Goal: Transaction & Acquisition: Obtain resource

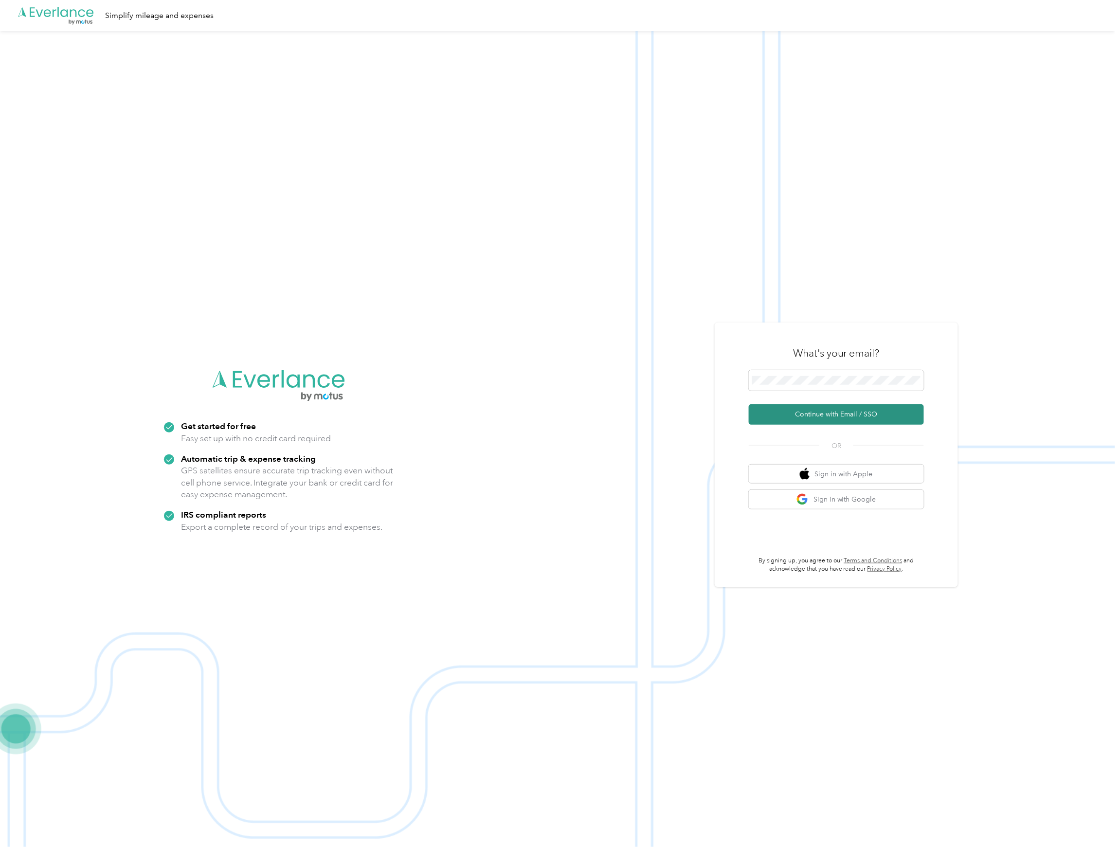
click at [808, 414] on button "Continue with Email / SSO" at bounding box center [835, 414] width 175 height 20
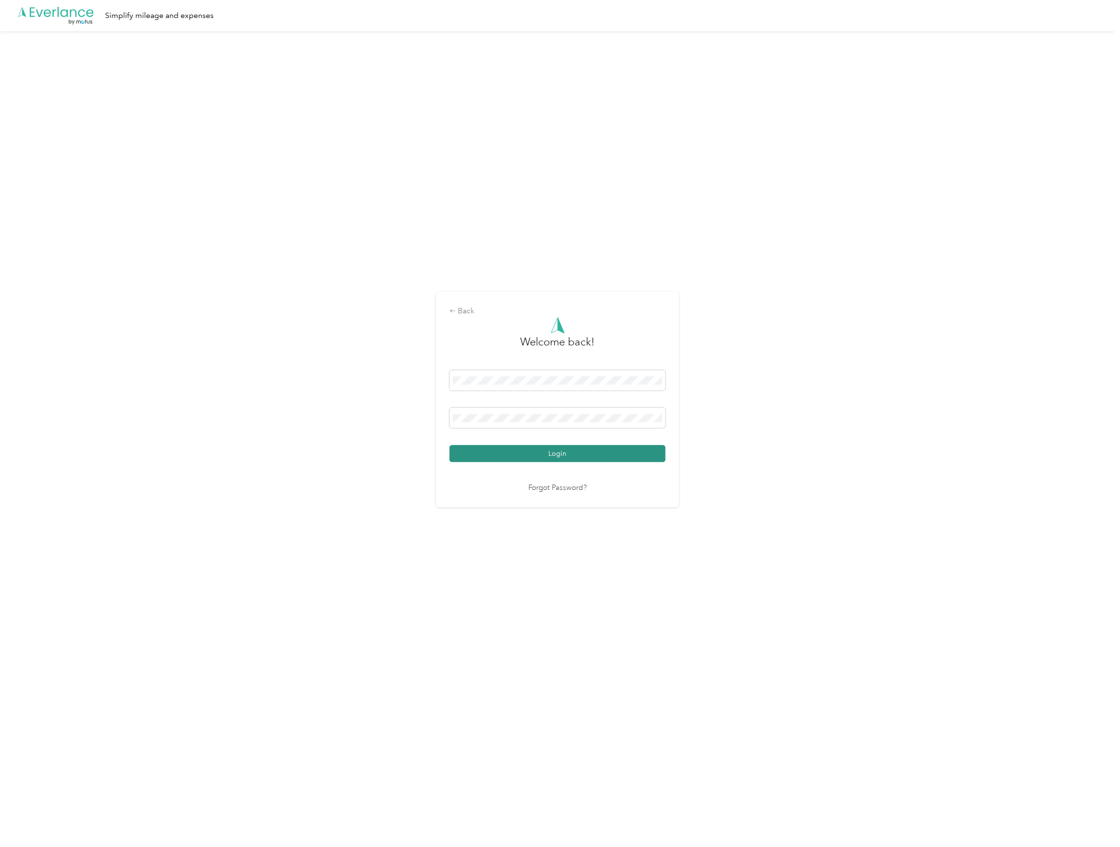
click at [524, 454] on button "Login" at bounding box center [557, 453] width 216 height 17
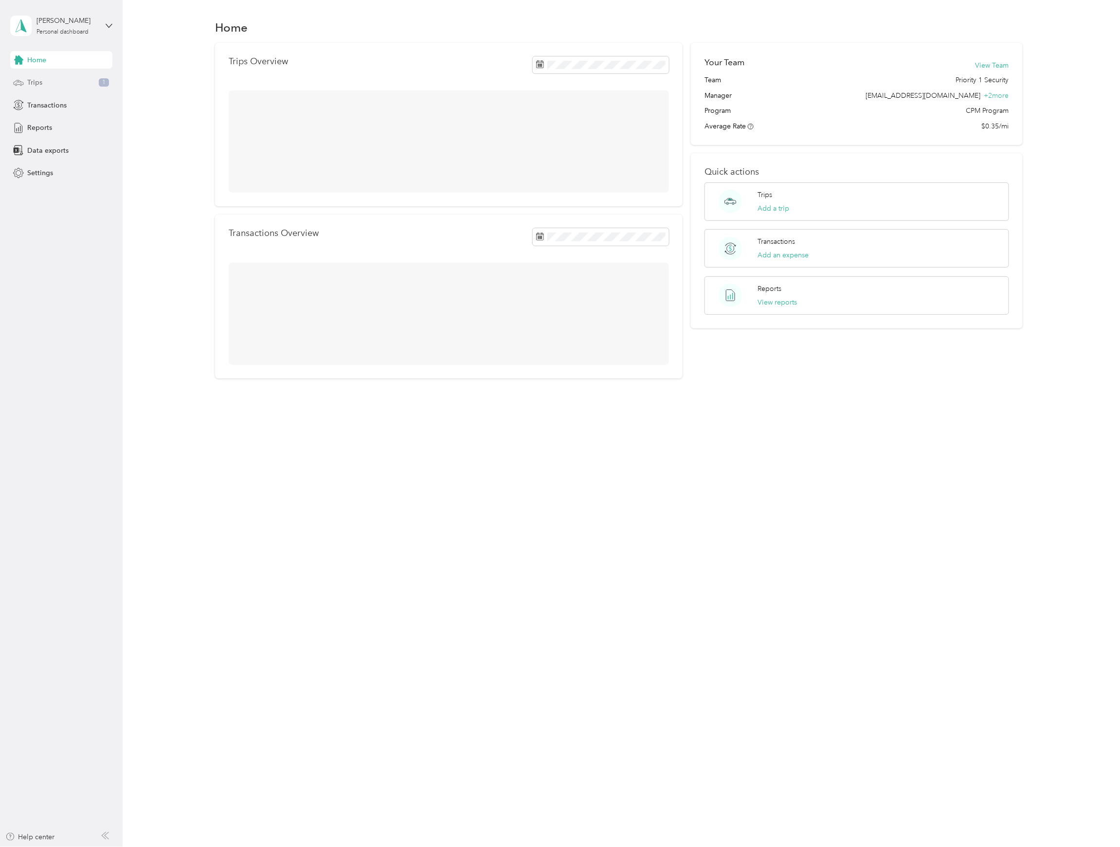
click at [57, 83] on div "Trips 1" at bounding box center [61, 83] width 102 height 18
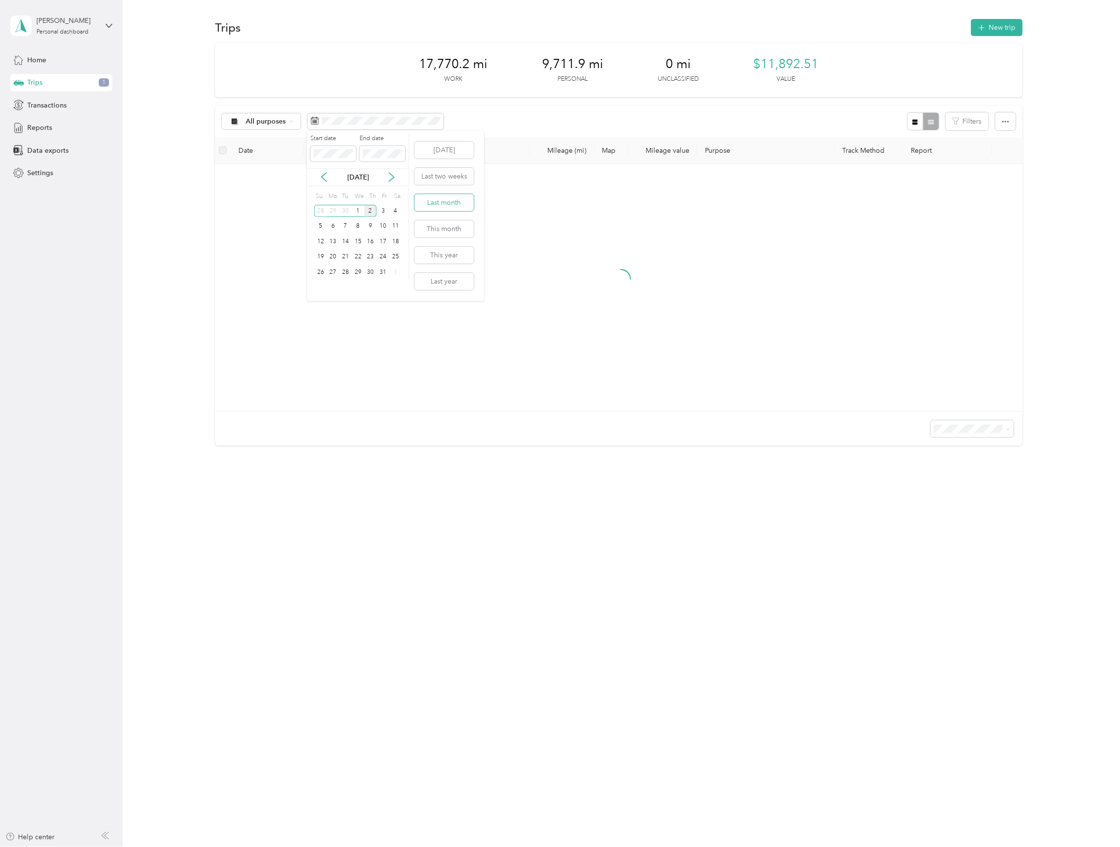
click at [438, 198] on button "Last month" at bounding box center [443, 202] width 59 height 17
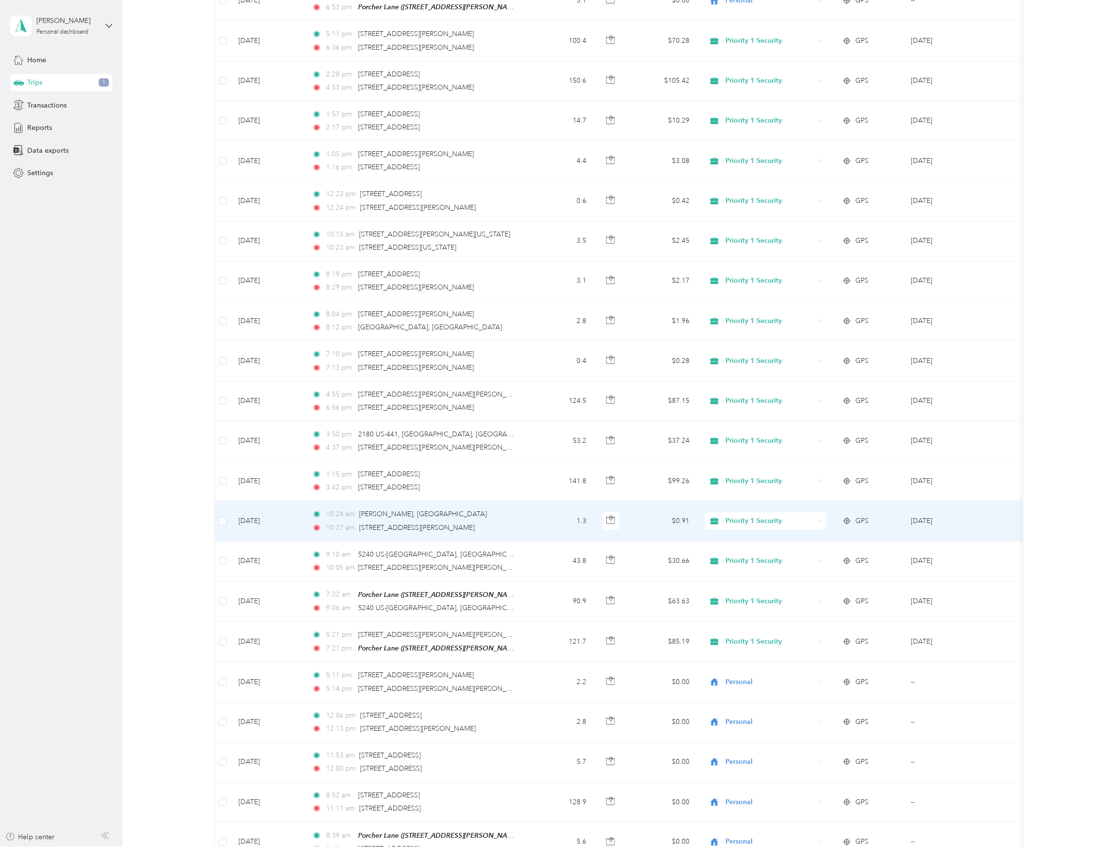
scroll to position [500, 0]
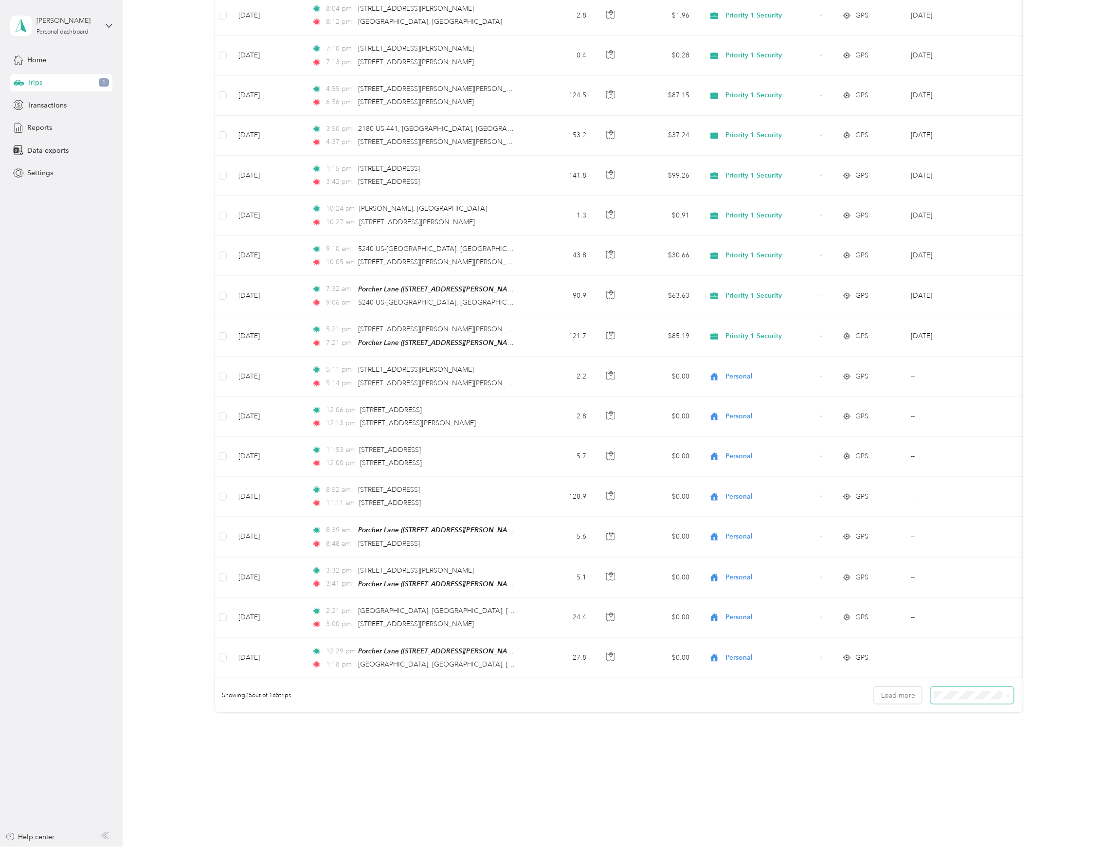
click at [951, 700] on span at bounding box center [971, 695] width 83 height 17
click at [942, 747] on div "100 per load" at bounding box center [968, 747] width 70 height 10
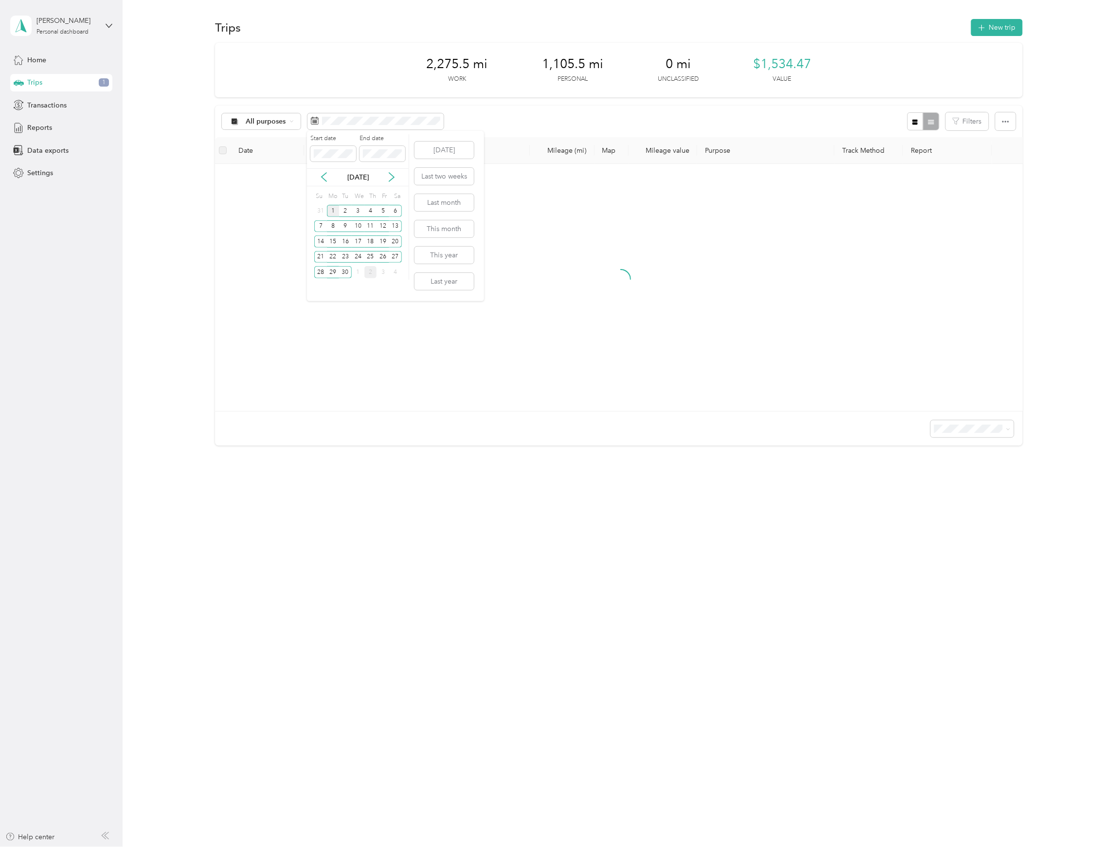
click at [331, 209] on div "1" at bounding box center [333, 211] width 13 height 12
click at [394, 212] on div "6" at bounding box center [395, 211] width 13 height 12
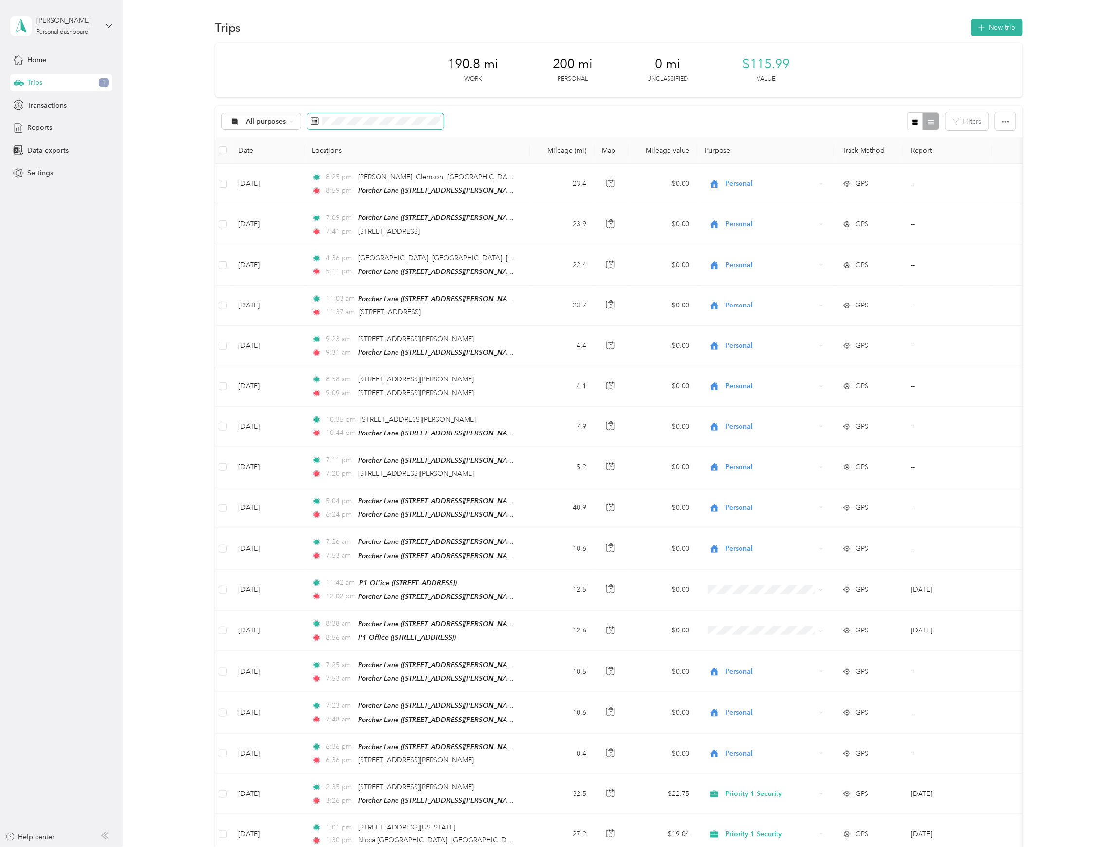
click at [339, 126] on span at bounding box center [375, 121] width 136 height 17
click at [333, 230] on div "8" at bounding box center [332, 226] width 13 height 12
click at [382, 226] on div "12" at bounding box center [382, 226] width 13 height 12
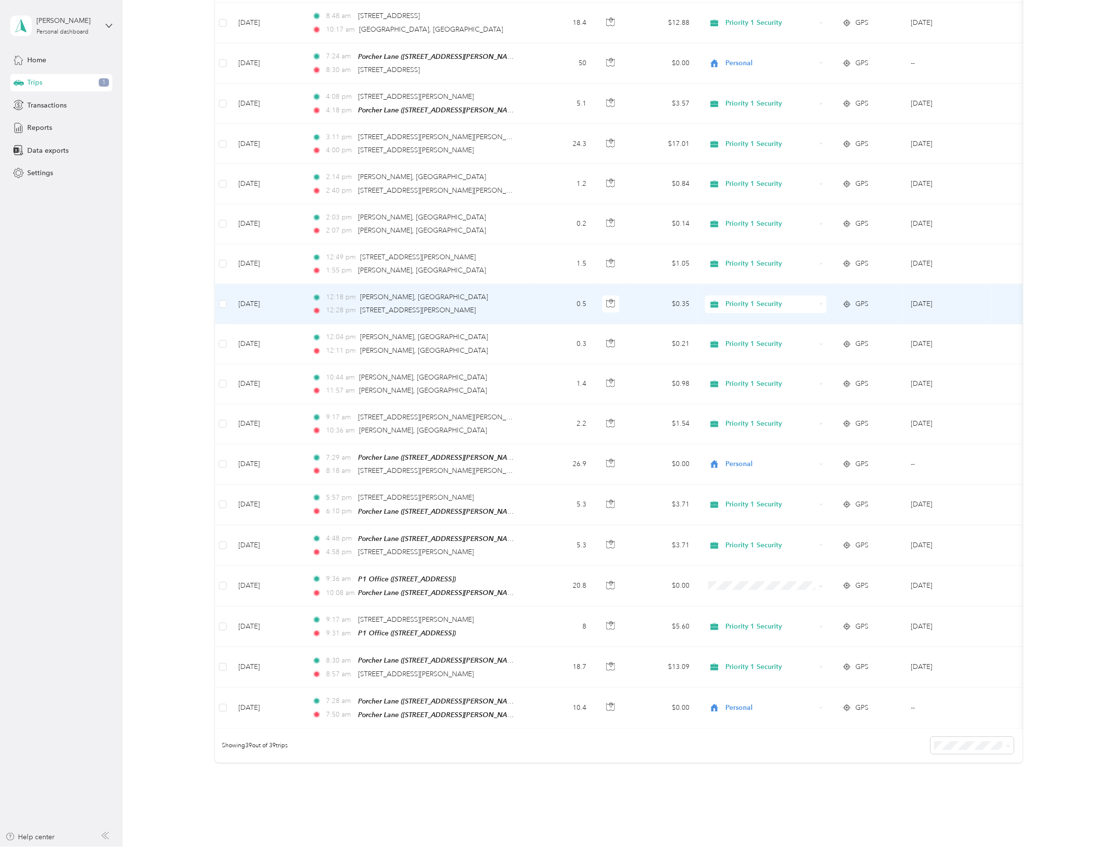
scroll to position [1052, 0]
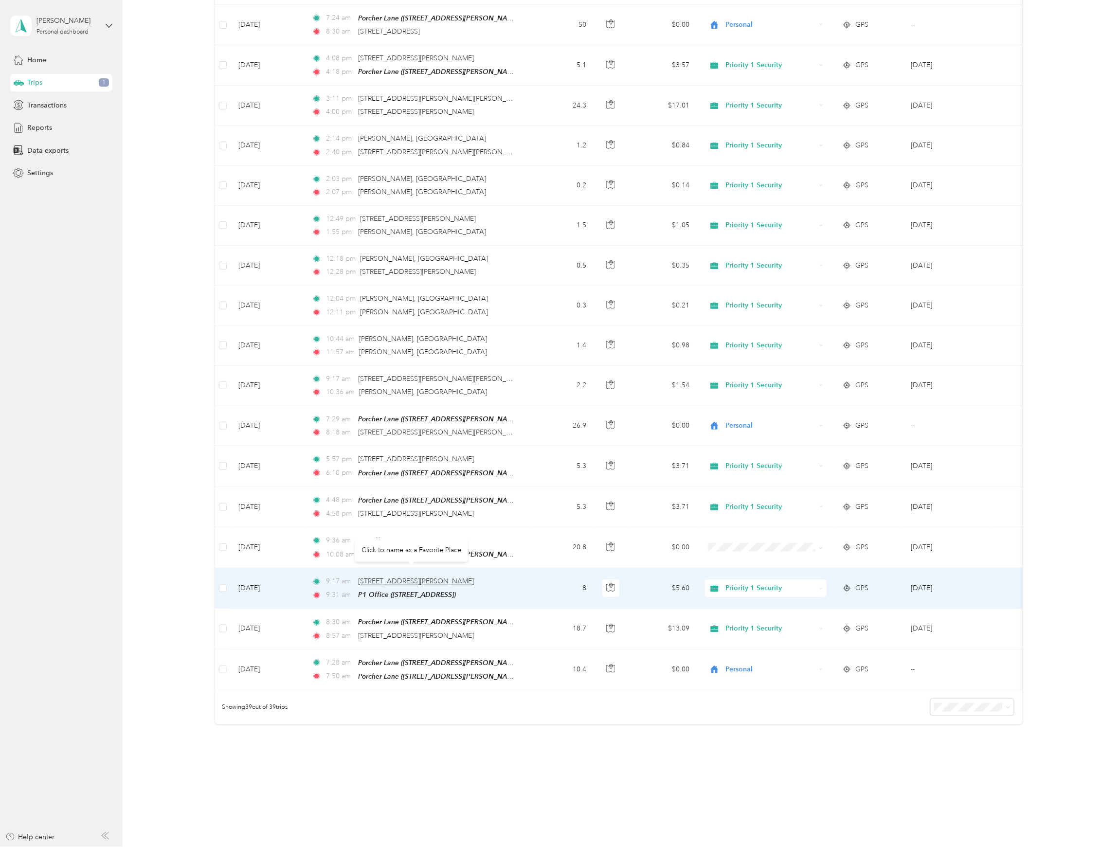
drag, startPoint x: 478, startPoint y: 570, endPoint x: 357, endPoint y: 572, distance: 120.6
click at [357, 576] on div "9:17 am 2041 E Greenville St, Anderson, SC" at bounding box center [414, 581] width 204 height 11
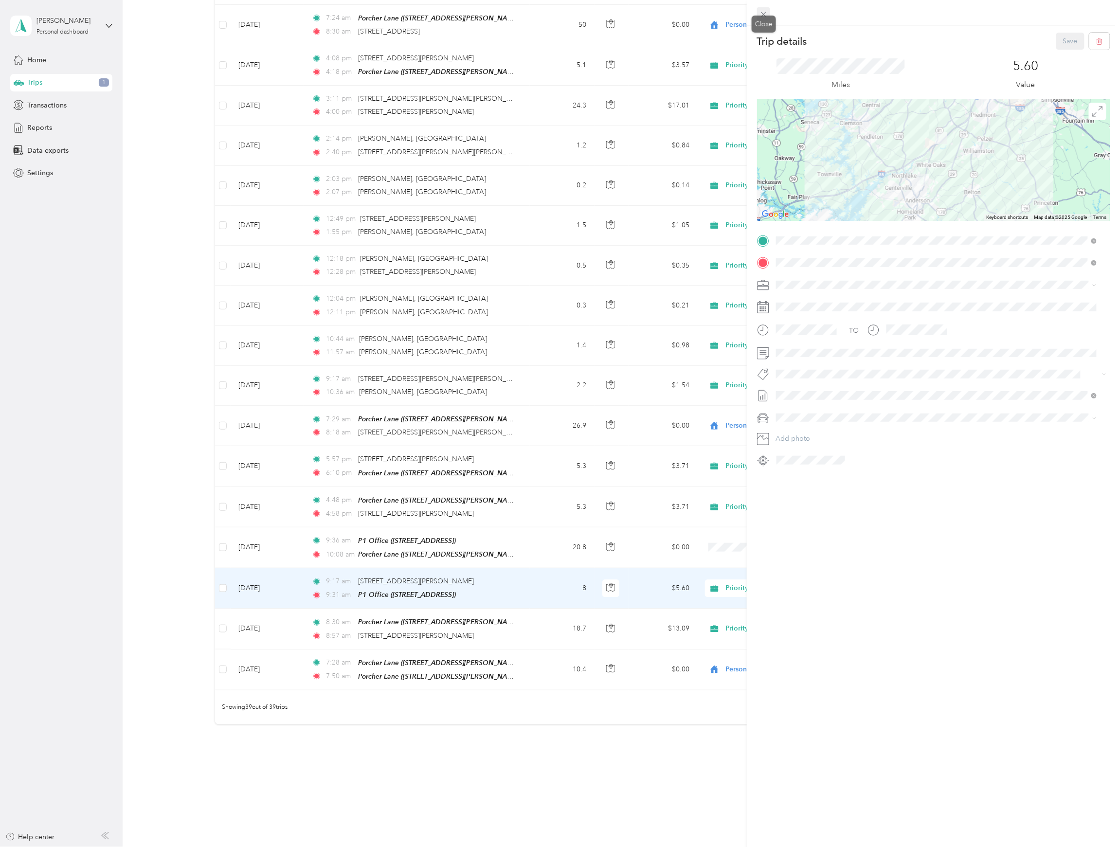
click at [763, 14] on icon at bounding box center [763, 14] width 8 height 8
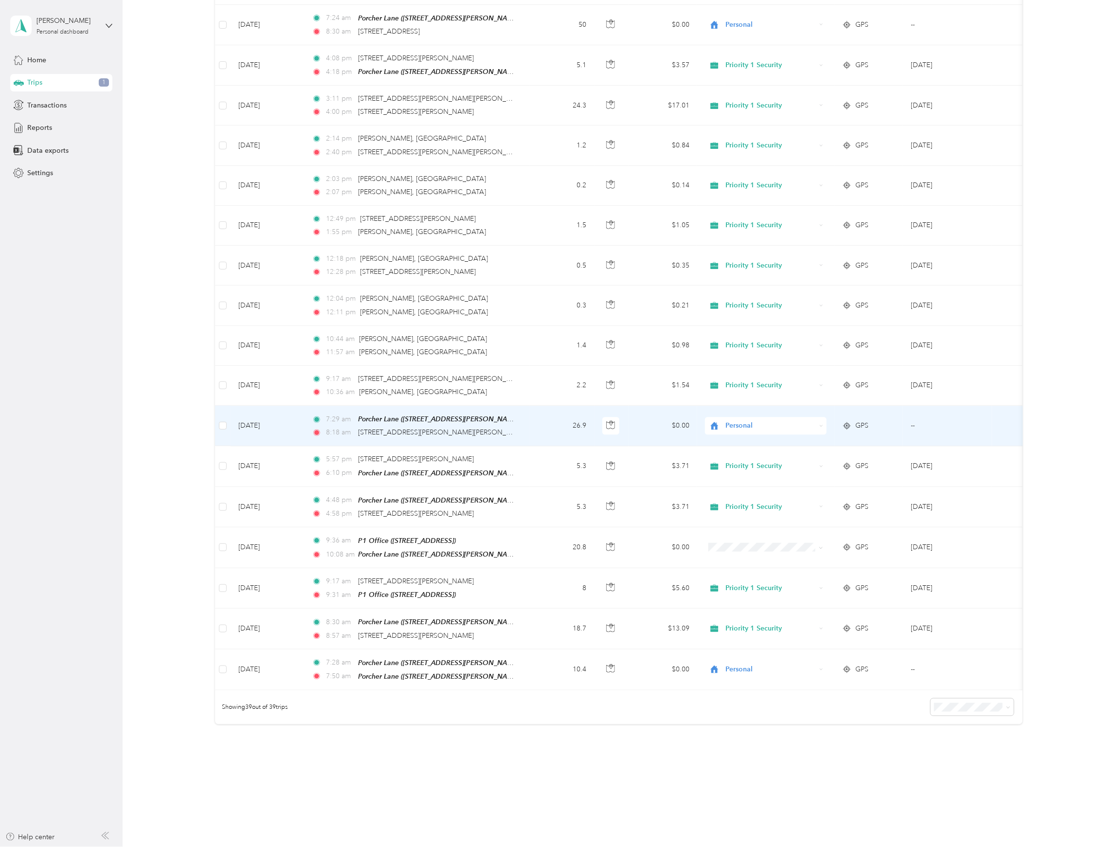
click at [731, 420] on span "Personal" at bounding box center [771, 425] width 90 height 11
click at [747, 432] on span "Priority 1 Security" at bounding box center [774, 435] width 91 height 10
click at [739, 420] on span "Personal" at bounding box center [771, 425] width 90 height 11
click at [747, 433] on span "Priority 1 Security" at bounding box center [774, 435] width 91 height 10
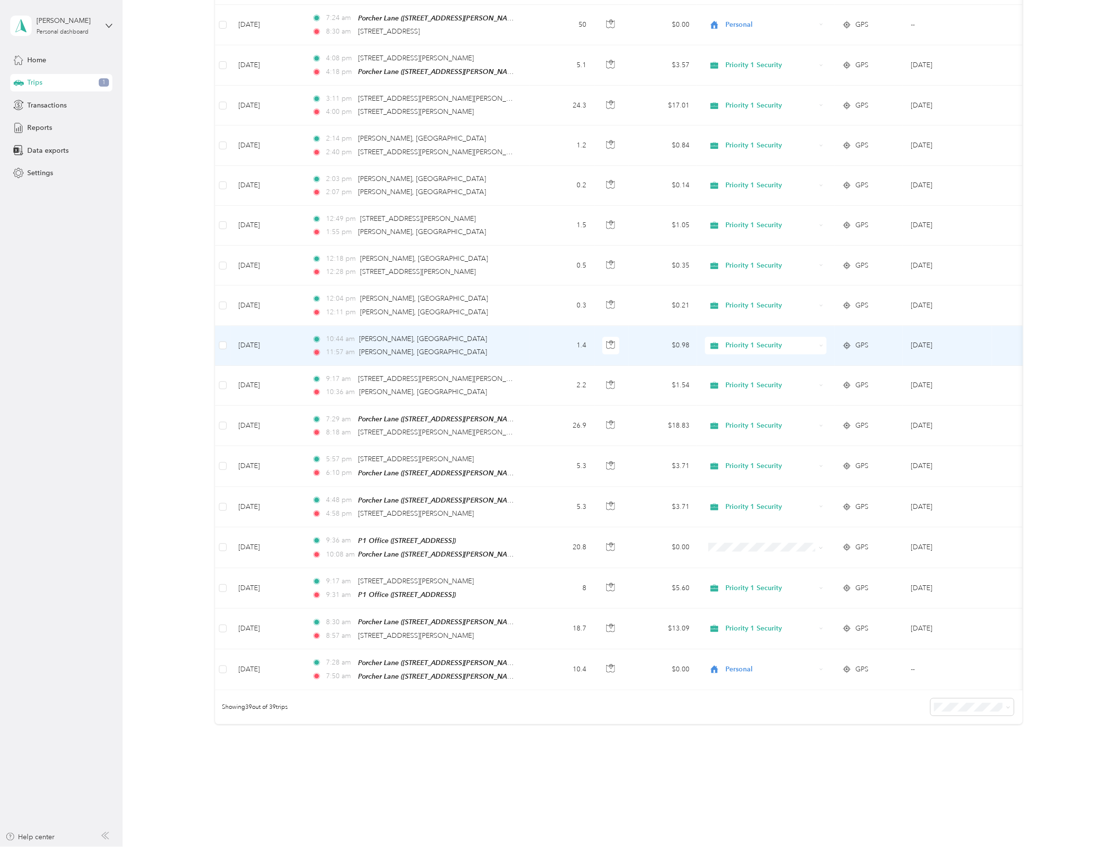
click at [746, 340] on span "Priority 1 Security" at bounding box center [771, 345] width 90 height 11
click at [746, 385] on span "Personal" at bounding box center [774, 384] width 91 height 10
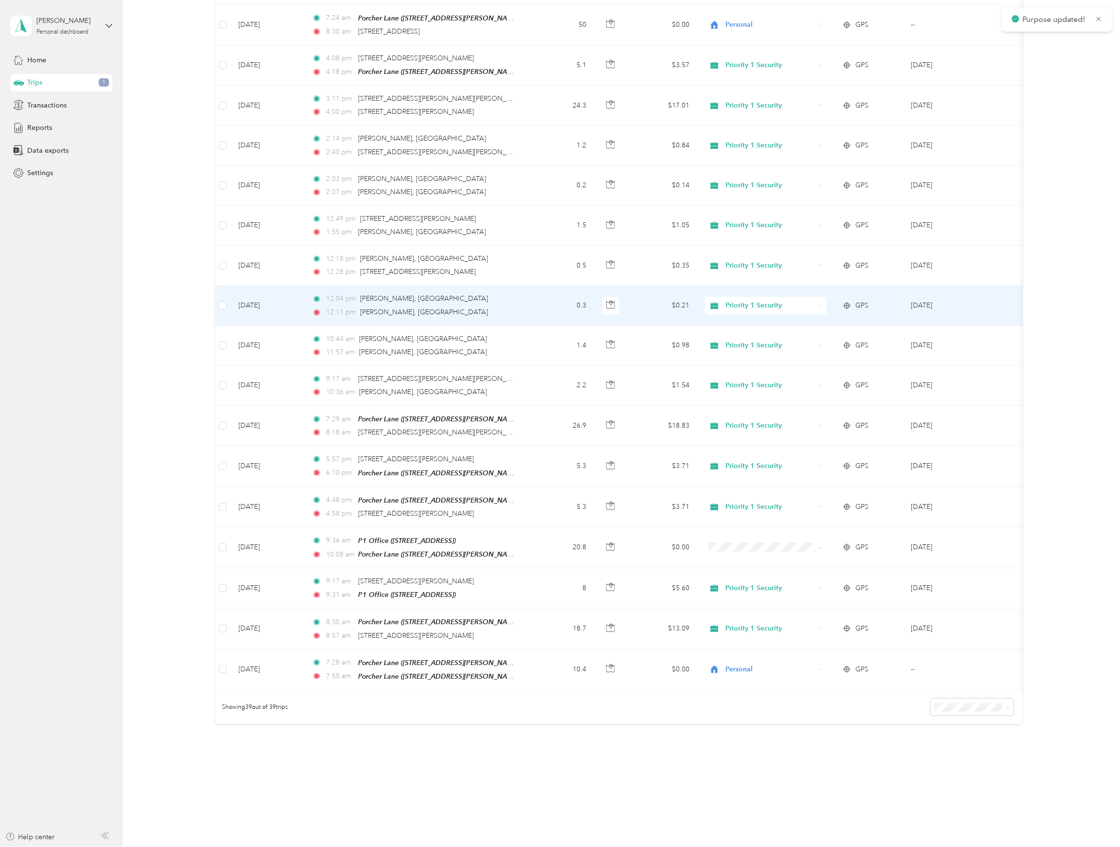
click at [748, 300] on span "Priority 1 Security" at bounding box center [771, 305] width 90 height 11
click at [742, 347] on span "Personal" at bounding box center [774, 349] width 91 height 10
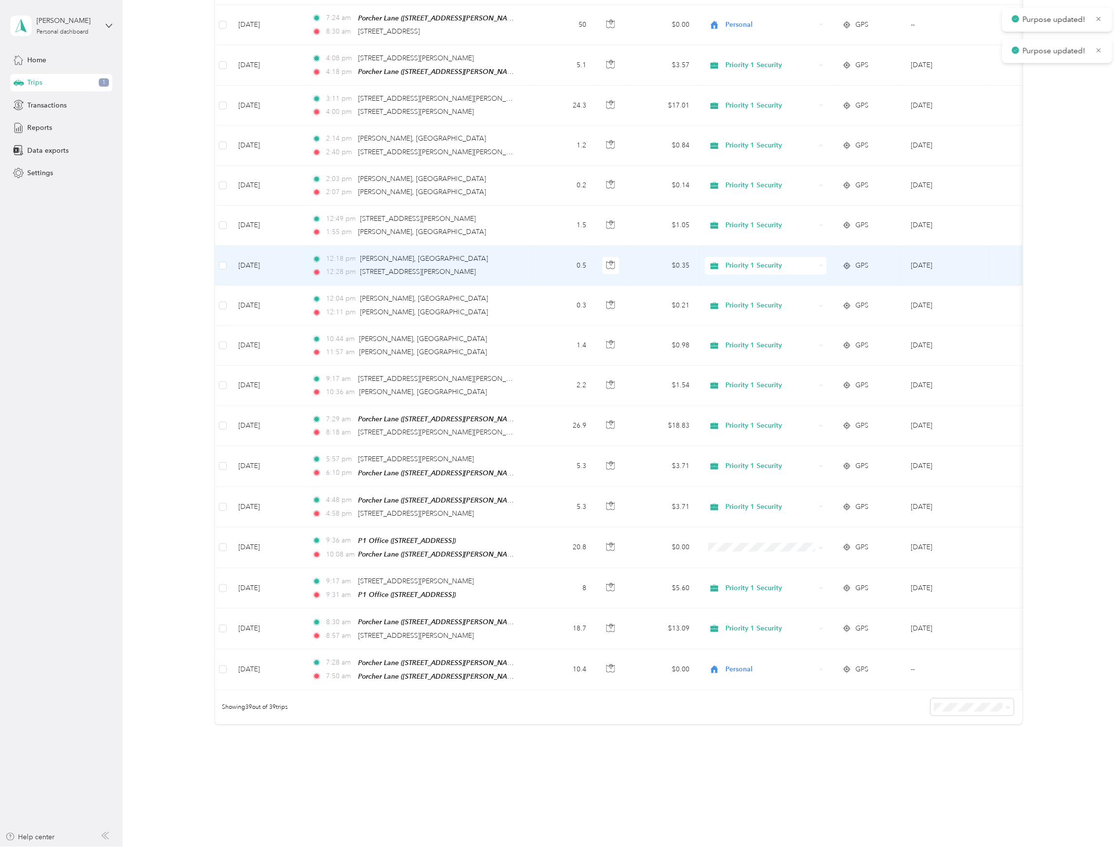
click at [746, 260] on span "Priority 1 Security" at bounding box center [771, 265] width 90 height 11
click at [742, 307] on span "Personal" at bounding box center [774, 308] width 91 height 10
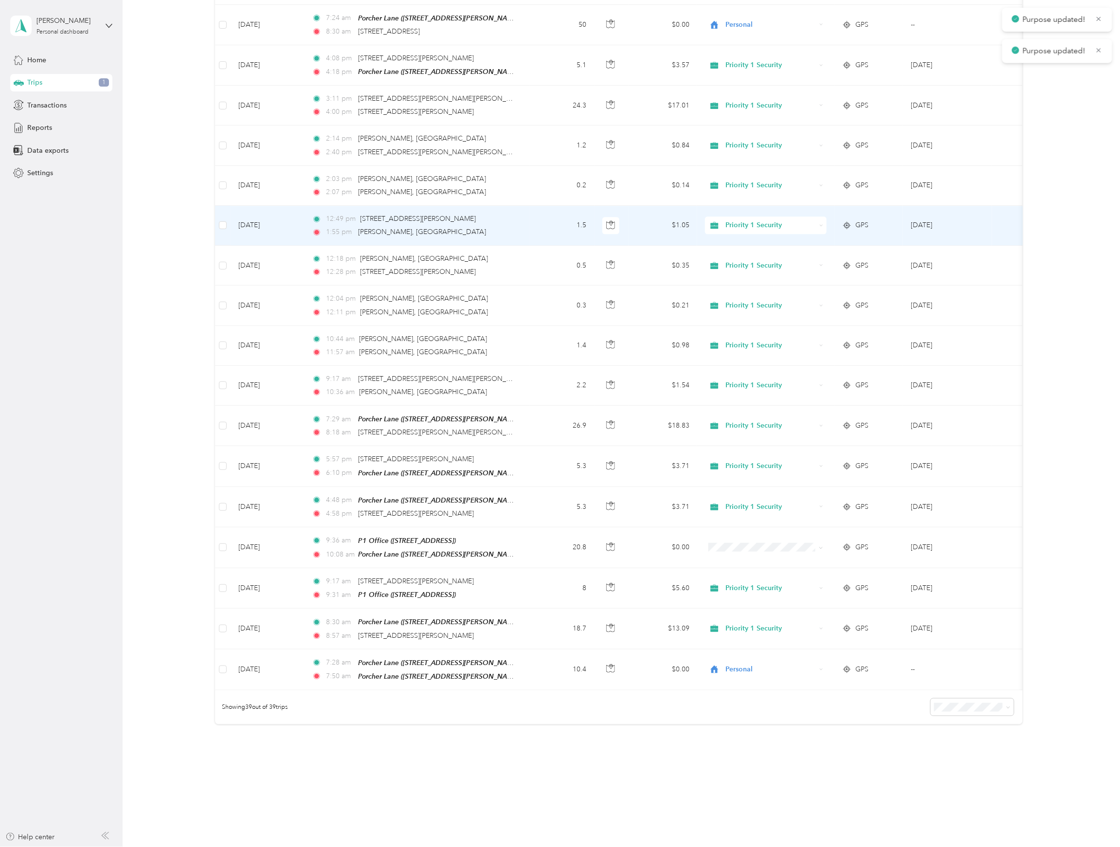
click at [741, 220] on span "Priority 1 Security" at bounding box center [771, 225] width 90 height 11
click at [736, 267] on span "Personal" at bounding box center [774, 268] width 91 height 10
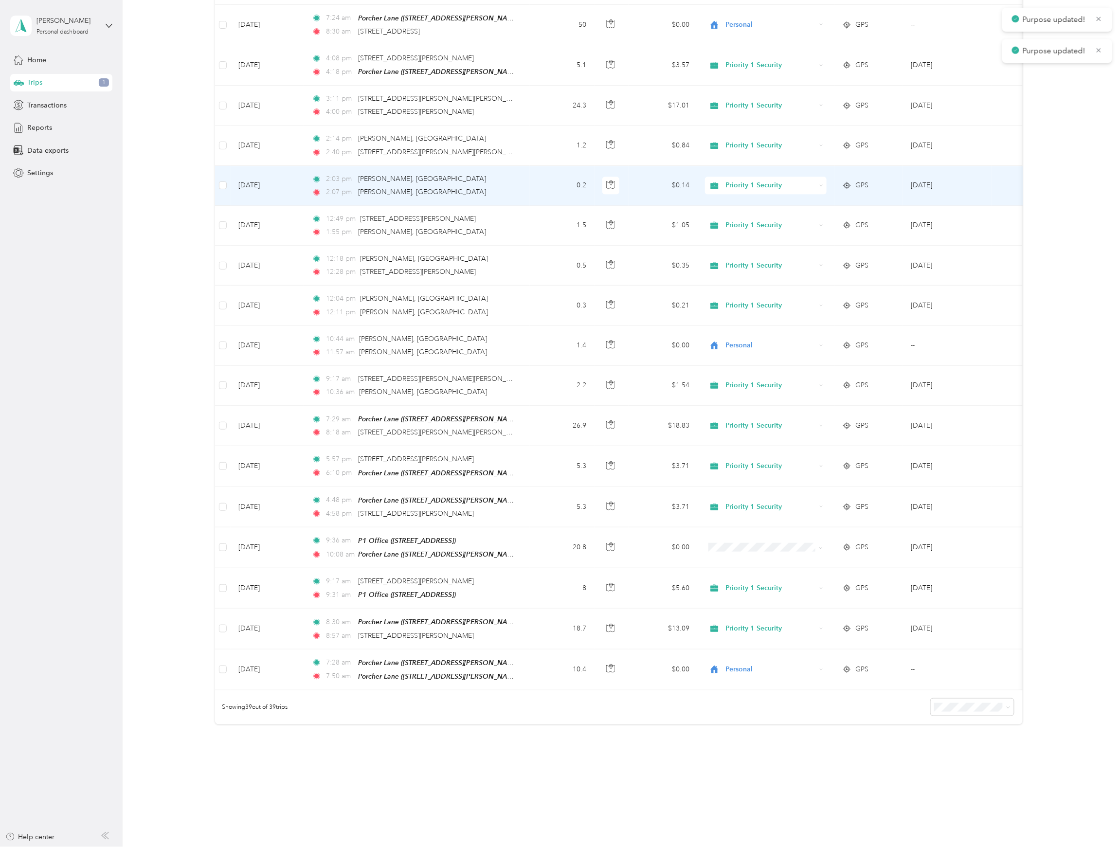
click at [740, 180] on span "Priority 1 Security" at bounding box center [771, 185] width 90 height 11
click at [745, 228] on span "Personal" at bounding box center [774, 226] width 91 height 10
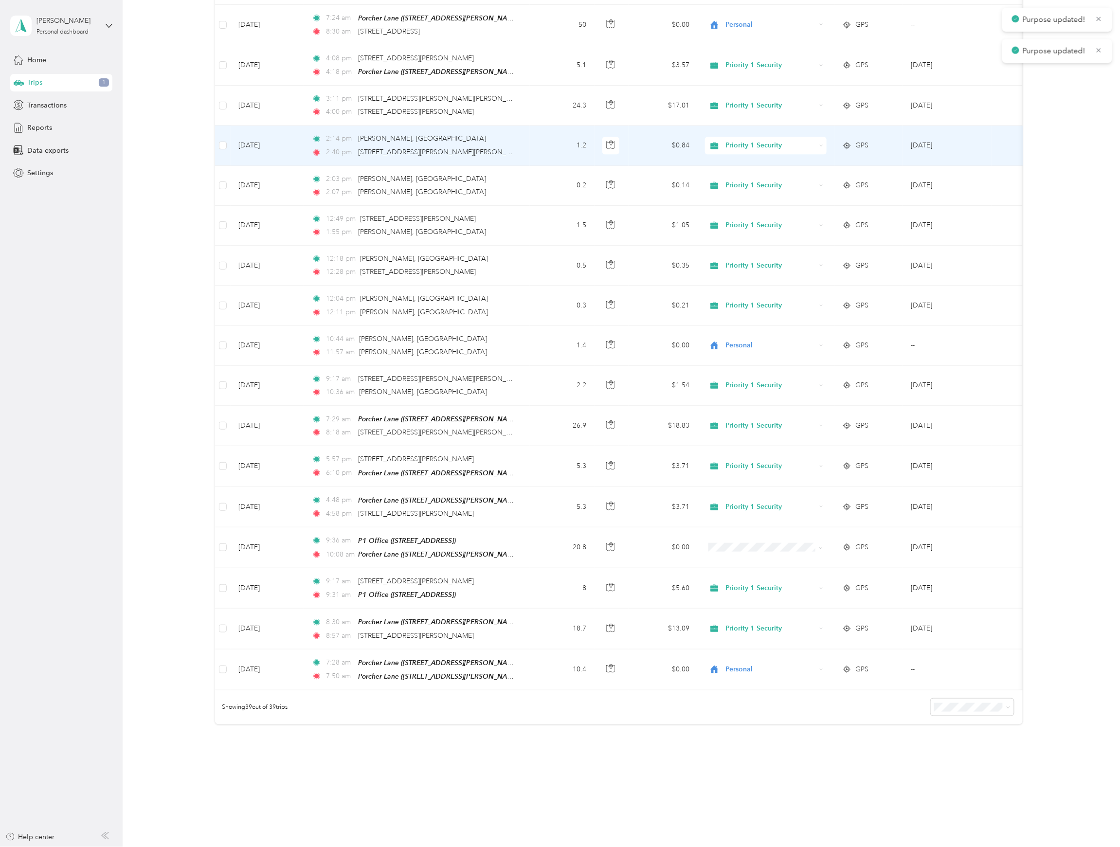
click at [740, 140] on span "Priority 1 Security" at bounding box center [771, 145] width 90 height 11
click at [740, 191] on li "Personal" at bounding box center [765, 187] width 122 height 17
click at [465, 125] on td "2:14 pm Anderson, SC 2:40 pm 2201 Cobbs Way, Anderson, SC" at bounding box center [416, 145] width 225 height 40
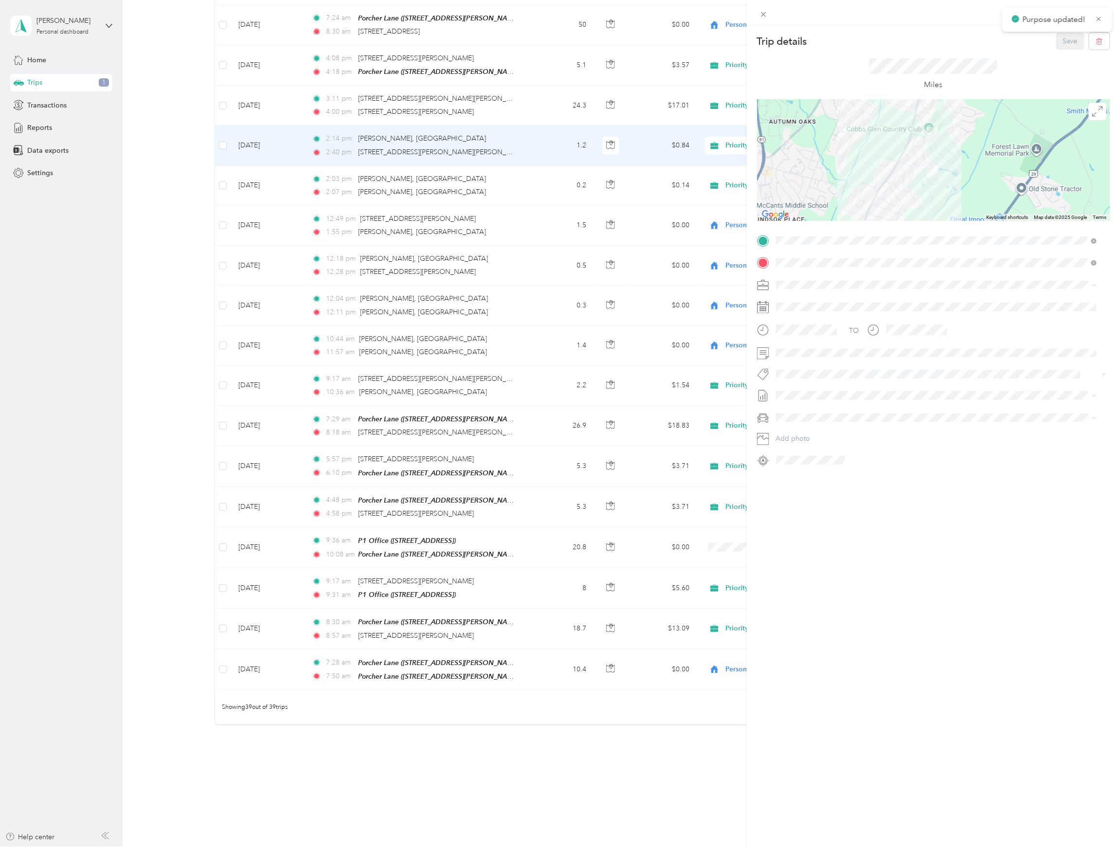
click at [537, 96] on div "Trip details Save This trip cannot be edited because it is either under review,…" at bounding box center [560, 423] width 1120 height 847
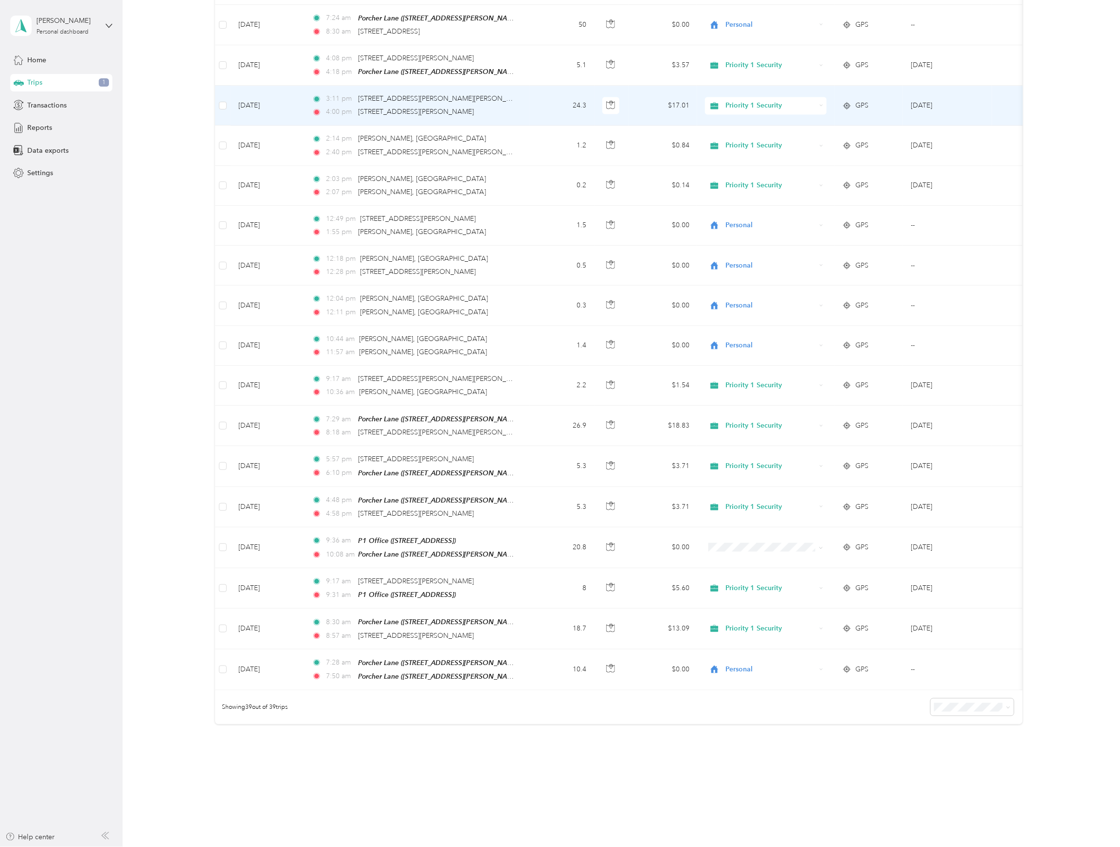
drag, startPoint x: 489, startPoint y: 100, endPoint x: 356, endPoint y: 105, distance: 132.9
click at [356, 107] on div "4:00 pm 6101 Calhoun Memorial Hwy, Easley, SC" at bounding box center [414, 112] width 204 height 11
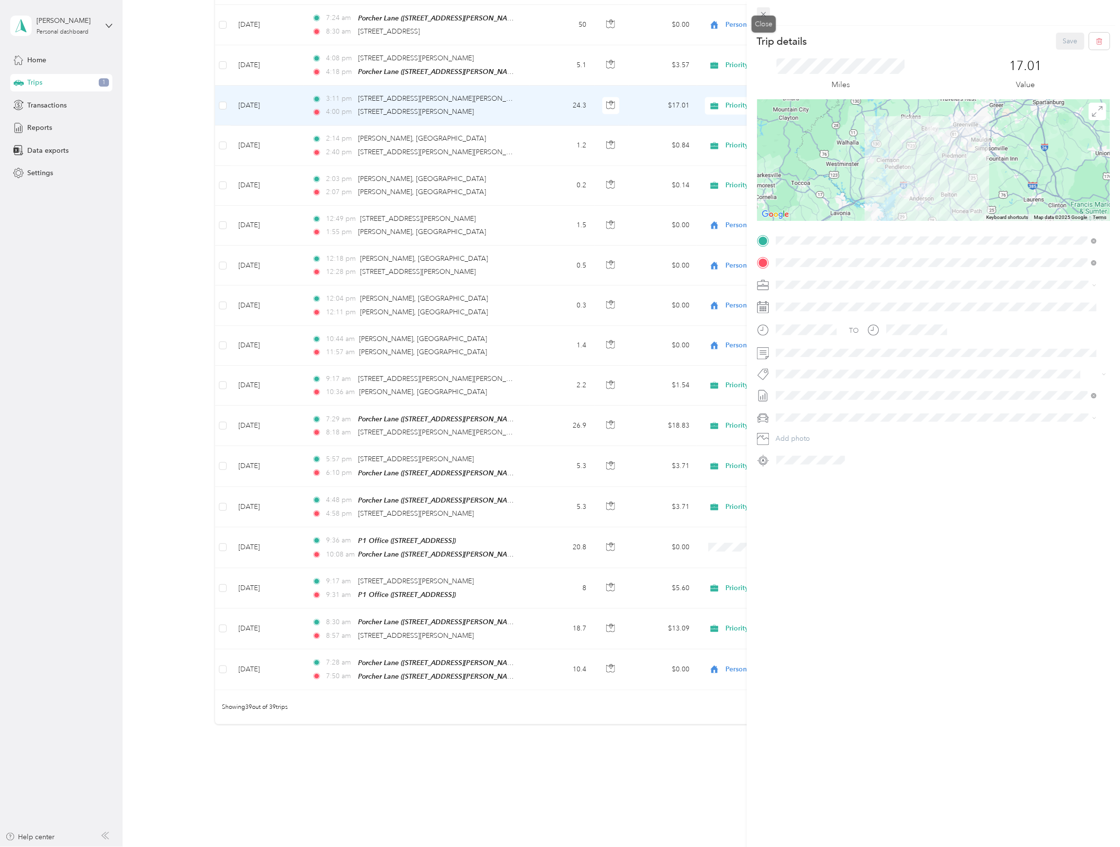
click at [764, 8] on span at bounding box center [764, 14] width 14 height 14
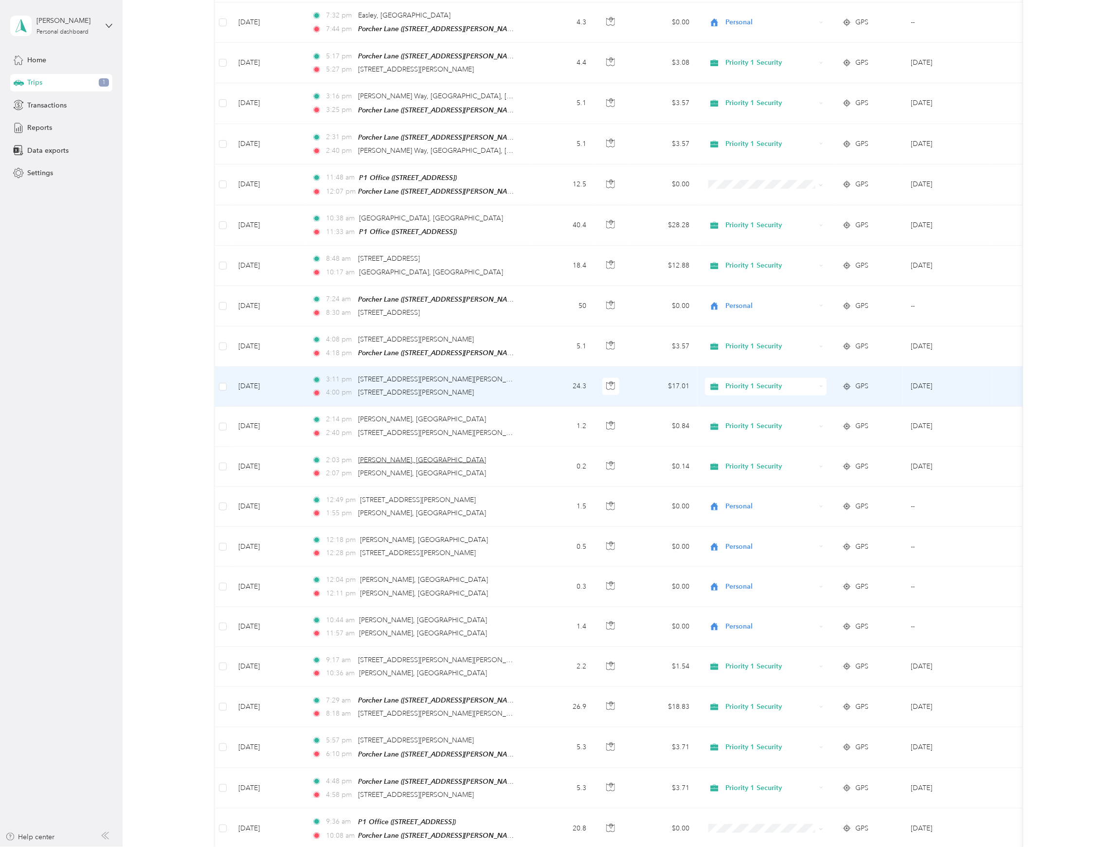
scroll to position [802, 0]
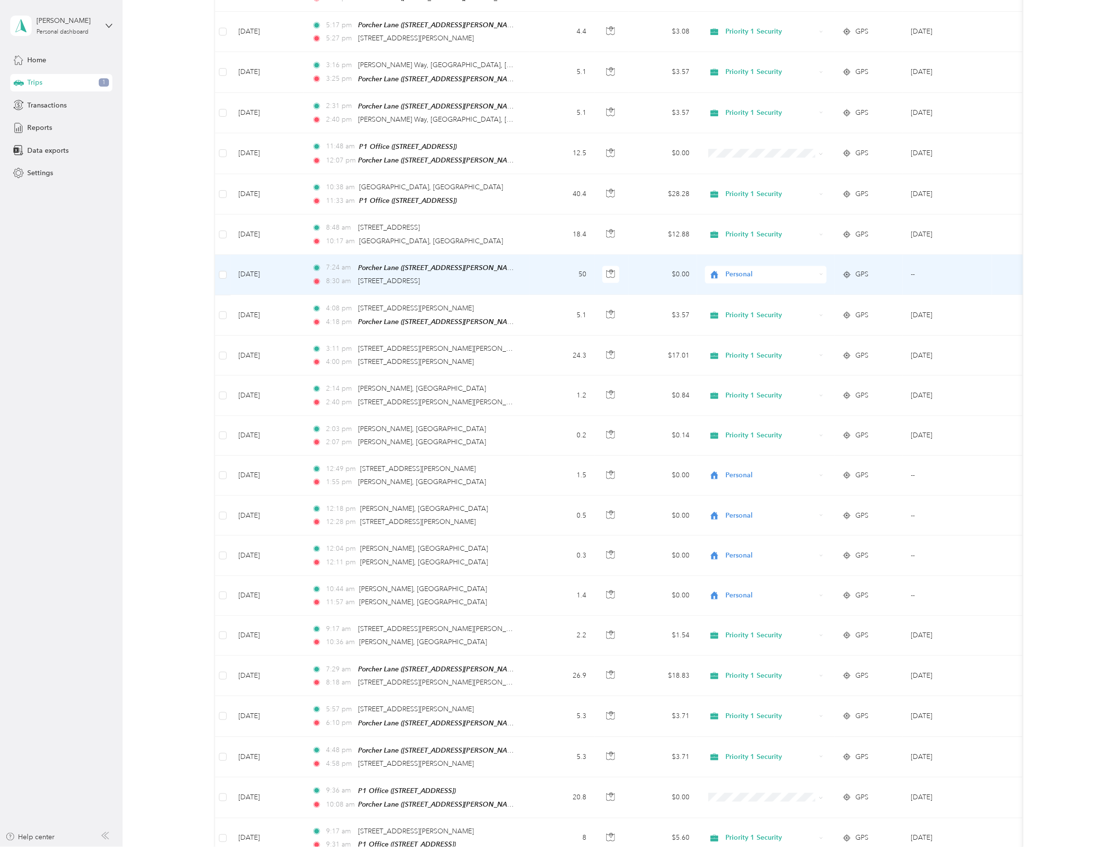
click at [732, 269] on span "Personal" at bounding box center [771, 274] width 90 height 11
click at [735, 284] on span "Priority 1 Security" at bounding box center [774, 283] width 91 height 10
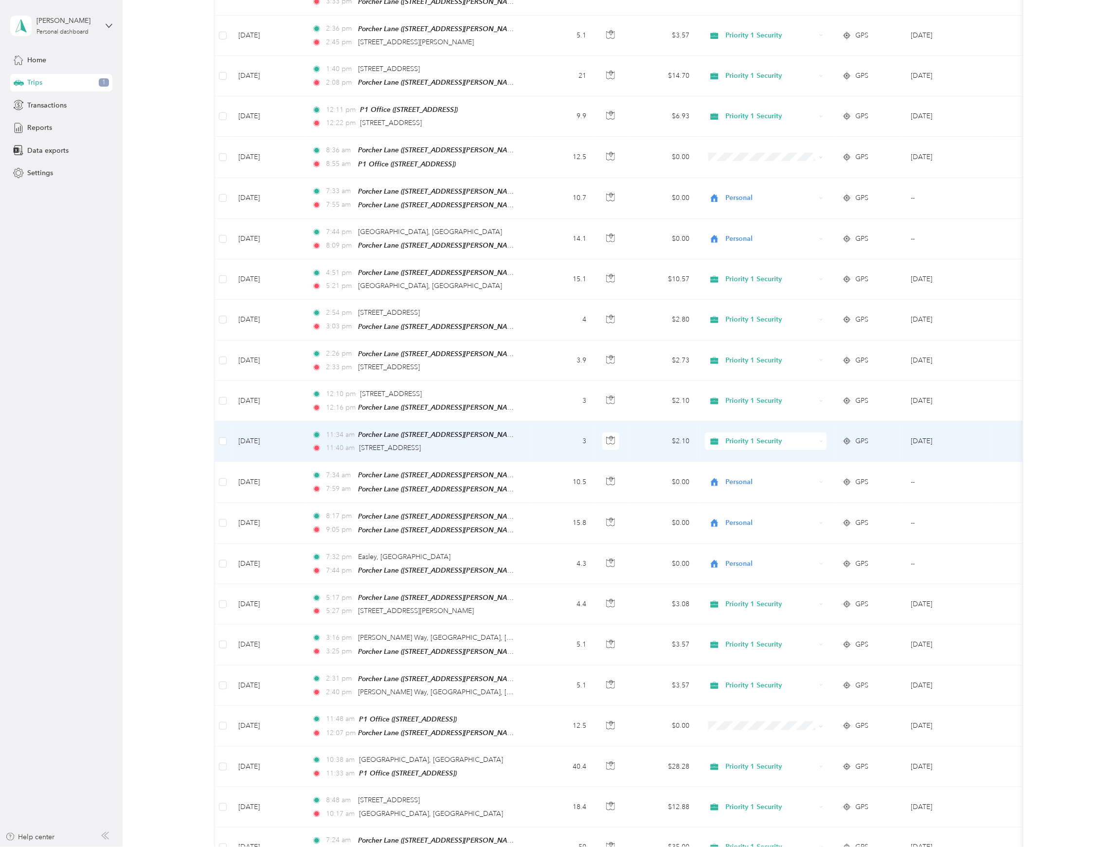
scroll to position [219, 0]
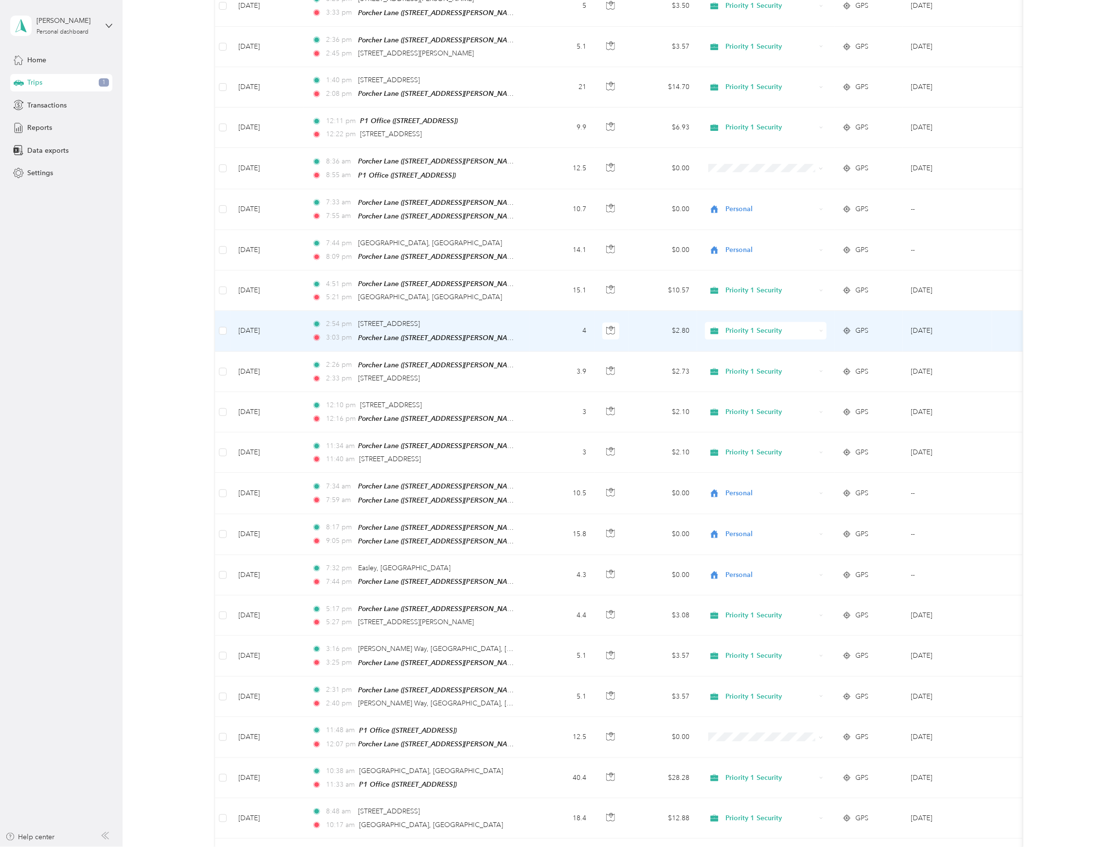
click at [740, 325] on span "Priority 1 Security" at bounding box center [771, 330] width 90 height 11
click at [723, 376] on icon at bounding box center [717, 379] width 12 height 8
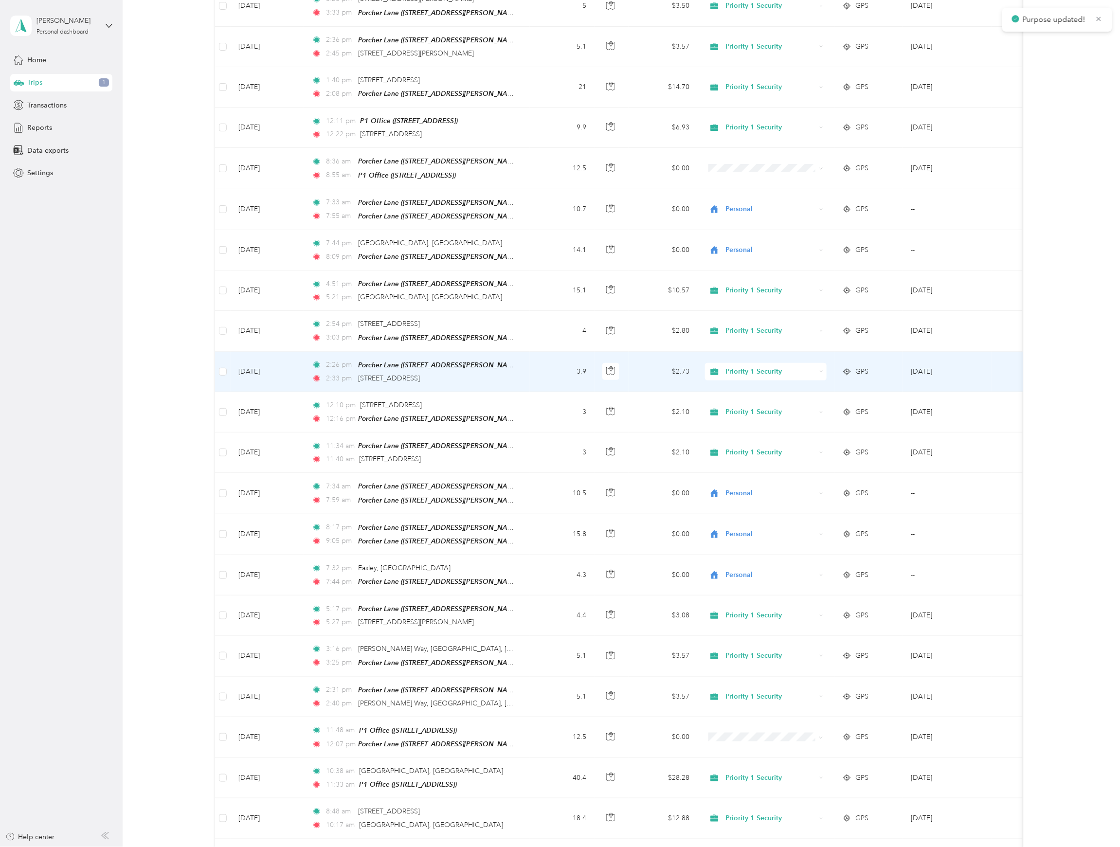
click at [727, 370] on span "Priority 1 Security" at bounding box center [771, 371] width 90 height 11
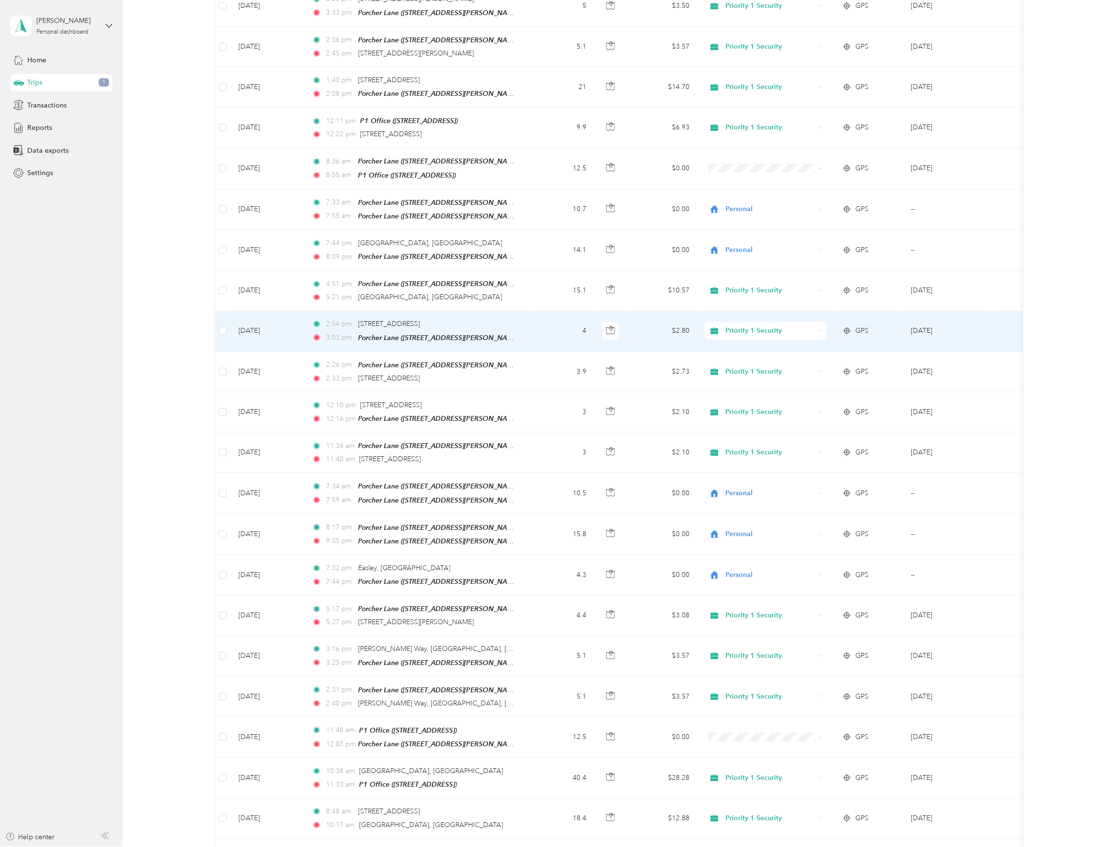
click at [731, 325] on span "Priority 1 Security" at bounding box center [771, 330] width 90 height 11
click at [729, 343] on span "Priority 1 Security" at bounding box center [769, 343] width 80 height 10
click at [766, 327] on span "Personal" at bounding box center [771, 330] width 90 height 11
click at [746, 341] on span "Priority 1 Security" at bounding box center [774, 343] width 91 height 10
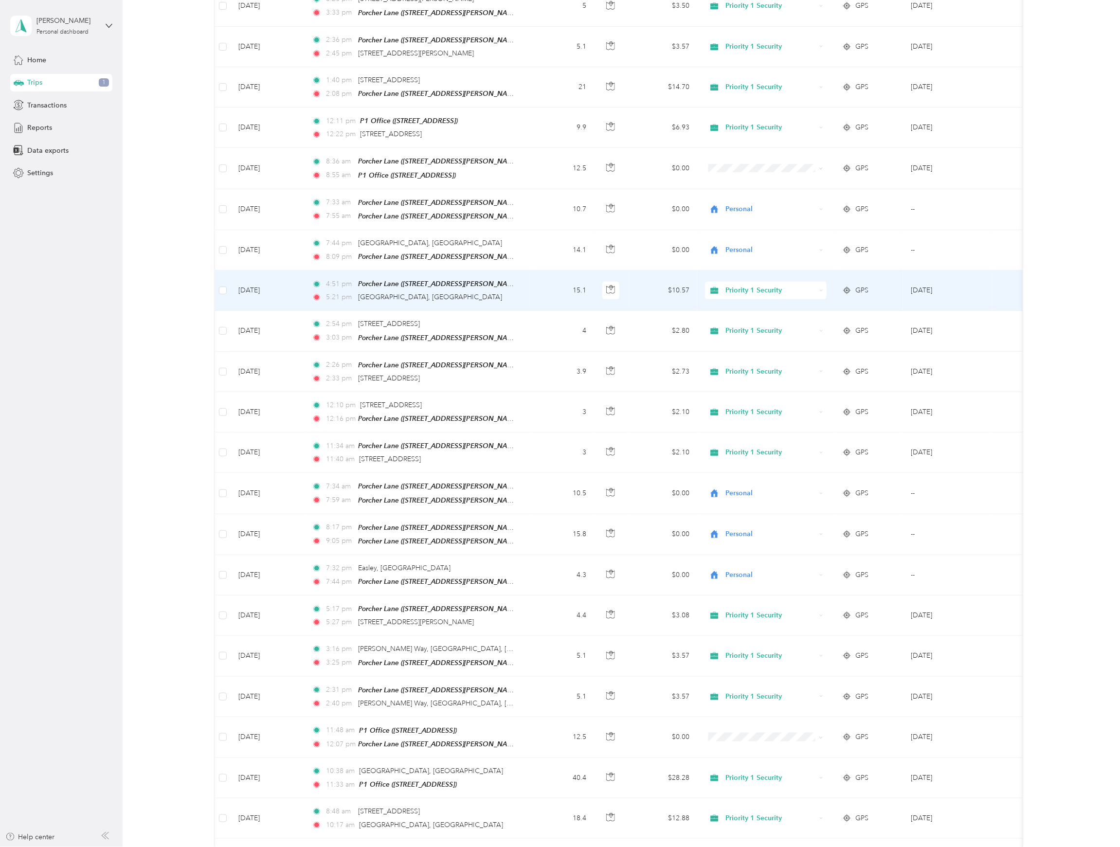
click at [760, 287] on span "Priority 1 Security" at bounding box center [771, 290] width 90 height 11
click at [720, 335] on icon at bounding box center [717, 339] width 12 height 8
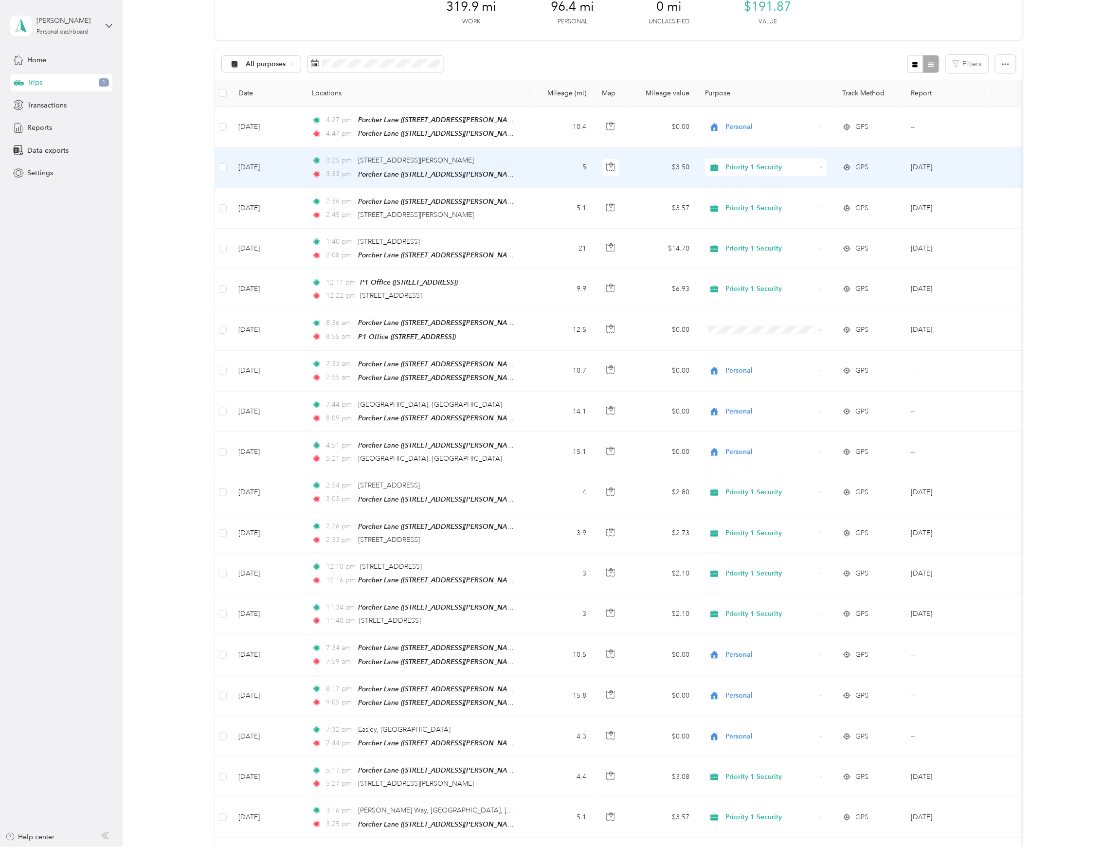
scroll to position [0, 0]
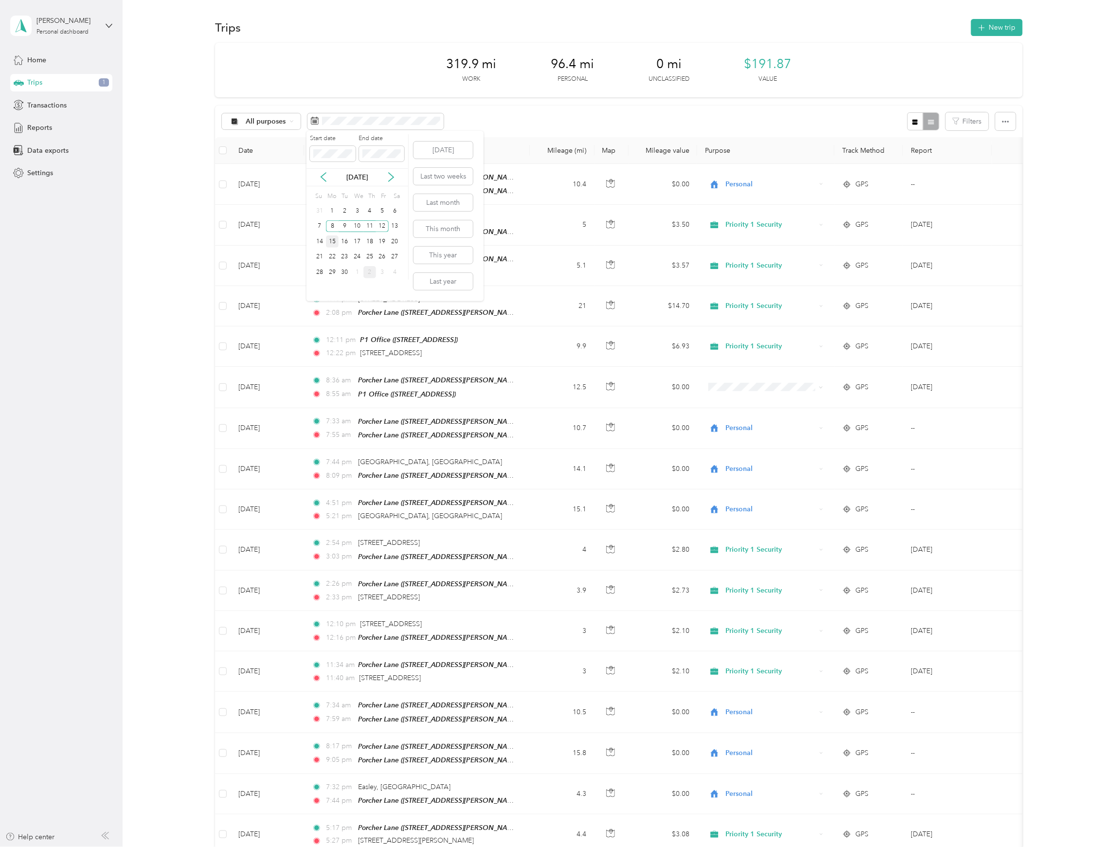
click at [331, 242] on div "15" at bounding box center [332, 241] width 13 height 12
click at [384, 241] on div "19" at bounding box center [382, 241] width 13 height 12
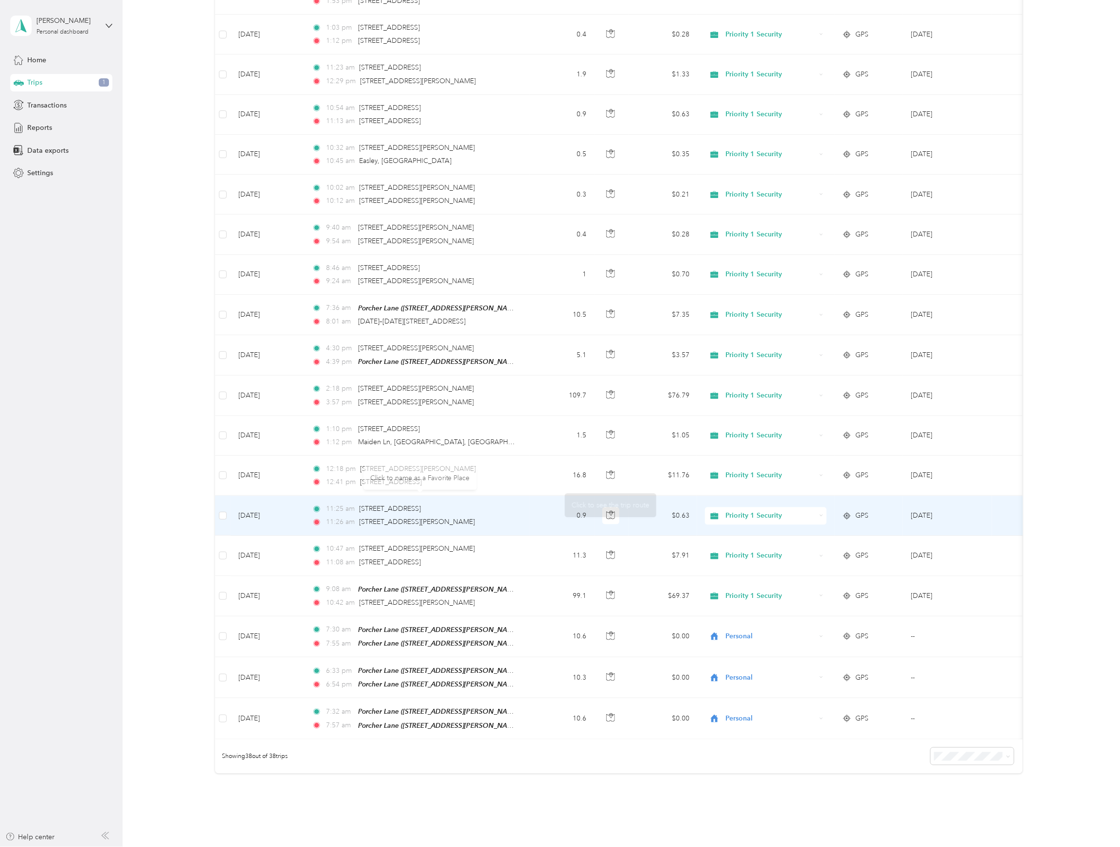
scroll to position [947, 0]
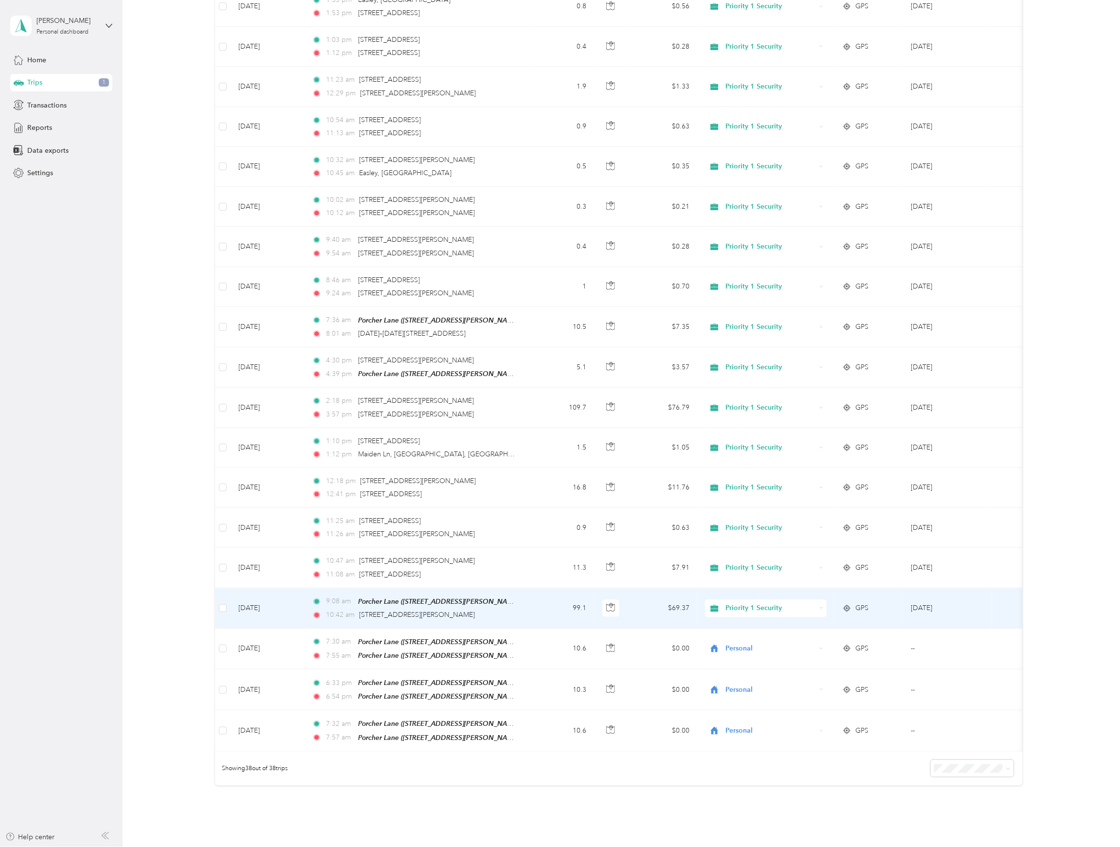
click at [759, 603] on span "Priority 1 Security" at bounding box center [771, 608] width 90 height 11
click at [737, 653] on span "Personal" at bounding box center [774, 650] width 91 height 10
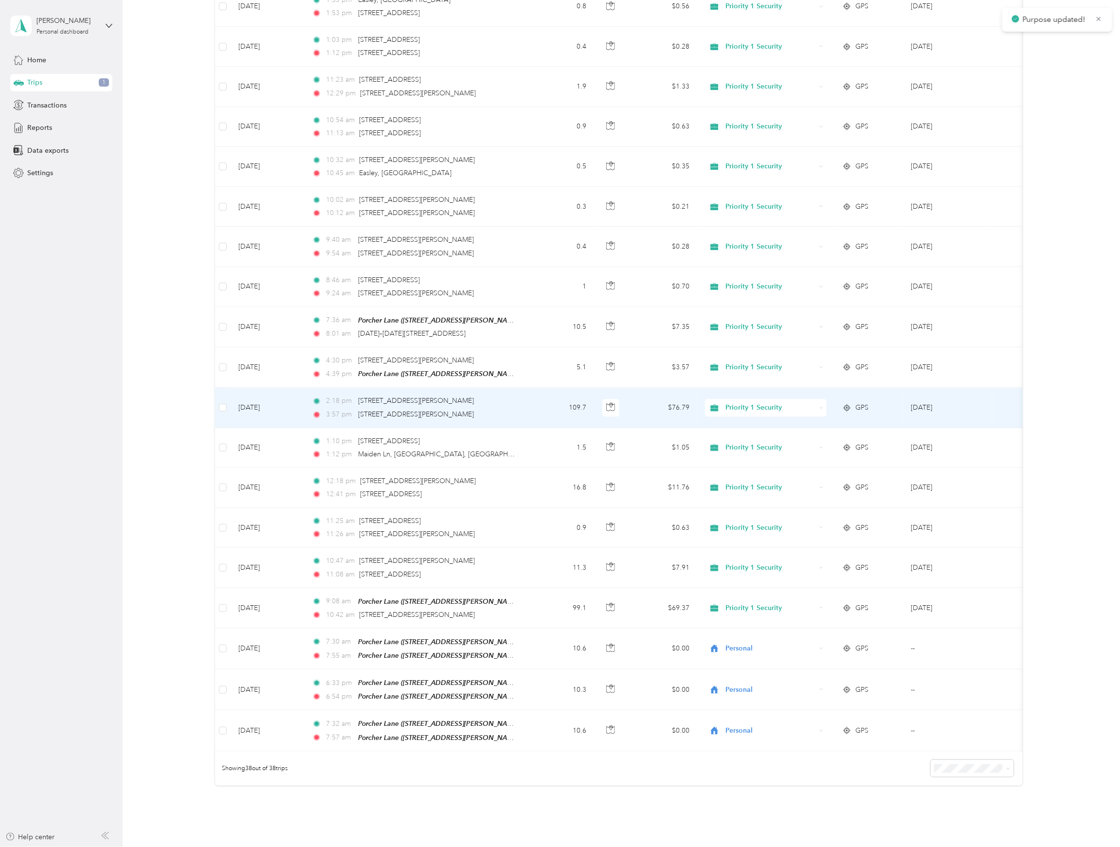
click at [753, 403] on span "Priority 1 Security" at bounding box center [771, 407] width 90 height 11
click at [742, 451] on span "Personal" at bounding box center [774, 454] width 91 height 10
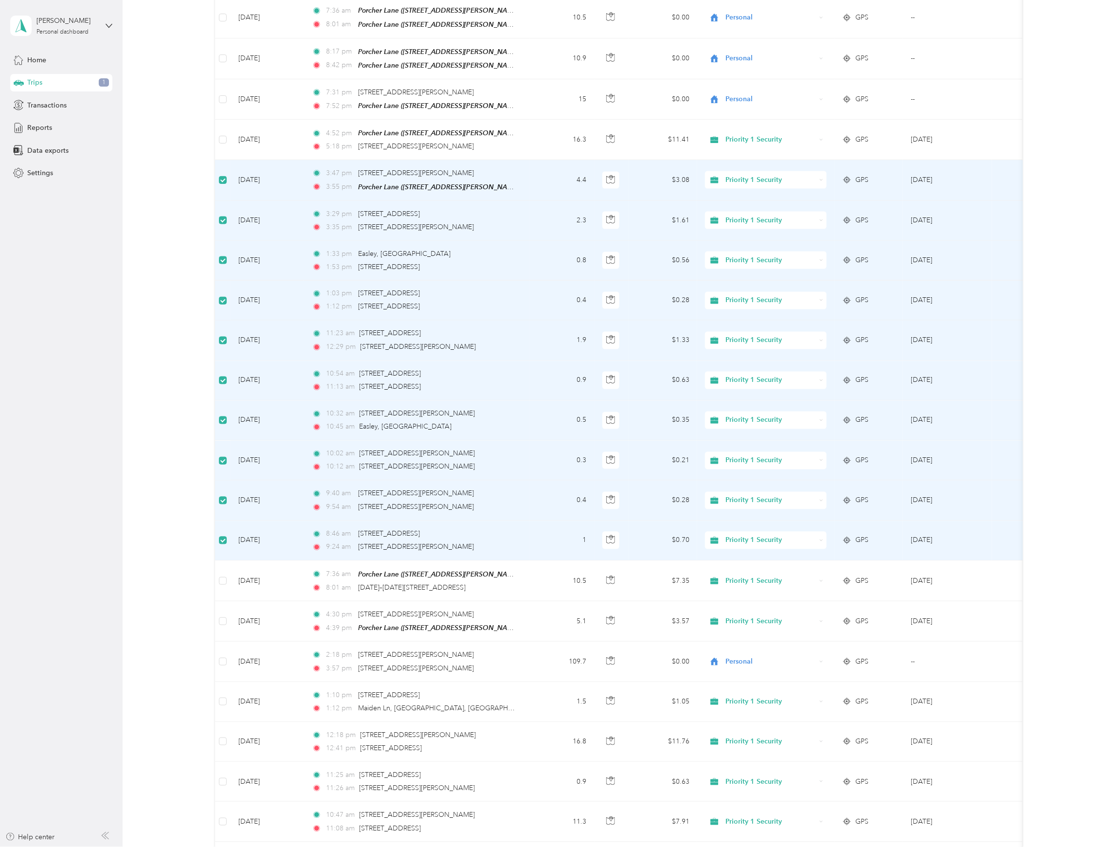
scroll to position [687, 0]
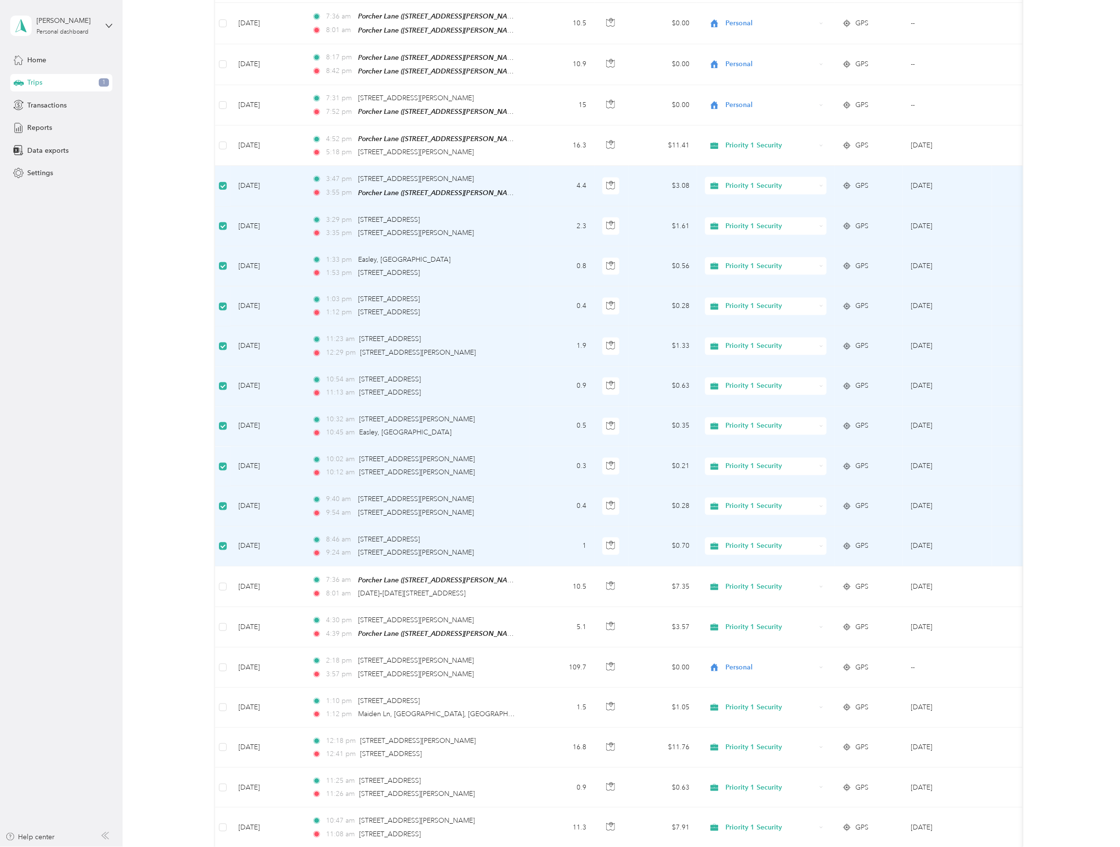
click at [754, 541] on span "Priority 1 Security" at bounding box center [771, 546] width 90 height 11
click at [751, 588] on span "Personal" at bounding box center [774, 592] width 91 height 10
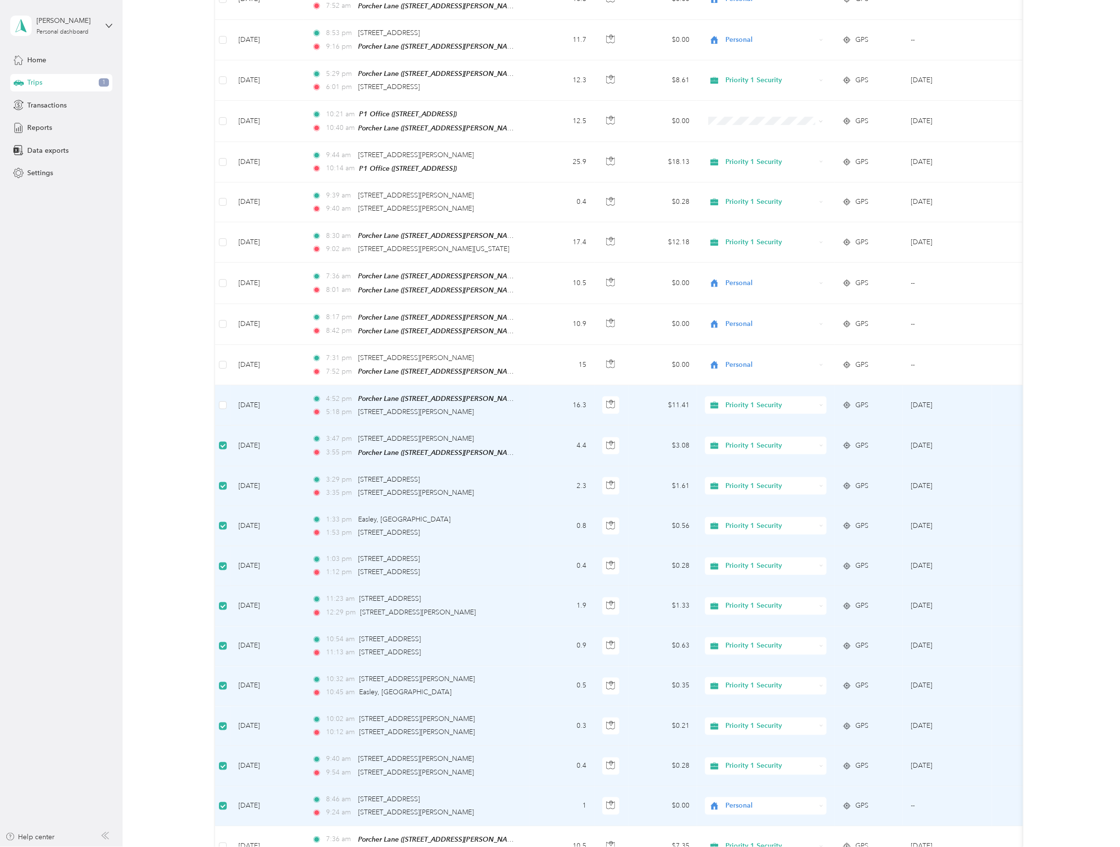
scroll to position [362, 0]
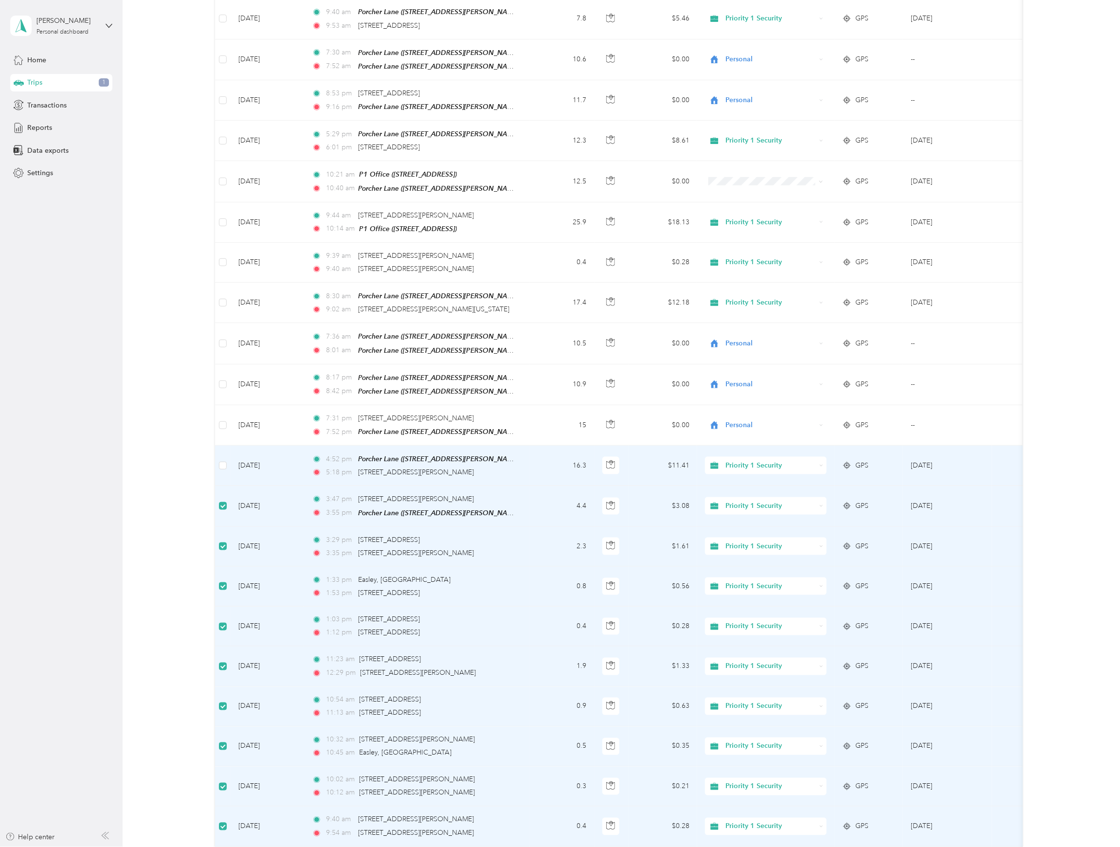
click at [742, 393] on tbody "Sep 19, 2025 9:58 pm 137 Hood Rd, Greenville, SC 10:07 pm Porcher Lane (10 Porc…" at bounding box center [620, 563] width 811 height 1535
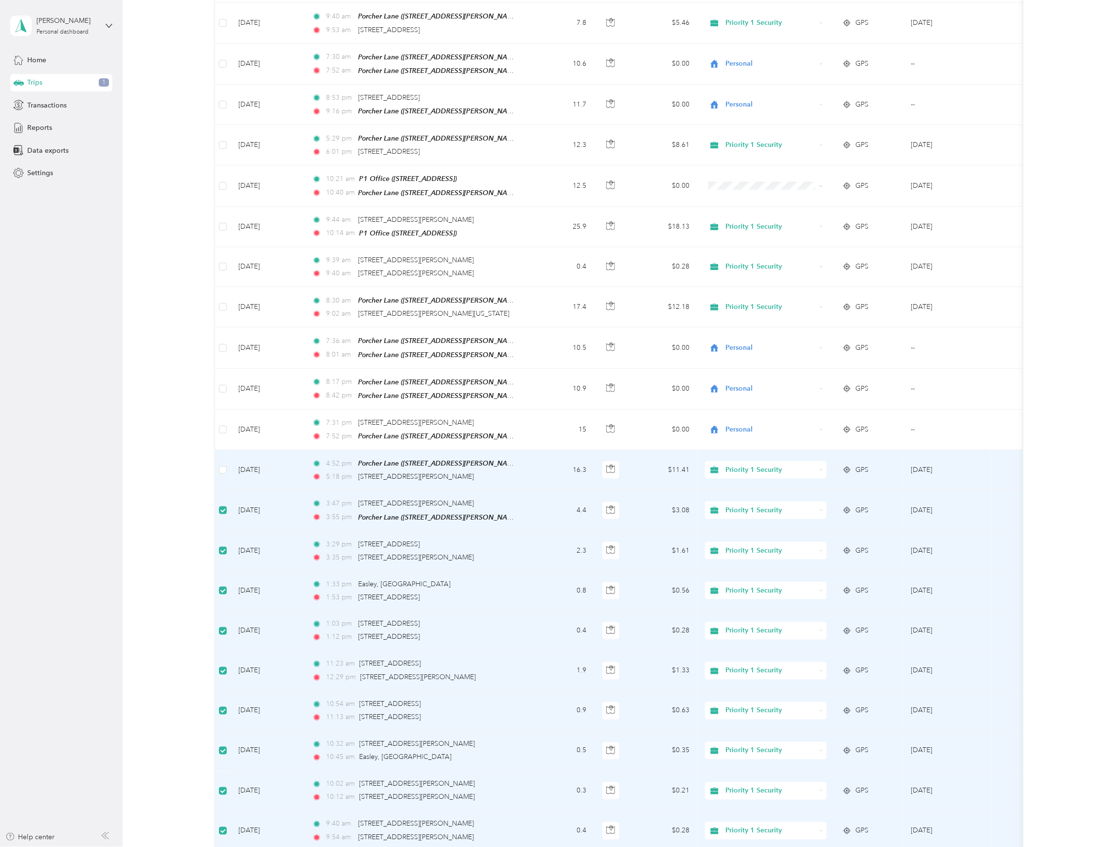
click at [729, 465] on span "Priority 1 Security" at bounding box center [771, 469] width 90 height 11
click at [739, 510] on span "Personal" at bounding box center [774, 514] width 91 height 10
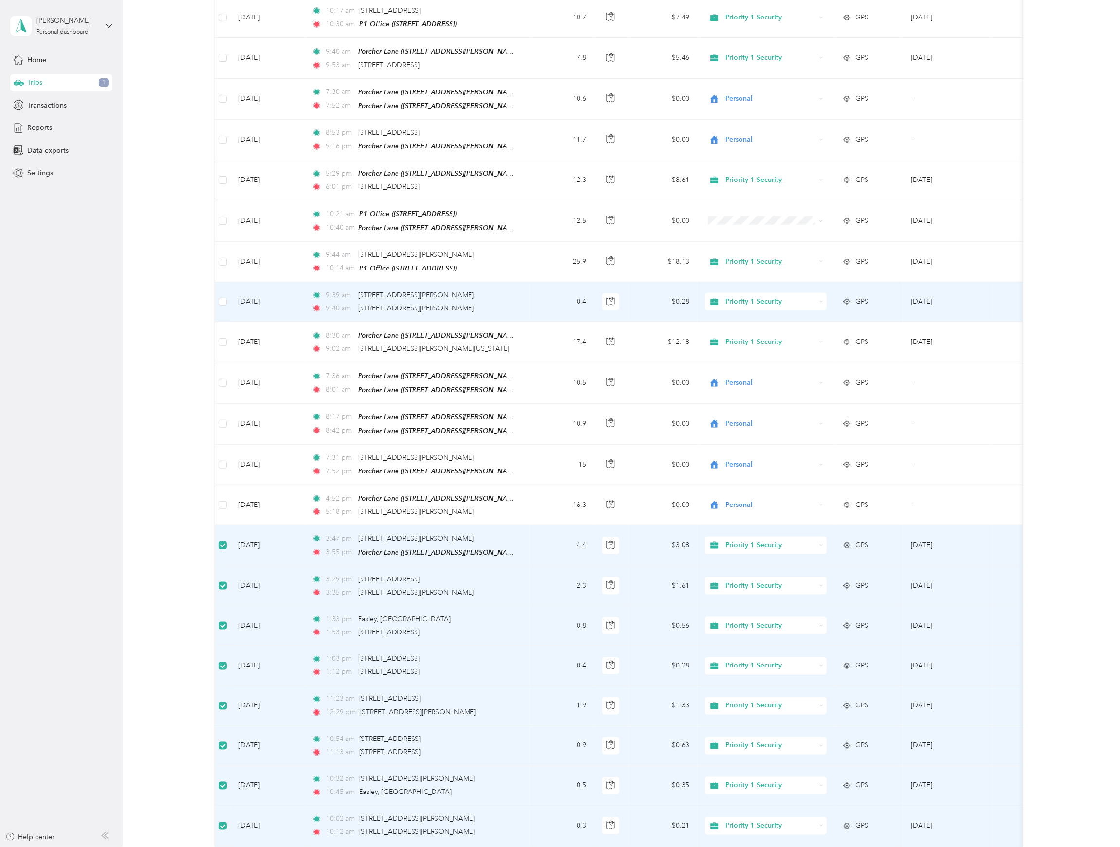
scroll to position [298, 0]
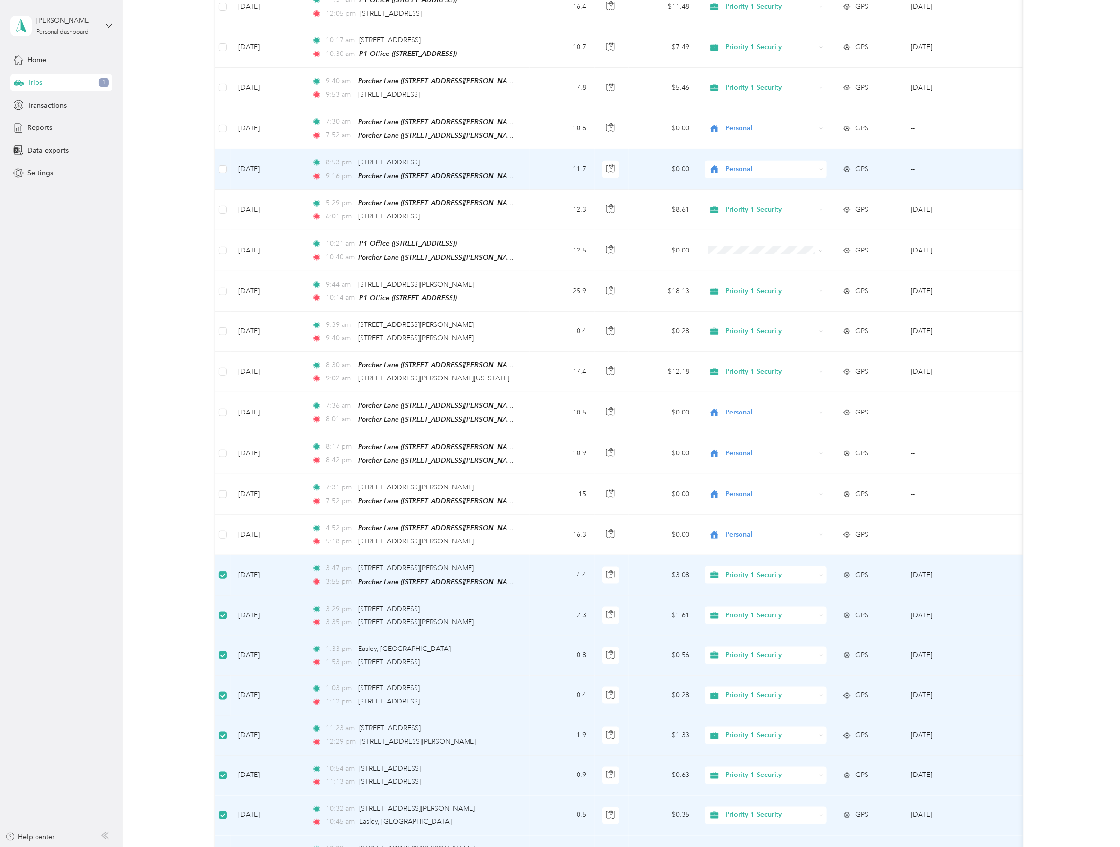
click at [745, 164] on span "Personal" at bounding box center [771, 169] width 90 height 11
click at [730, 188] on ol "Priority 1 Security COMMUTE Personal" at bounding box center [765, 201] width 122 height 51
click at [718, 165] on icon at bounding box center [714, 169] width 12 height 8
click at [729, 180] on span "Priority 1 Security" at bounding box center [774, 184] width 91 height 10
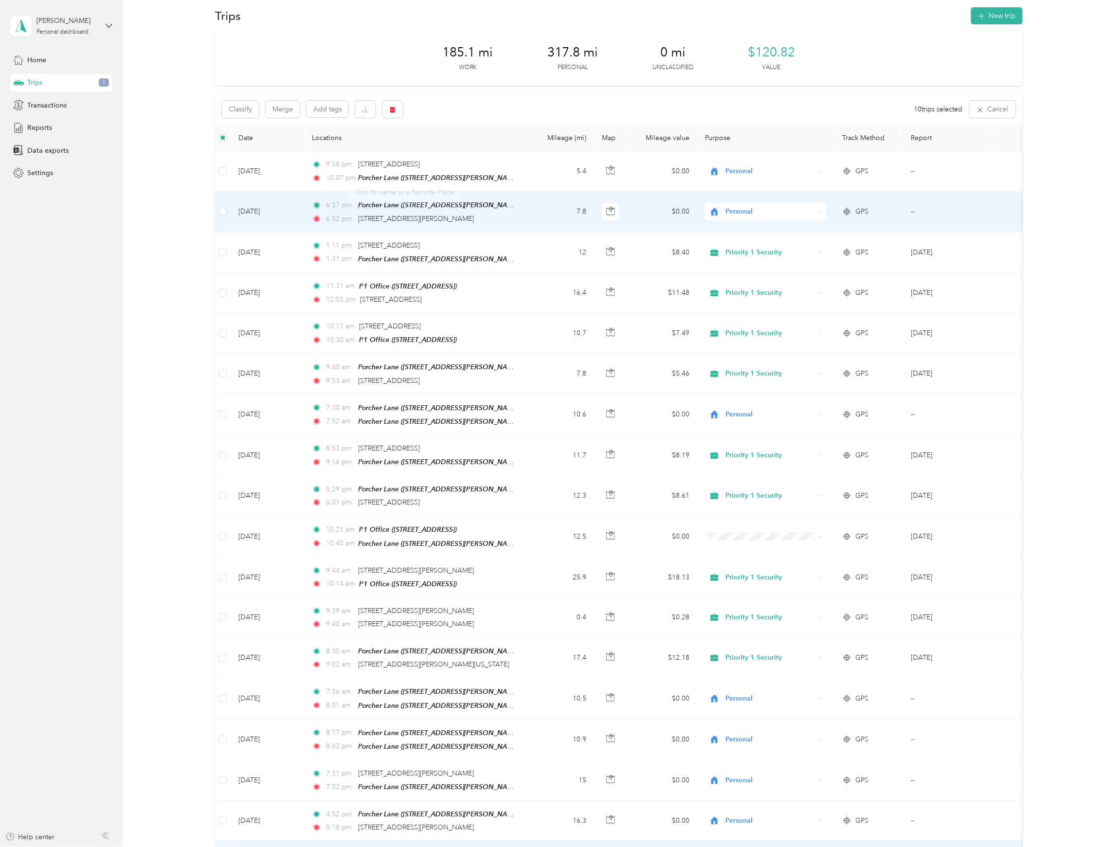
scroll to position [0, 0]
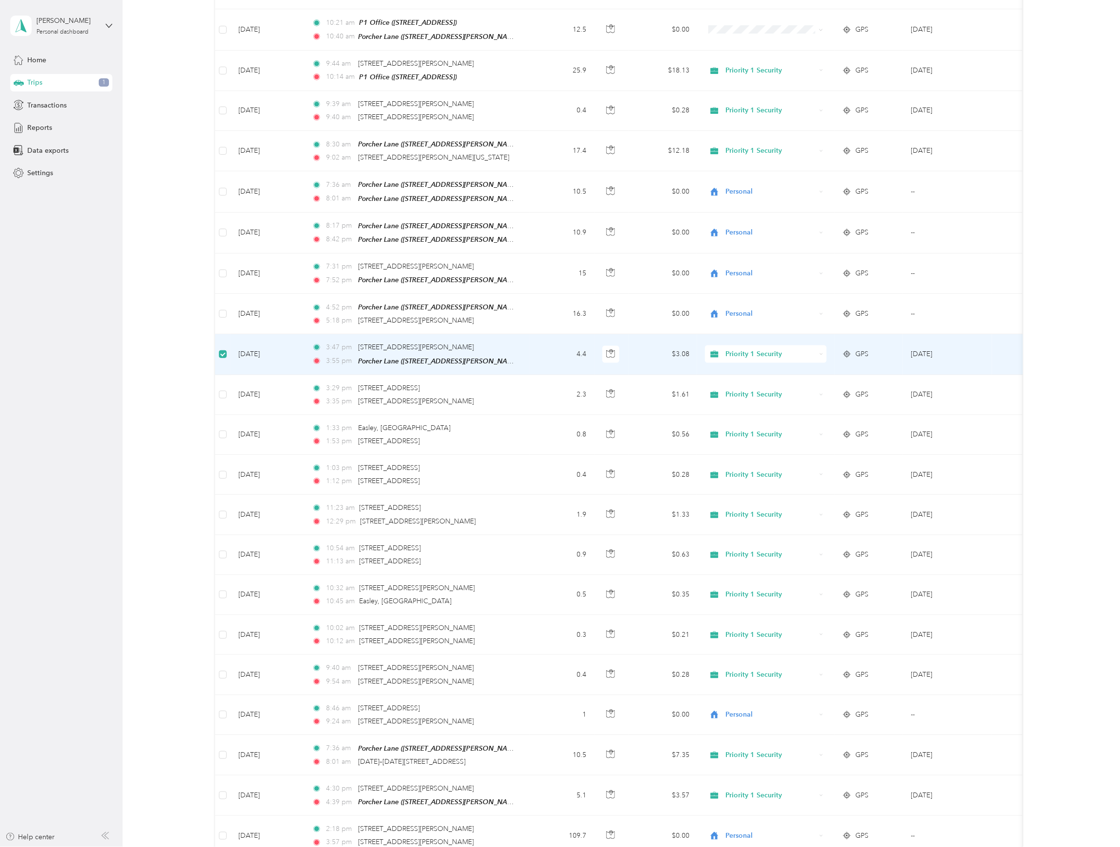
scroll to position [517, 0]
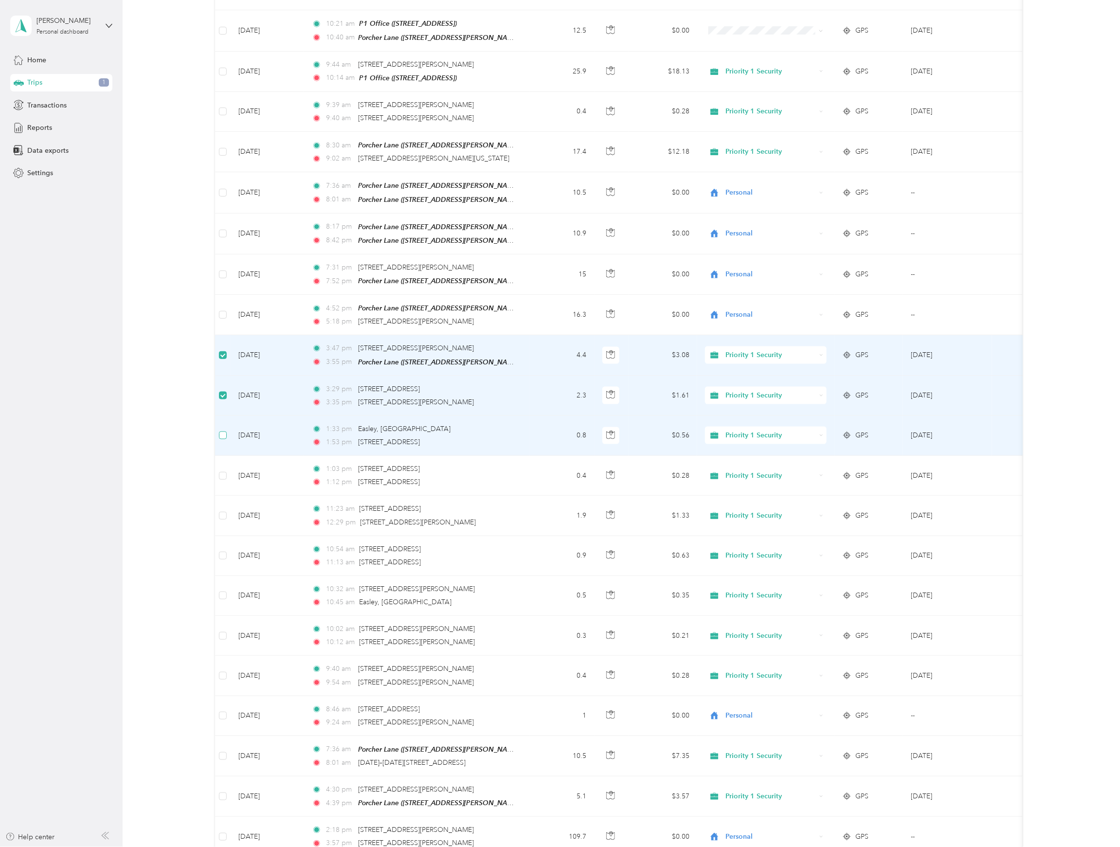
click at [223, 434] on label at bounding box center [223, 435] width 8 height 11
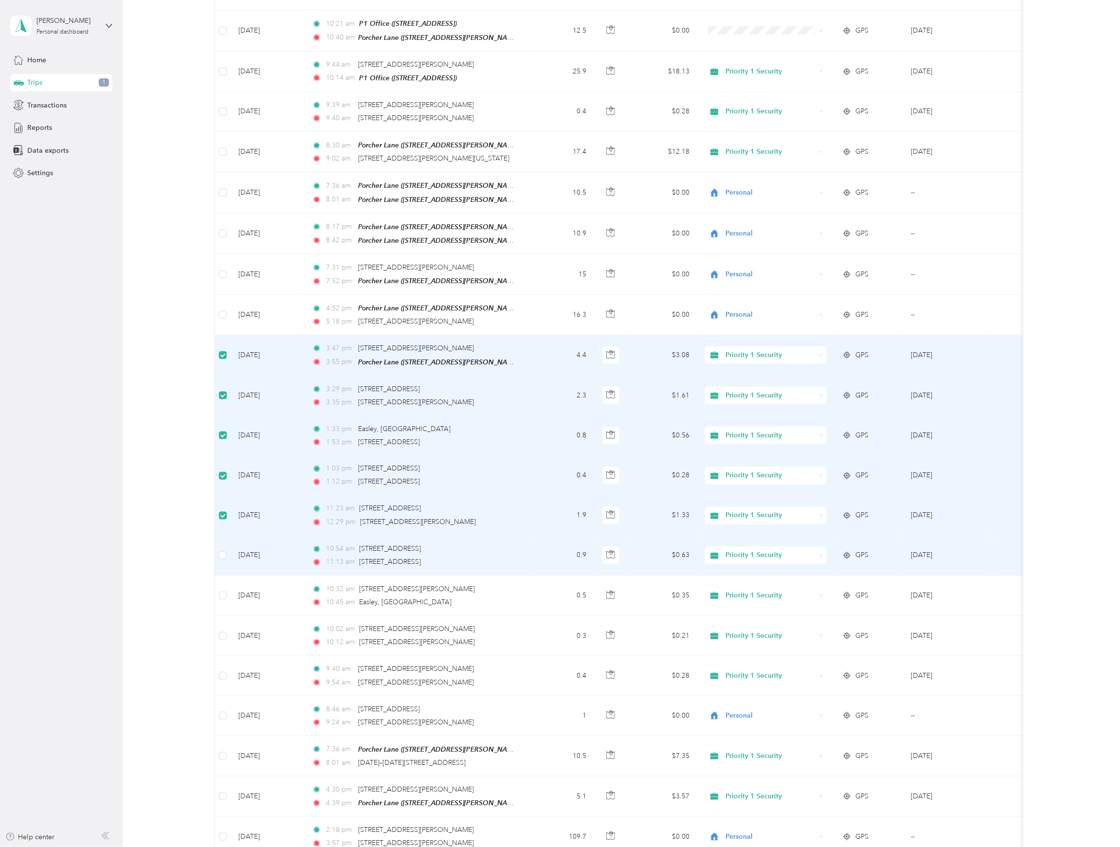
drag, startPoint x: 222, startPoint y: 536, endPoint x: 222, endPoint y: 543, distance: 6.8
click at [222, 537] on td at bounding box center [223, 556] width 16 height 40
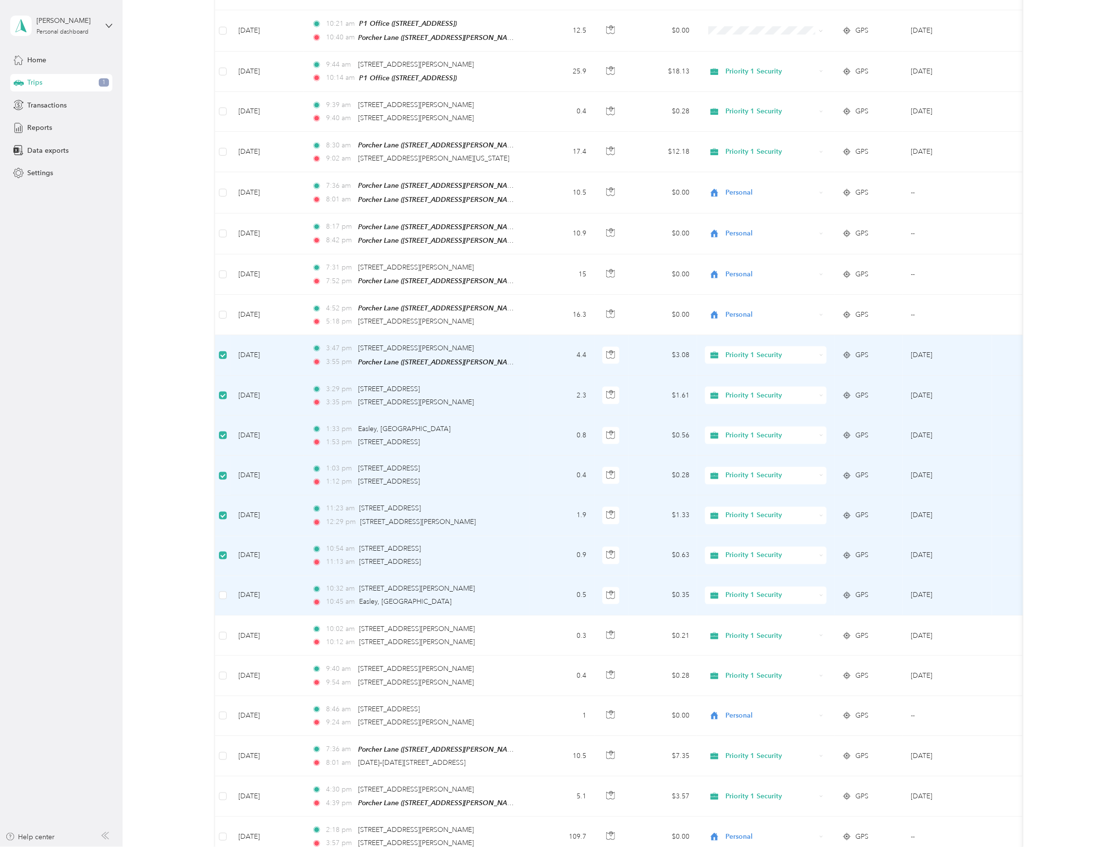
click at [218, 586] on td at bounding box center [223, 596] width 16 height 40
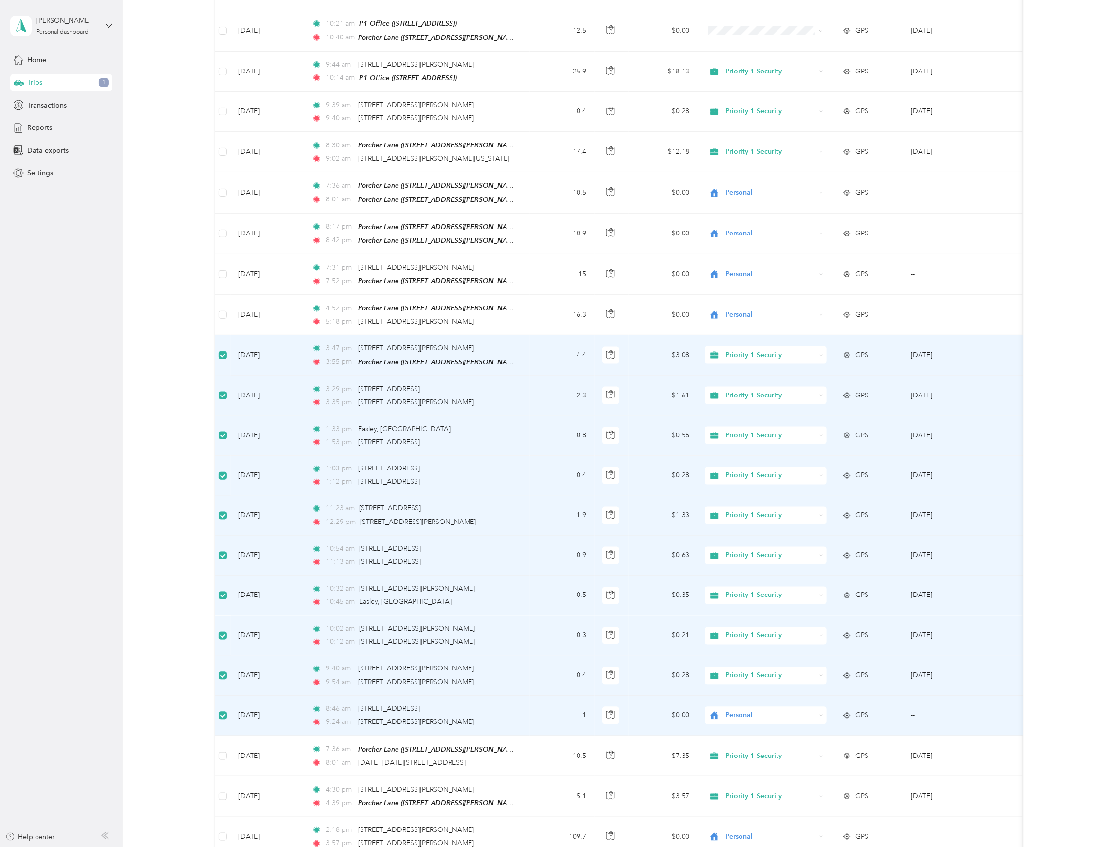
click at [767, 710] on span "Personal" at bounding box center [771, 715] width 90 height 11
click at [734, 763] on li "Personal" at bounding box center [765, 757] width 122 height 17
click at [759, 350] on span "Priority 1 Security" at bounding box center [771, 355] width 90 height 11
click at [753, 401] on li "Personal" at bounding box center [765, 395] width 122 height 17
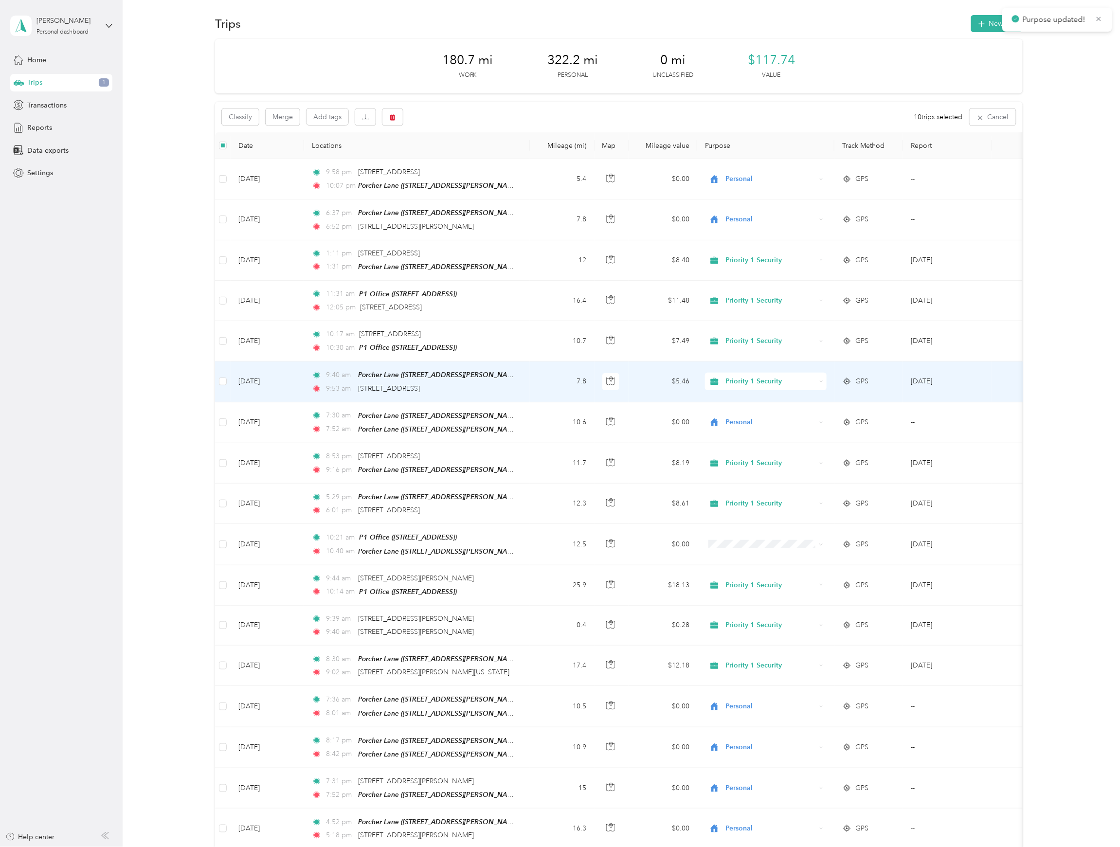
scroll to position [0, 0]
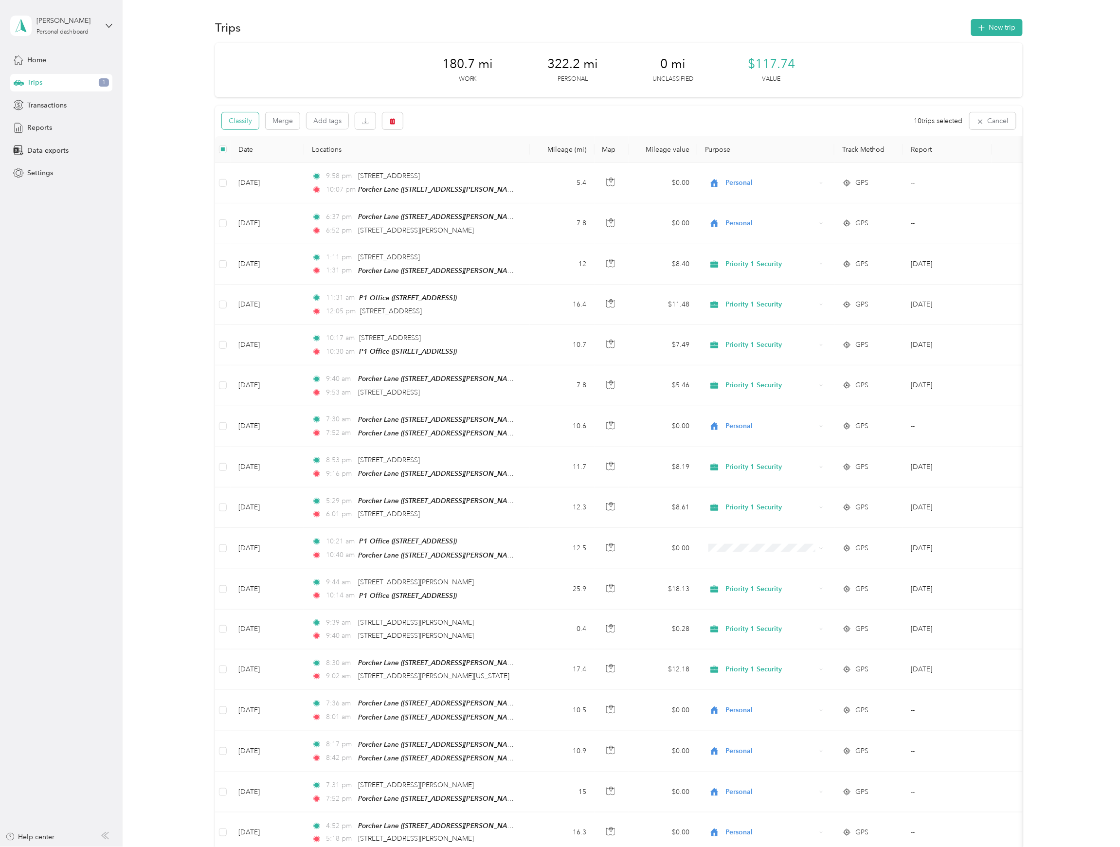
click at [243, 117] on button "Classify" at bounding box center [240, 120] width 37 height 17
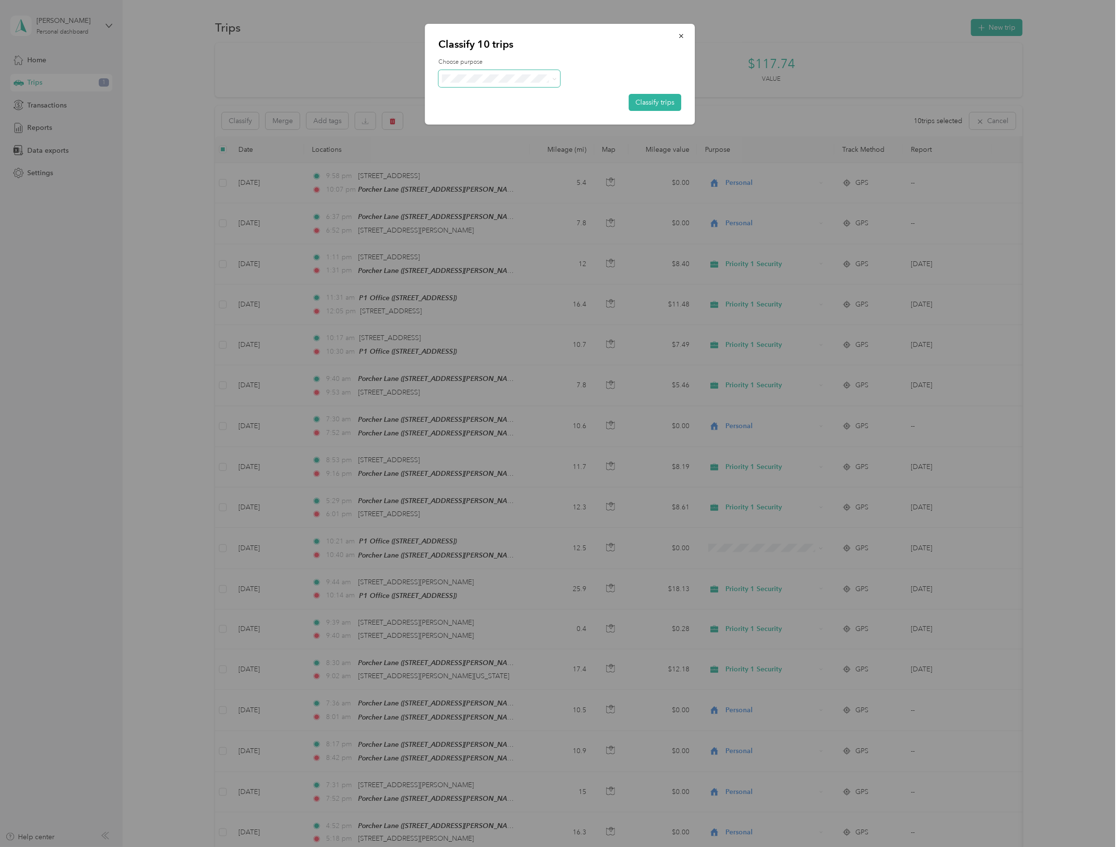
click at [477, 83] on span at bounding box center [500, 78] width 122 height 17
click at [551, 79] on span at bounding box center [553, 78] width 8 height 10
click at [652, 100] on button "Classify trips" at bounding box center [655, 102] width 53 height 17
click at [491, 128] on span "Personal" at bounding box center [507, 130] width 90 height 10
click at [654, 106] on button "Classify trips" at bounding box center [655, 102] width 53 height 17
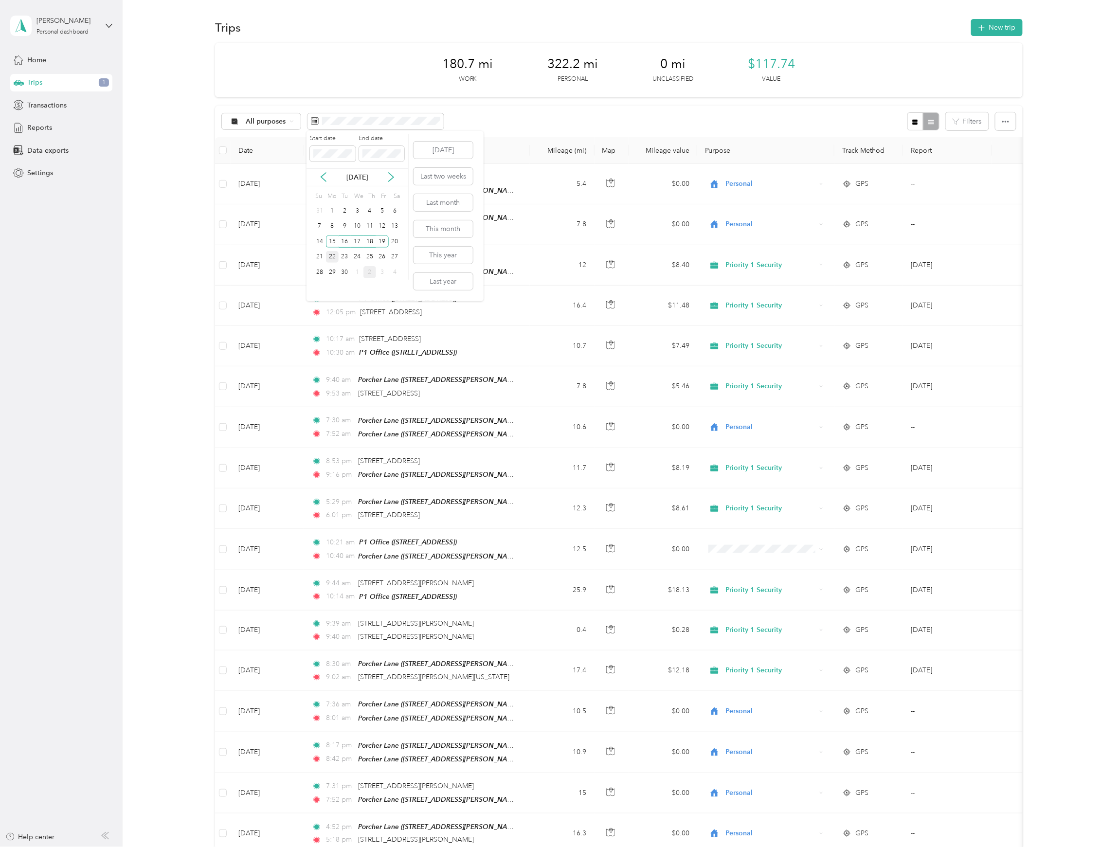
click at [331, 258] on div "22" at bounding box center [332, 257] width 13 height 12
click at [382, 257] on div "26" at bounding box center [382, 257] width 13 height 12
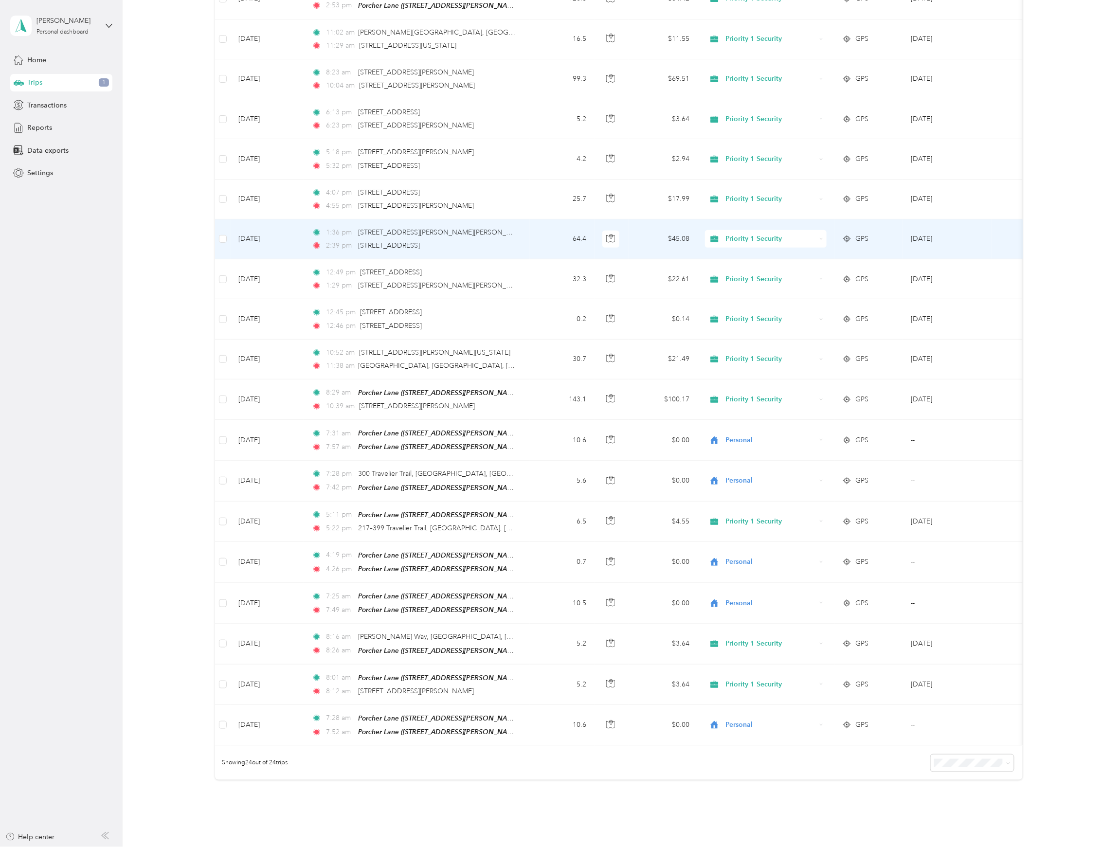
scroll to position [389, 0]
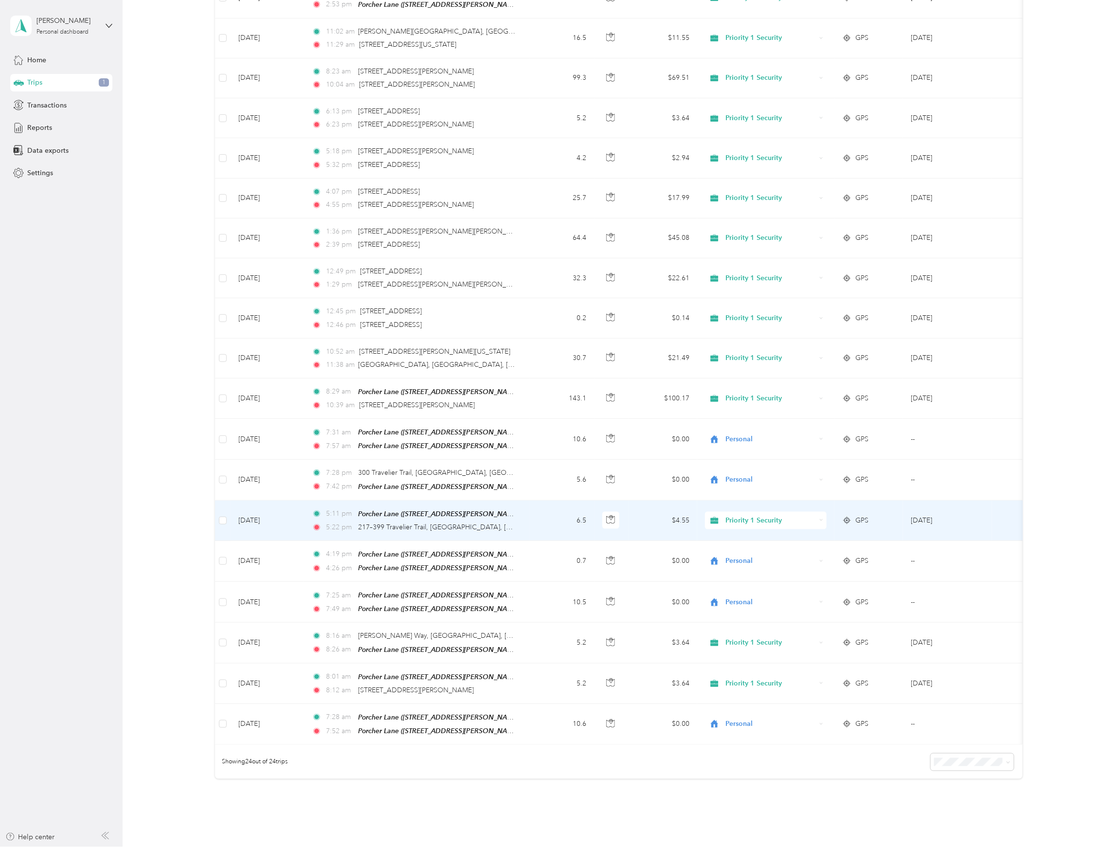
click at [751, 520] on span "Priority 1 Security" at bounding box center [771, 520] width 90 height 11
click at [729, 565] on span "Personal" at bounding box center [774, 570] width 91 height 10
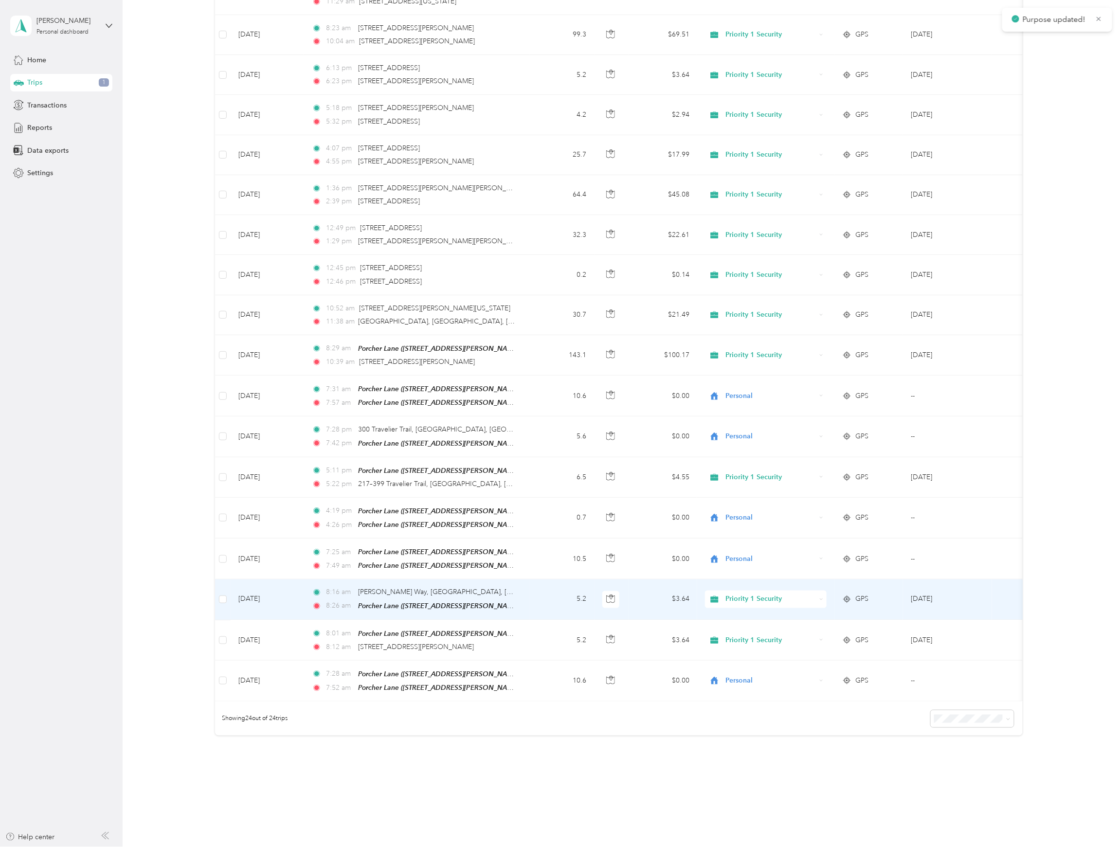
scroll to position [454, 0]
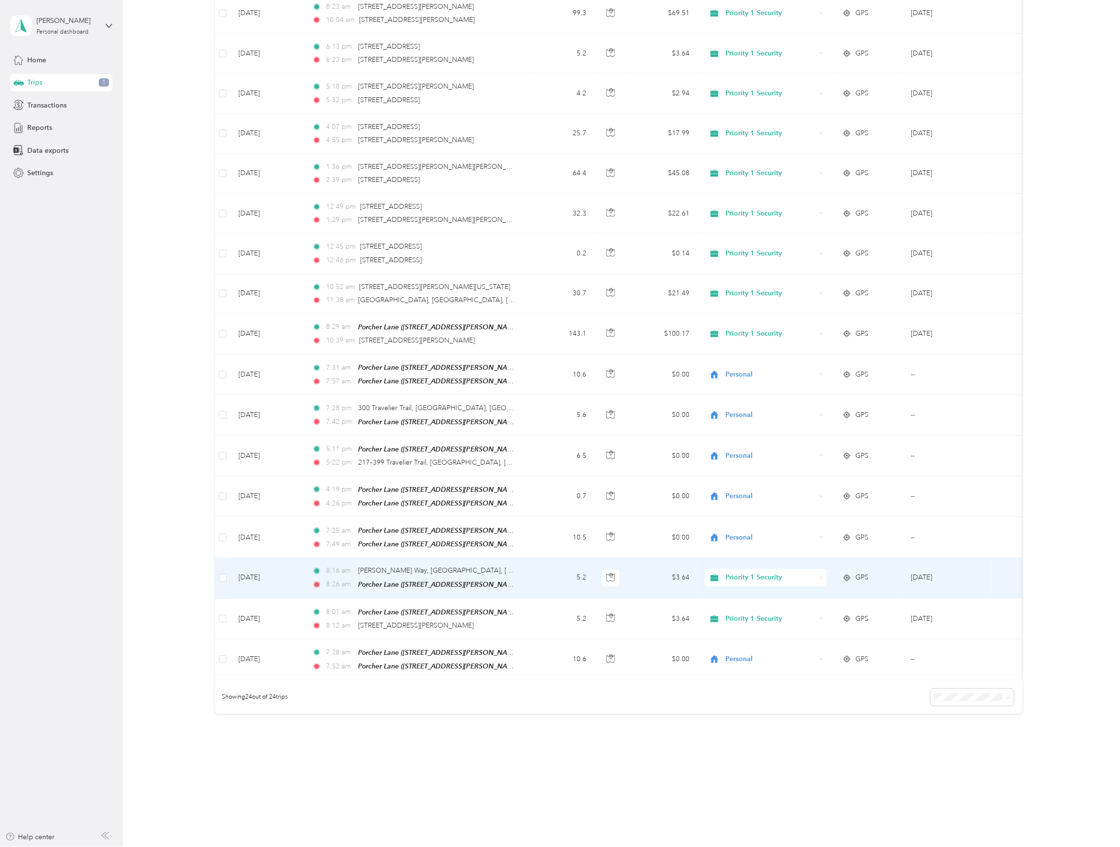
click at [742, 574] on span "Priority 1 Security" at bounding box center [771, 577] width 90 height 11
click at [735, 625] on span "Personal" at bounding box center [774, 622] width 91 height 10
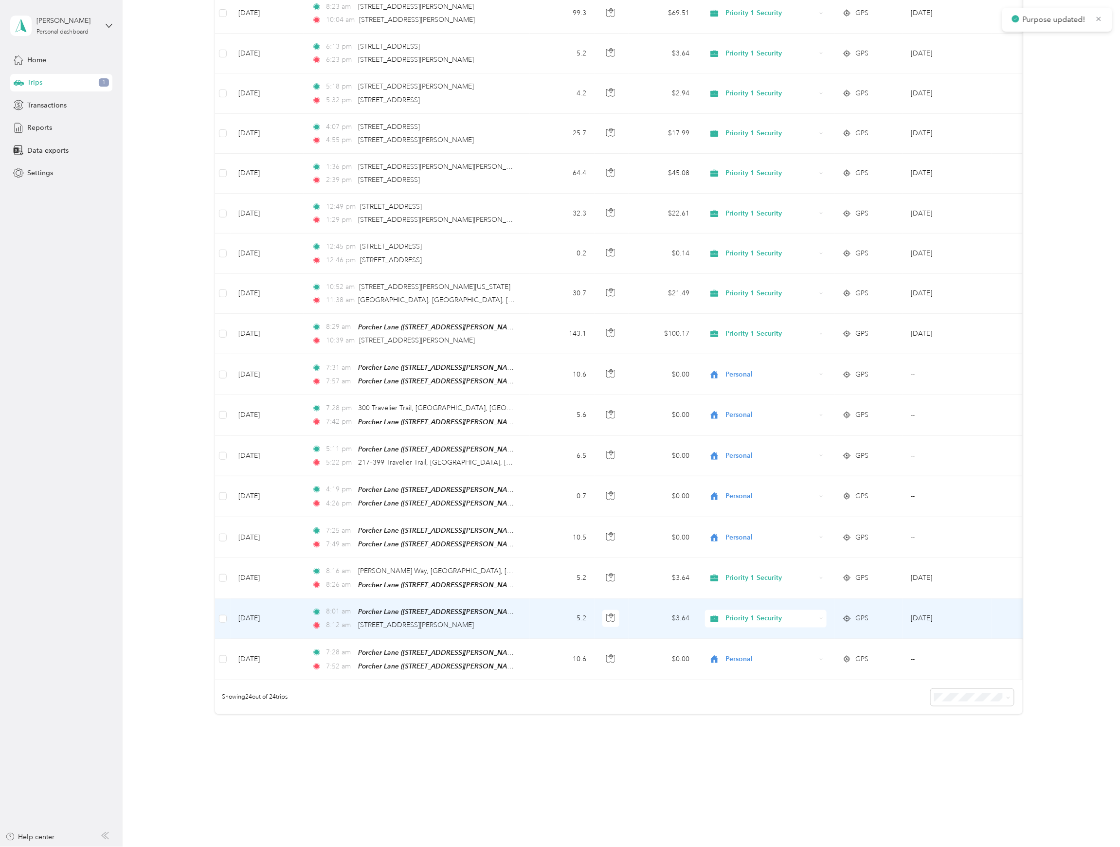
click at [736, 613] on span "Priority 1 Security" at bounding box center [771, 618] width 90 height 11
click at [736, 661] on span "Personal" at bounding box center [774, 666] width 91 height 10
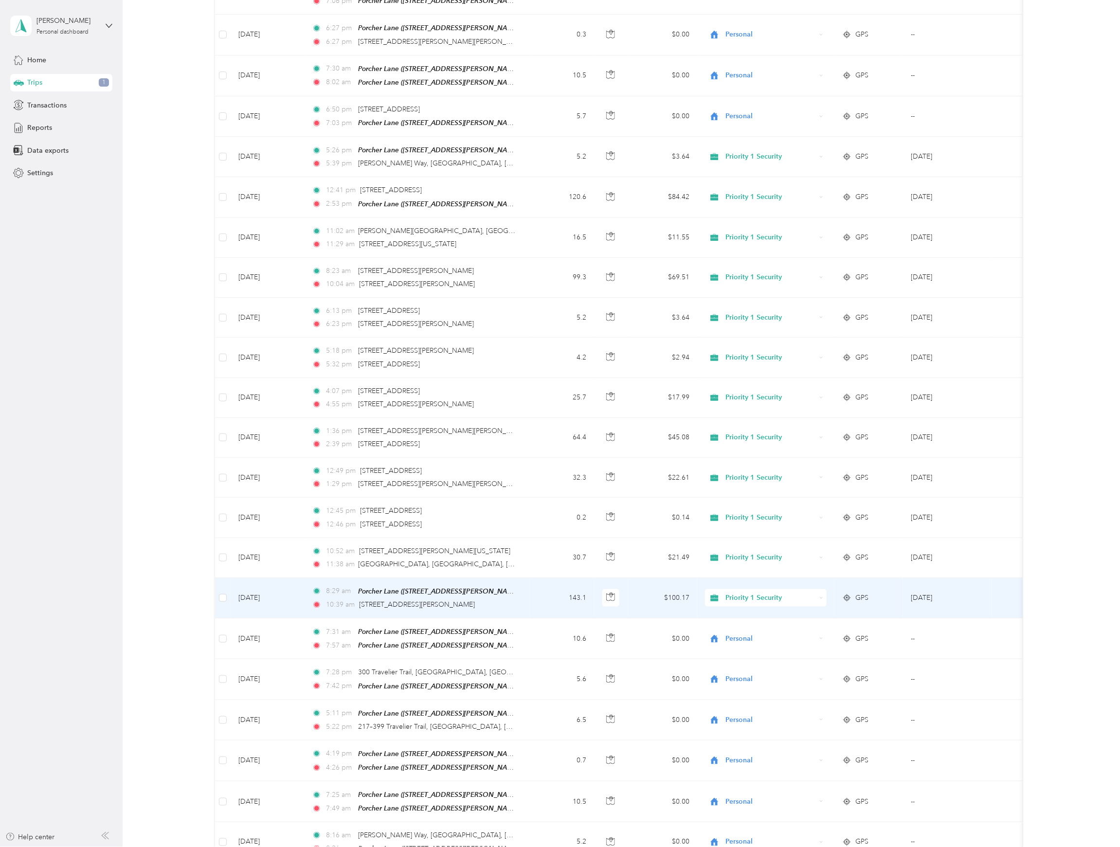
scroll to position [129, 0]
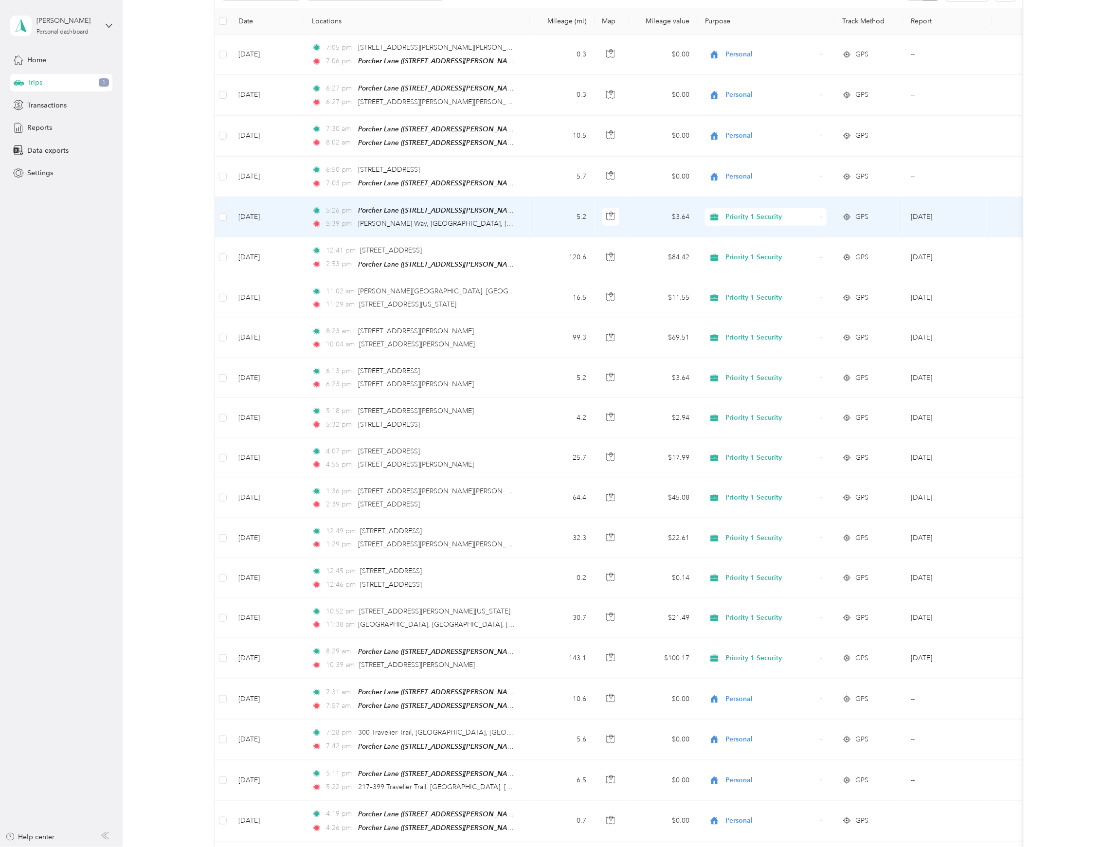
click at [738, 214] on span "Priority 1 Security" at bounding box center [771, 217] width 90 height 11
click at [734, 267] on span "Personal" at bounding box center [774, 267] width 91 height 10
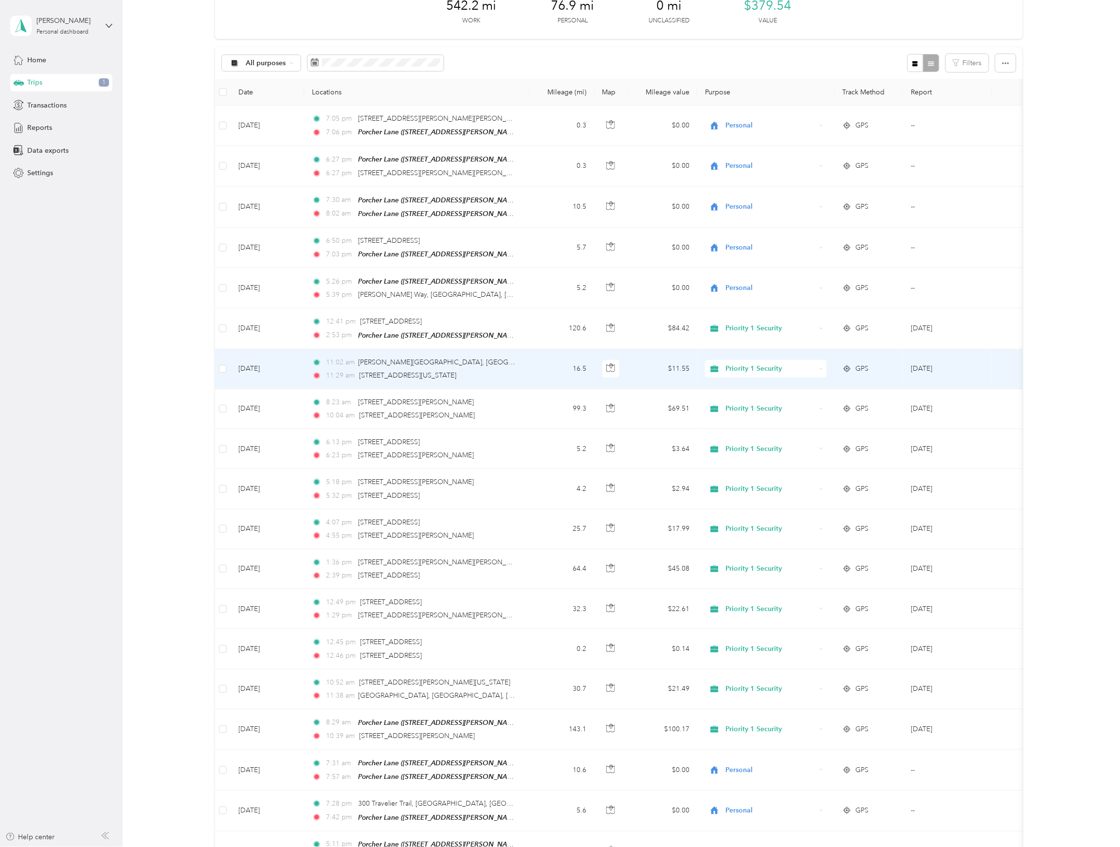
scroll to position [0, 0]
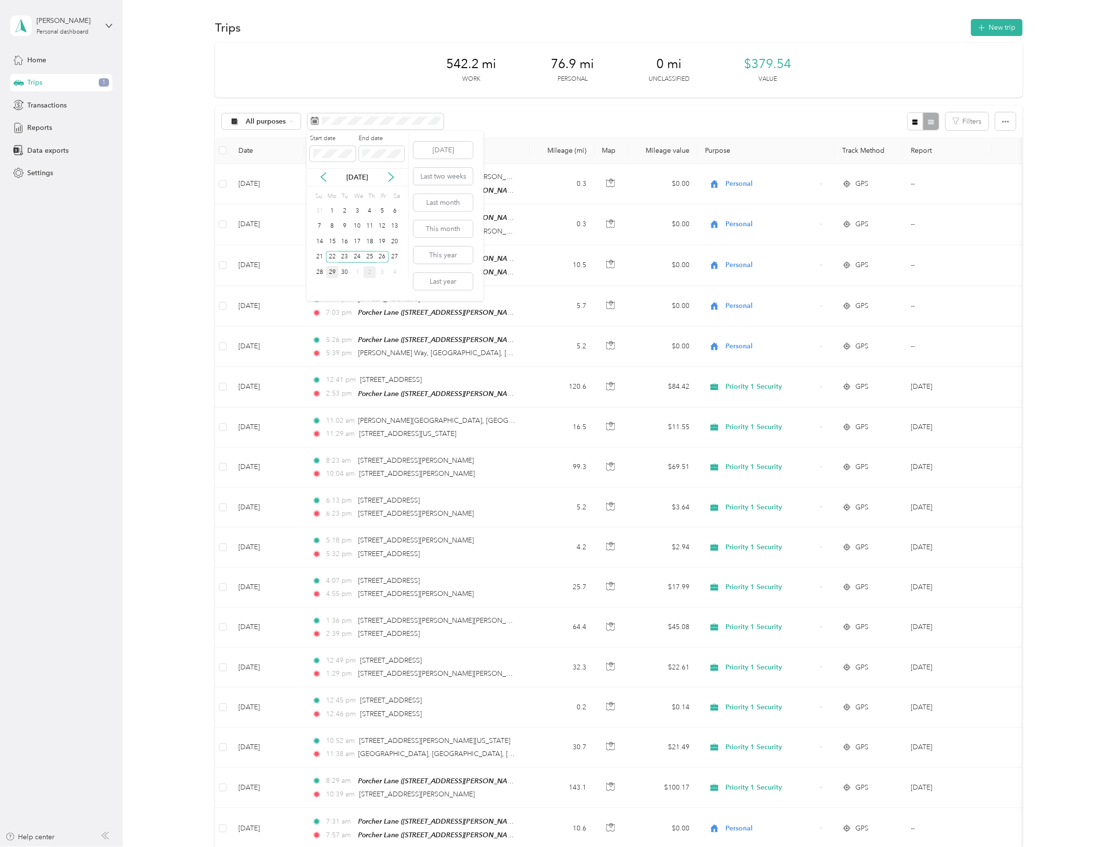
click at [332, 273] on div "29" at bounding box center [332, 272] width 13 height 12
click at [345, 273] on div "30" at bounding box center [344, 272] width 13 height 12
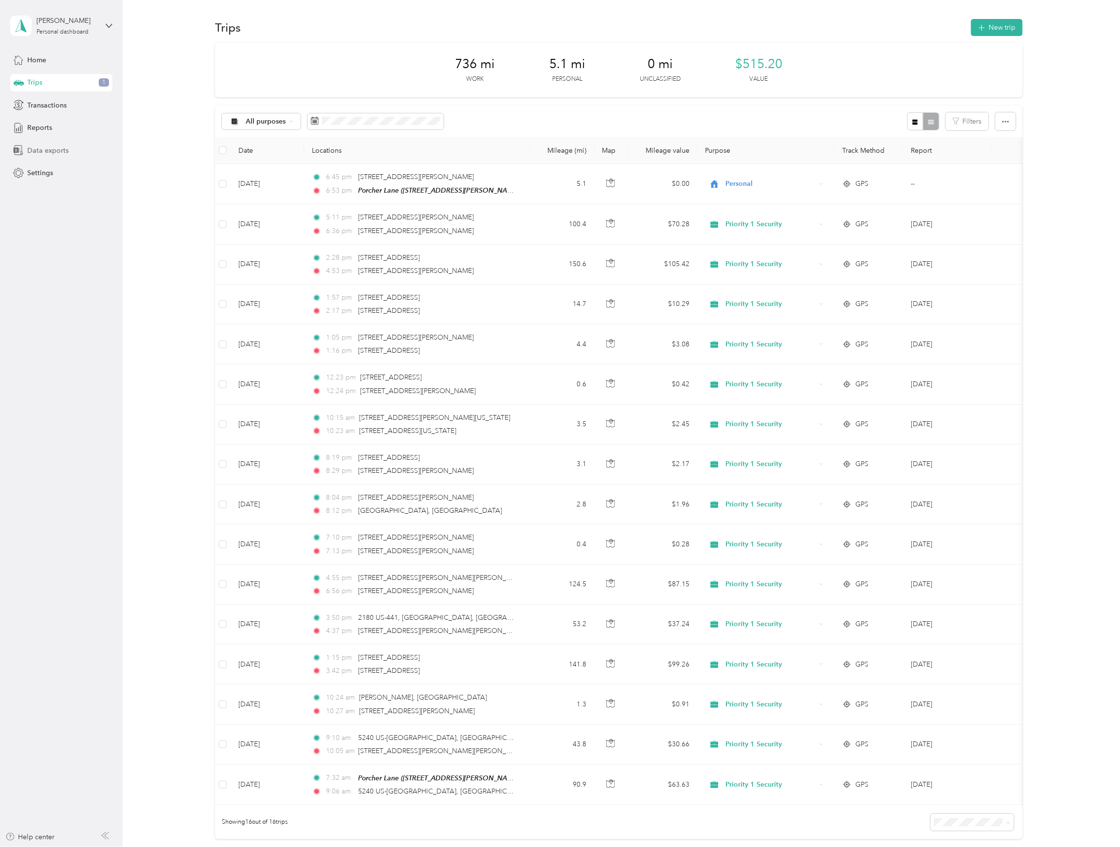
click at [59, 158] on div "Data exports" at bounding box center [61, 151] width 102 height 18
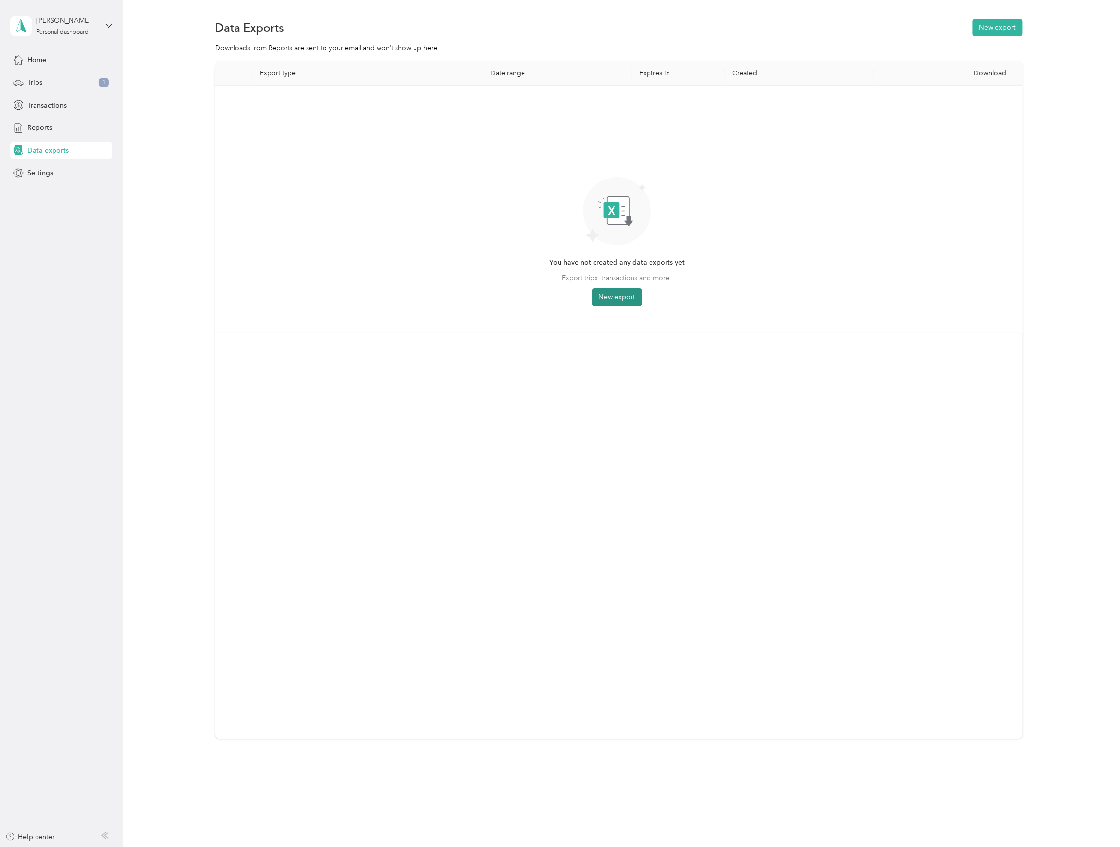
click at [608, 298] on button "New export" at bounding box center [617, 297] width 50 height 18
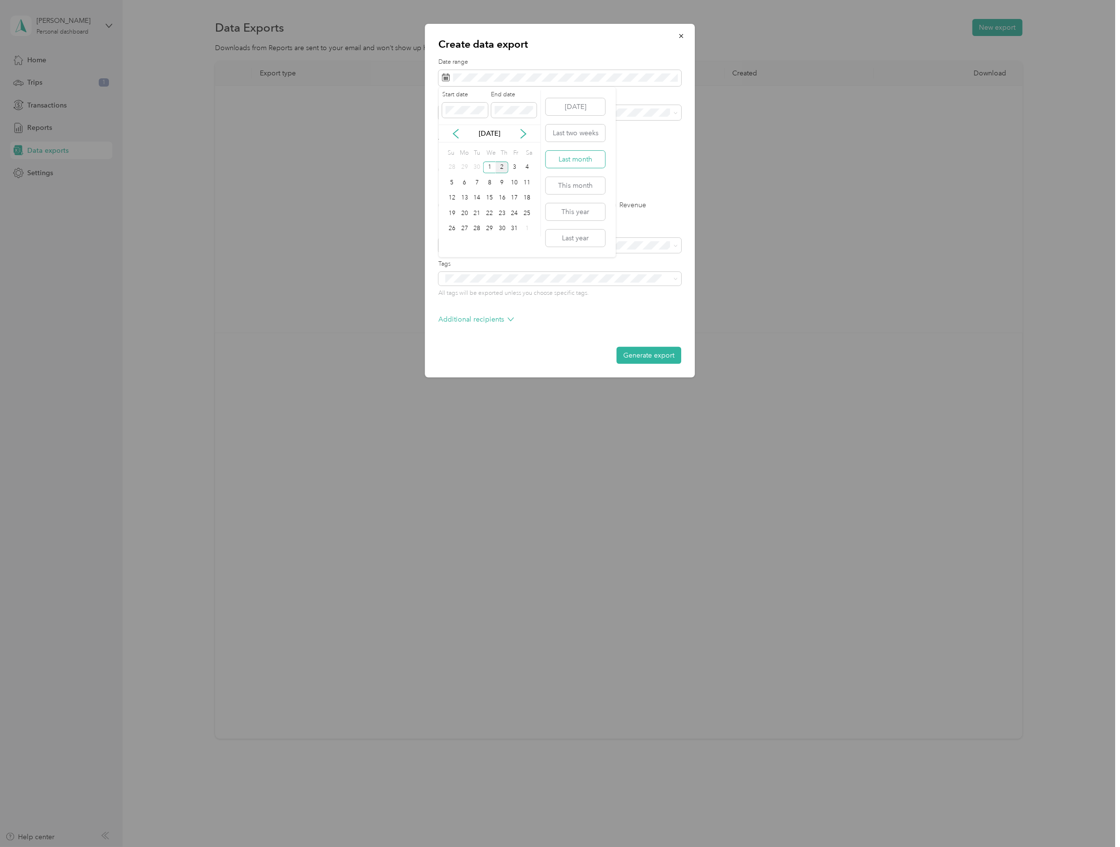
click at [568, 156] on button "Last month" at bounding box center [575, 159] width 59 height 17
click at [516, 170] on label "PDF" at bounding box center [520, 169] width 23 height 7
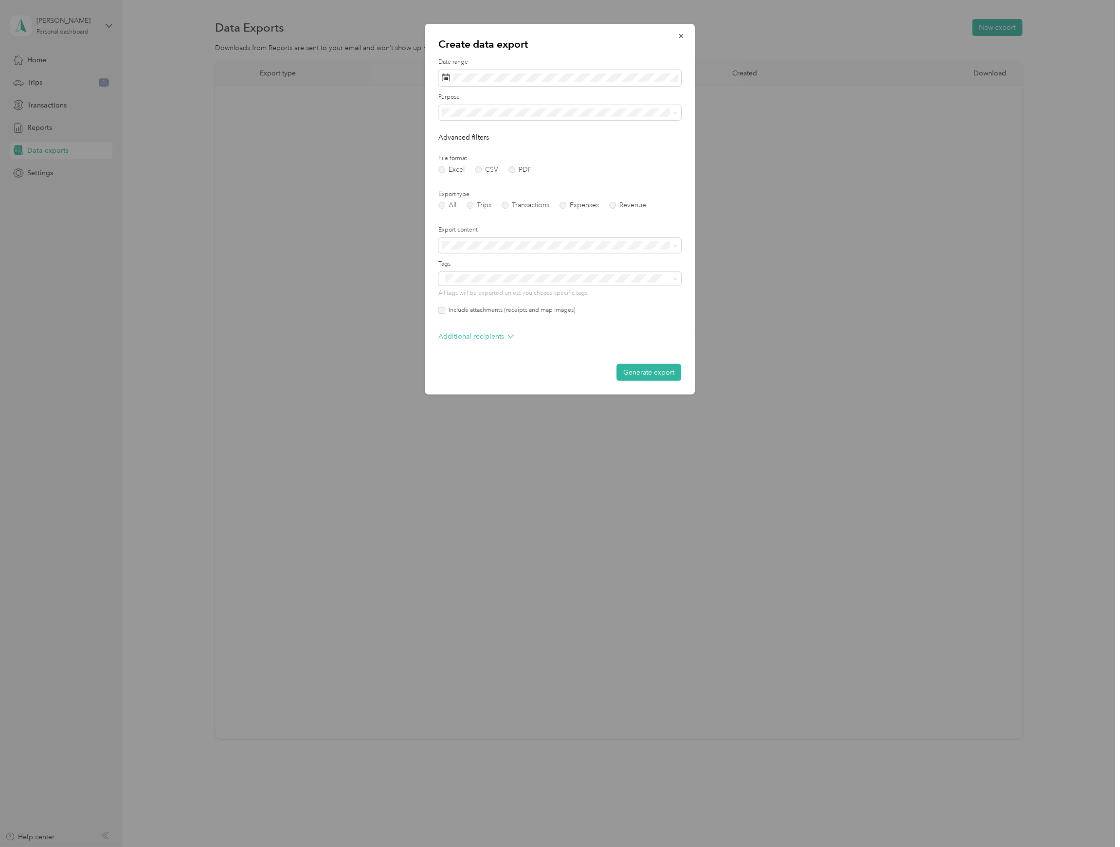
click at [483, 143] on span "Priority 1 Security" at bounding box center [471, 146] width 53 height 8
click at [473, 206] on label "Trips" at bounding box center [479, 205] width 25 height 7
click at [635, 371] on button "Generate export" at bounding box center [649, 372] width 65 height 17
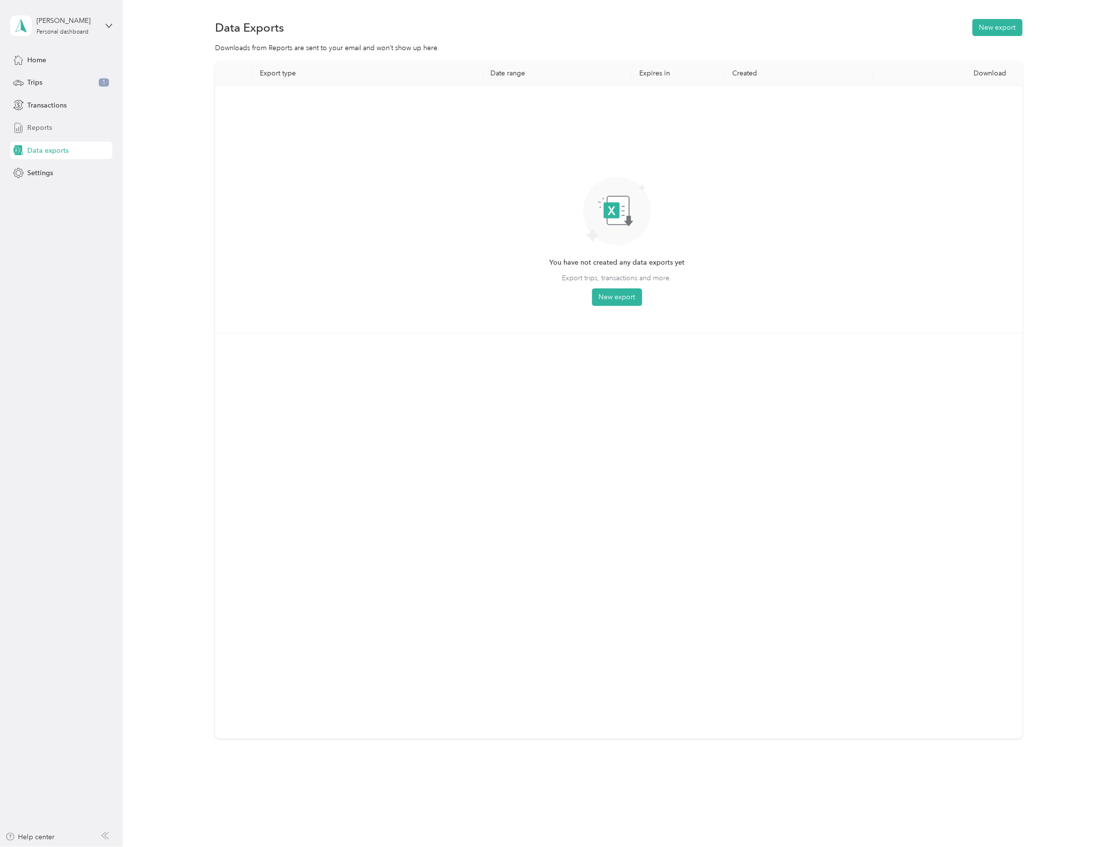
click at [25, 127] on div "Reports" at bounding box center [61, 128] width 102 height 18
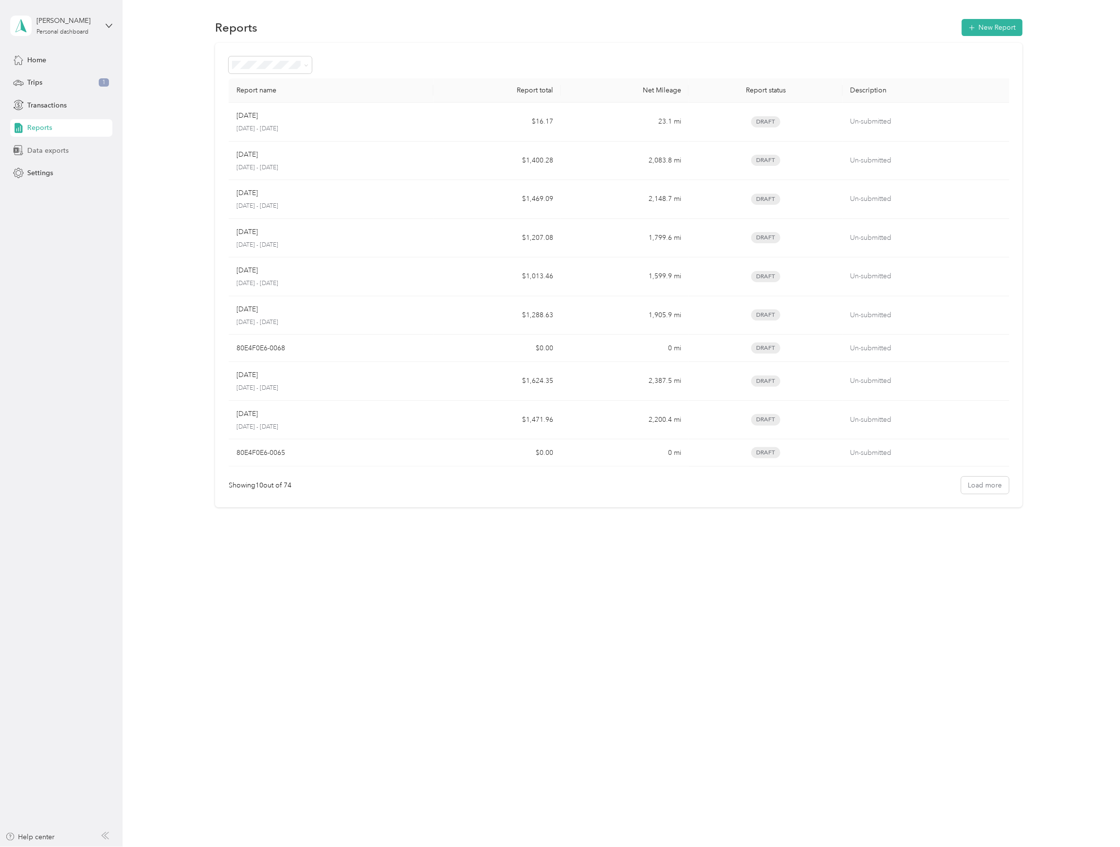
click at [47, 143] on div "Data exports" at bounding box center [61, 151] width 102 height 18
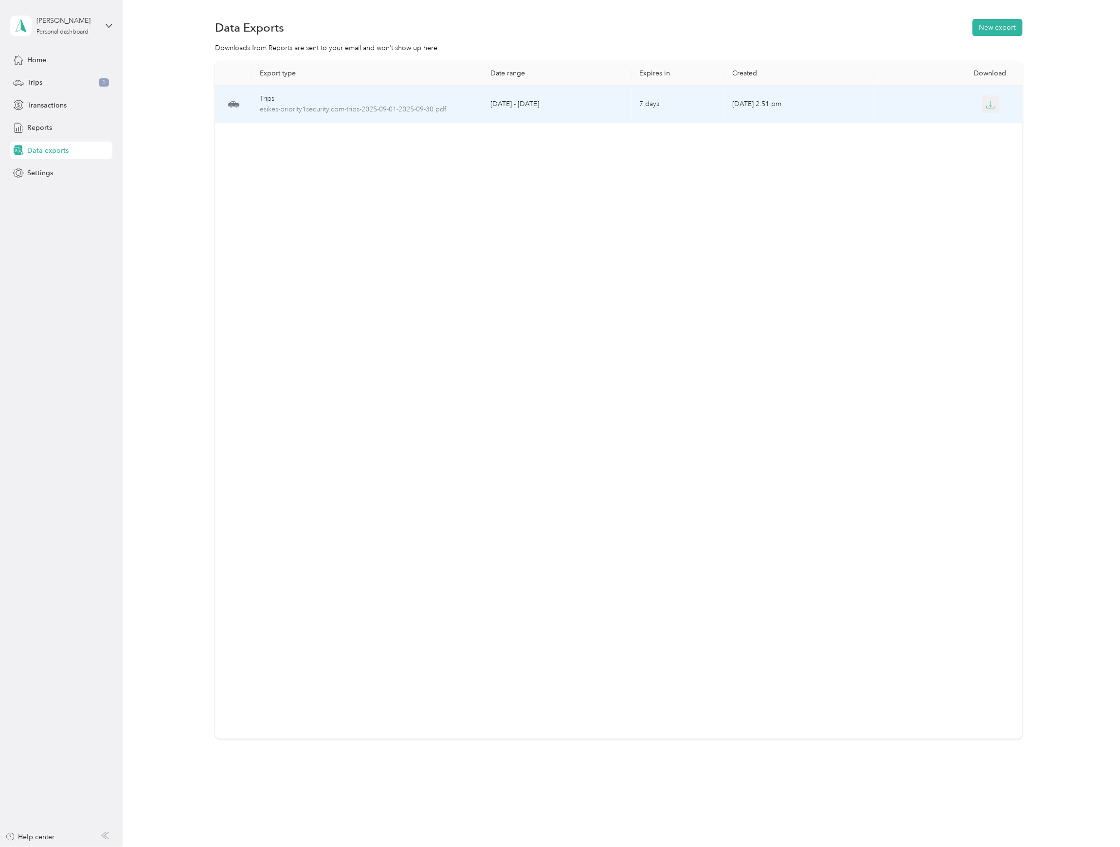
click at [989, 100] on icon "button" at bounding box center [990, 104] width 9 height 9
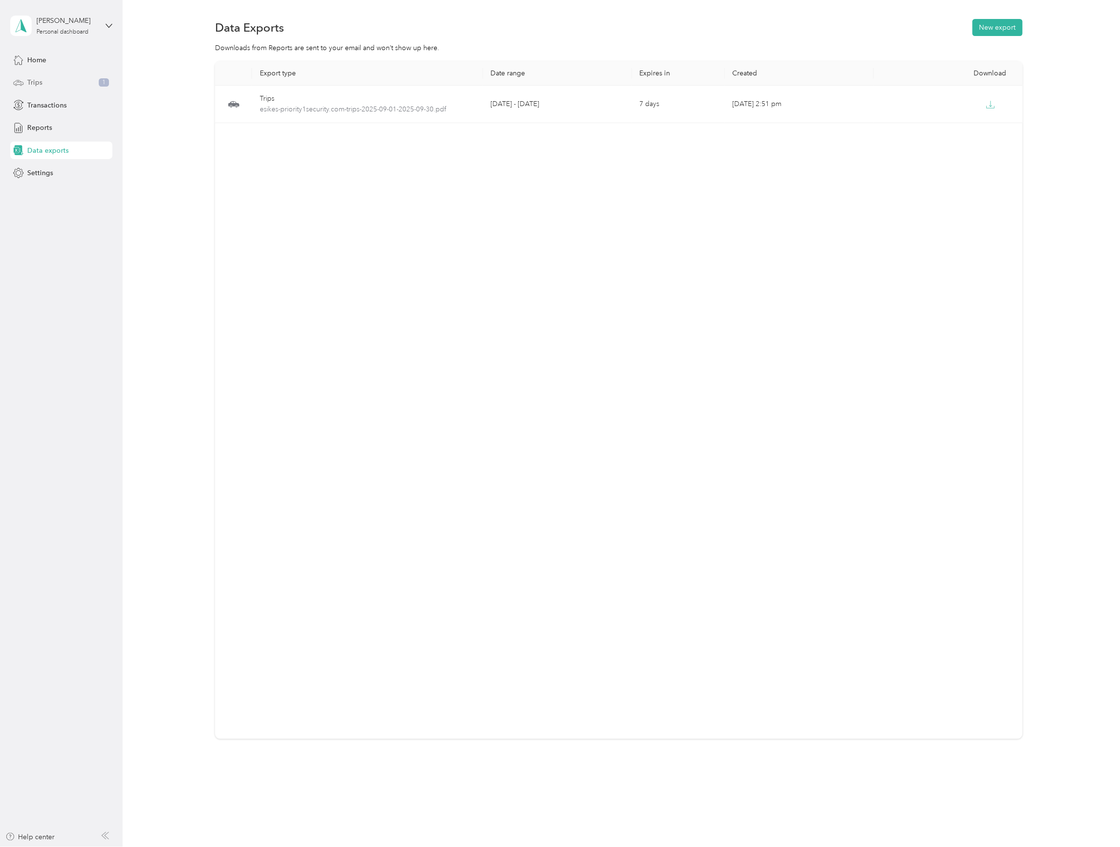
click at [36, 79] on span "Trips" at bounding box center [34, 82] width 15 height 10
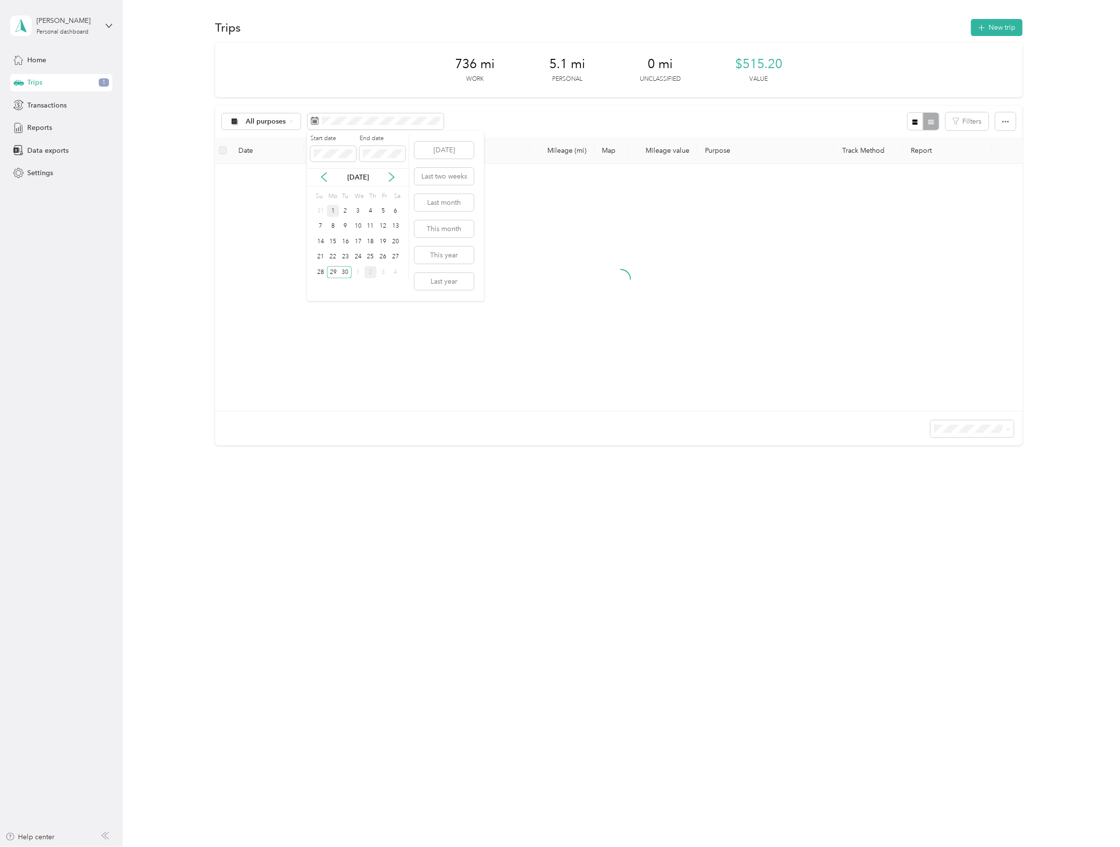
click at [335, 211] on div "1" at bounding box center [333, 211] width 13 height 12
click at [384, 211] on div "5" at bounding box center [382, 211] width 13 height 12
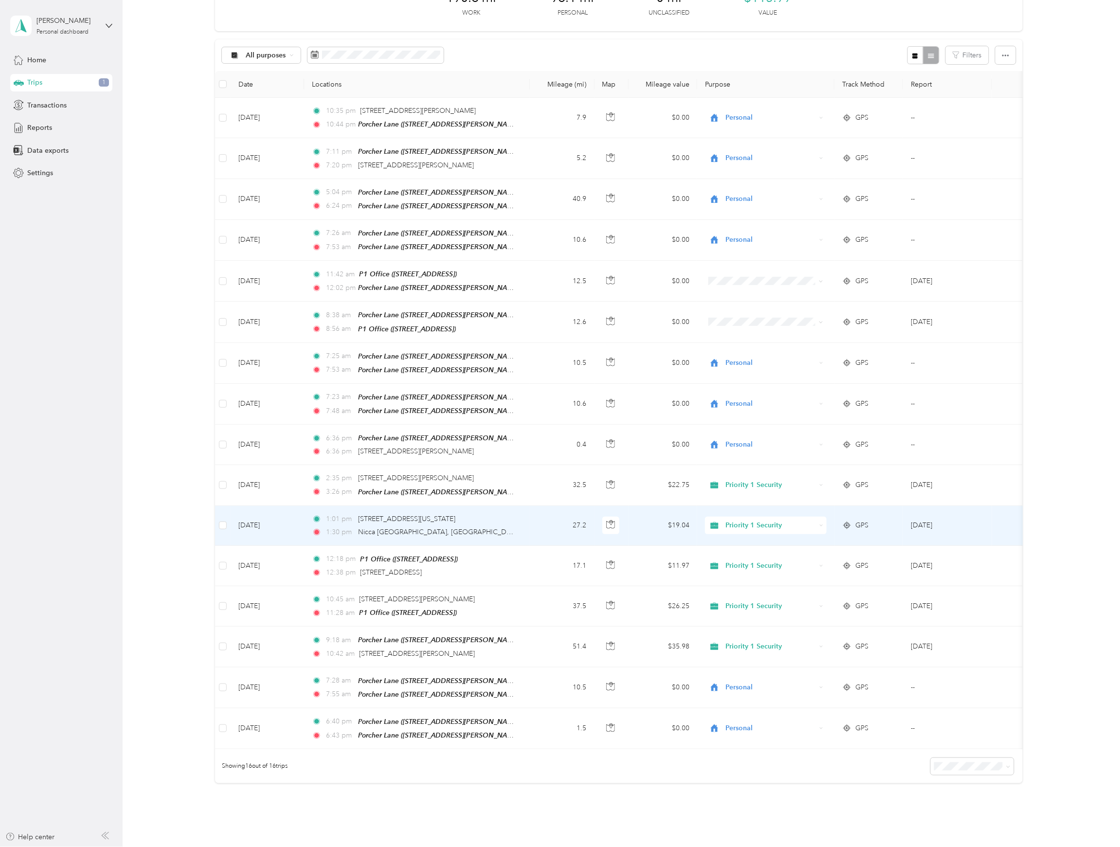
scroll to position [128, 0]
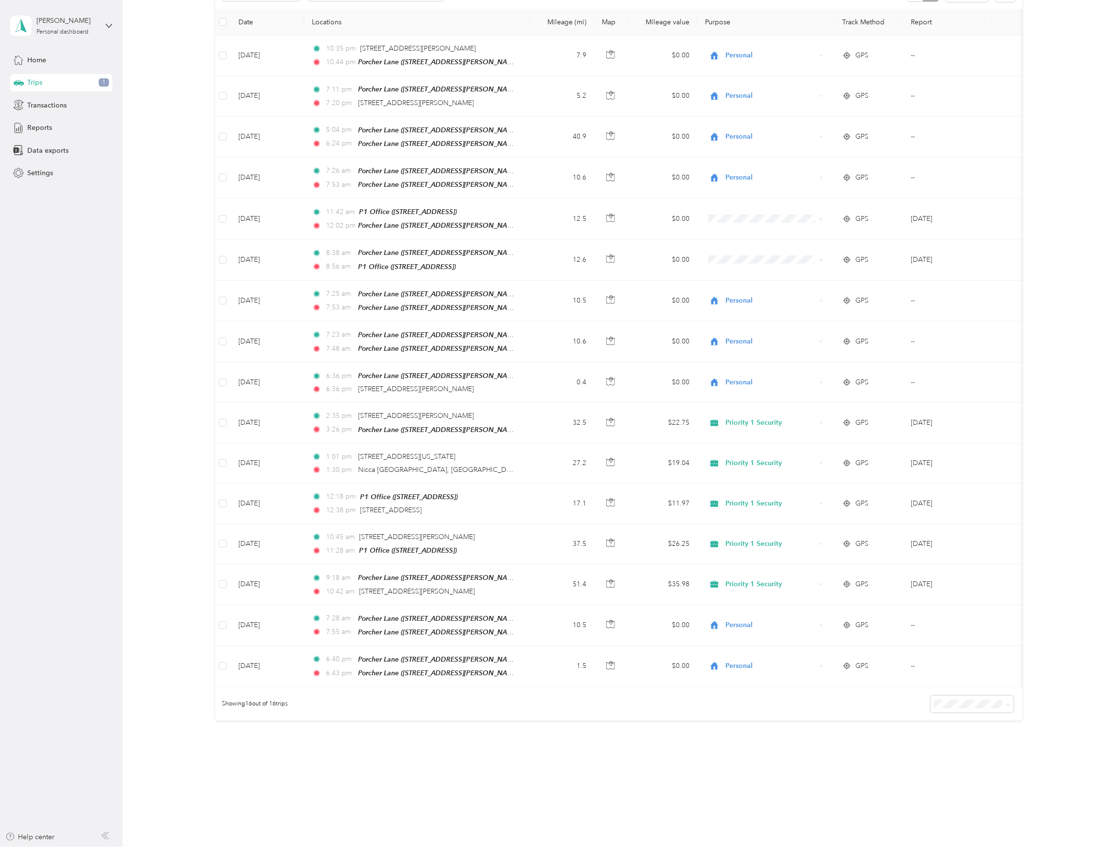
click at [392, 741] on div "190.8 mi Work 98.1 mi Personal 0 mi Unclassified $115.99 Value All purposes Fil…" at bounding box center [618, 334] width 807 height 841
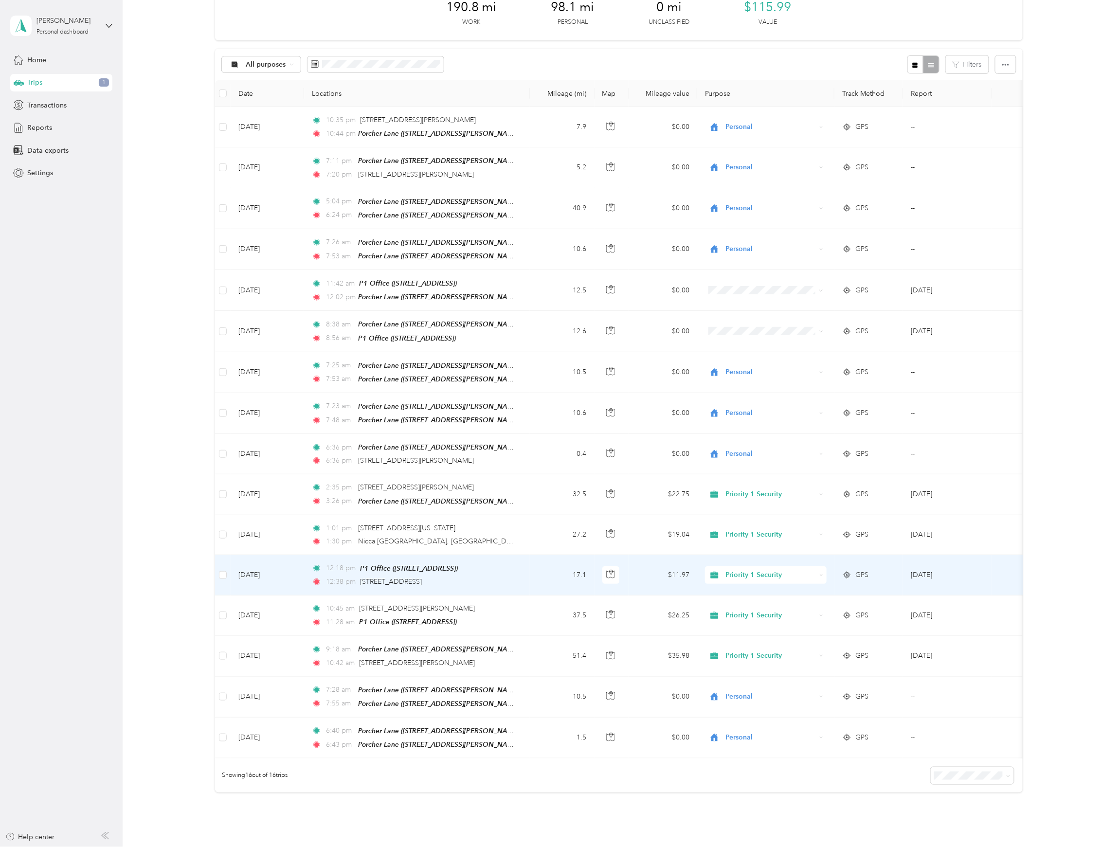
scroll to position [0, 0]
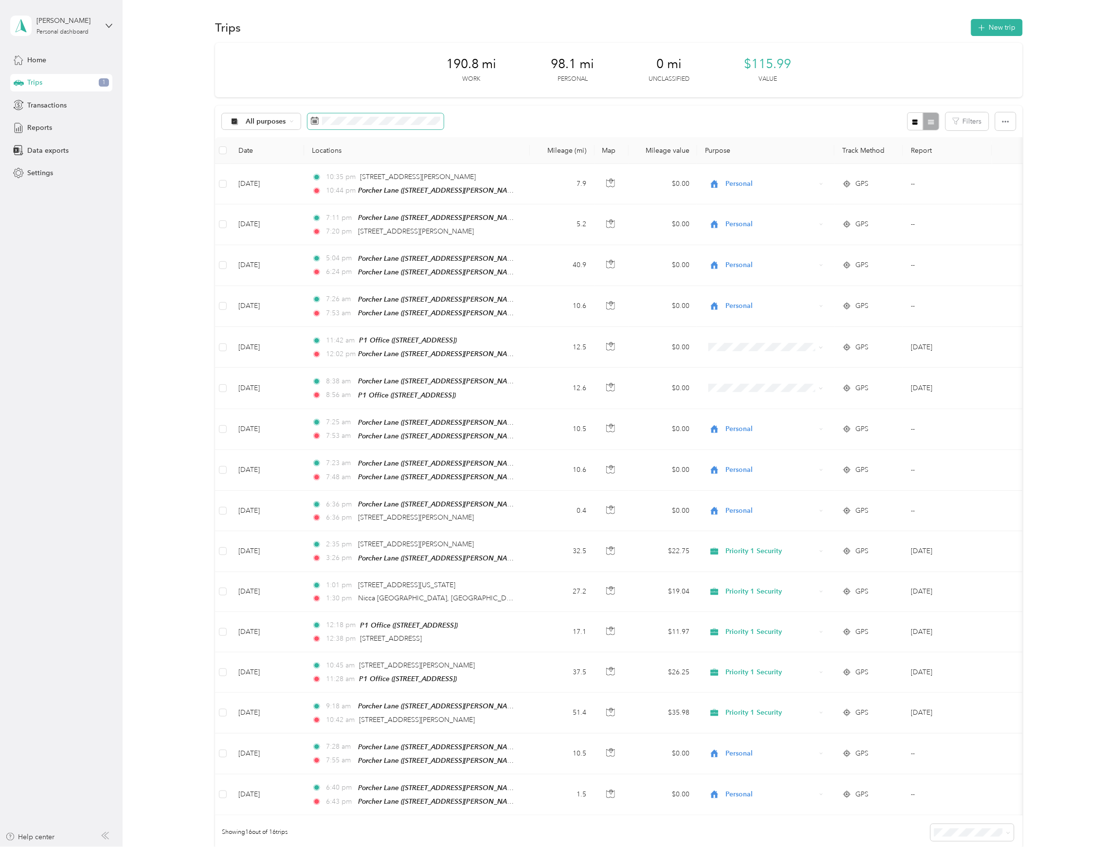
click at [338, 126] on span at bounding box center [375, 121] width 136 height 17
click at [335, 272] on div "29" at bounding box center [332, 272] width 13 height 12
click at [345, 273] on div "30" at bounding box center [344, 272] width 13 height 12
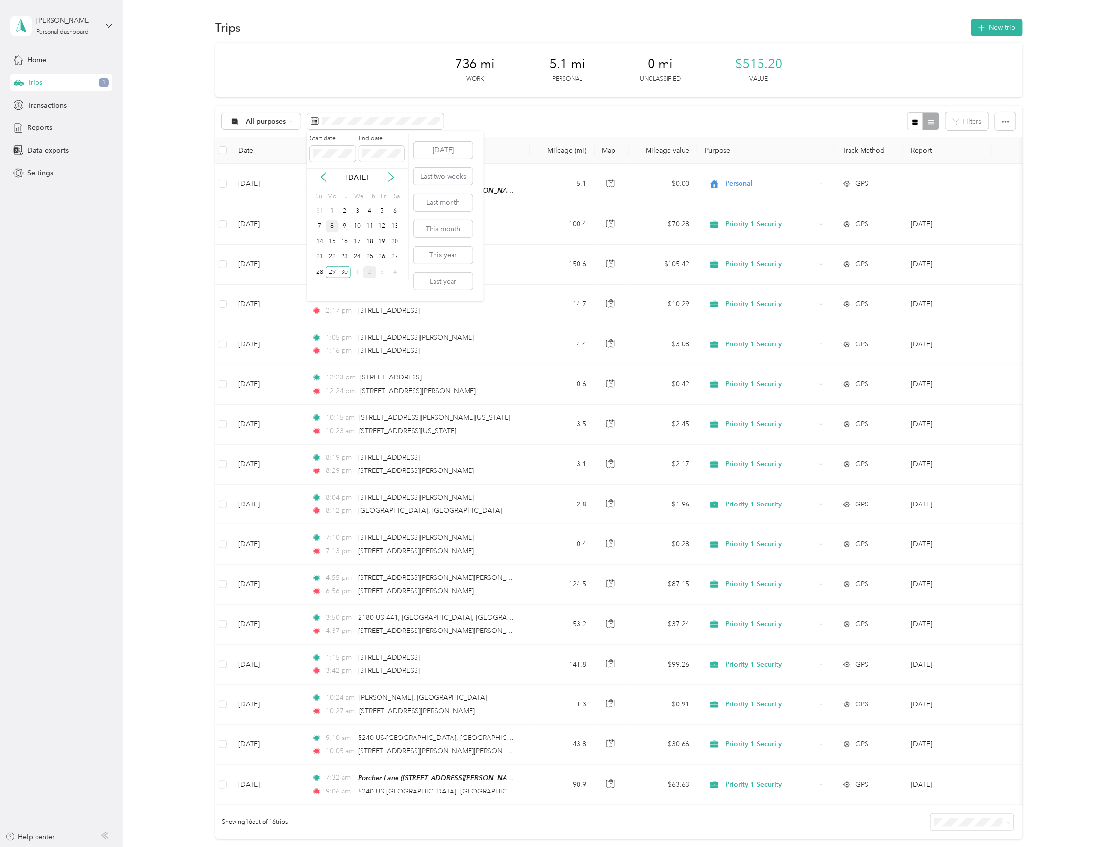
click at [330, 228] on div "8" at bounding box center [332, 226] width 13 height 12
click at [345, 226] on div "9" at bounding box center [344, 226] width 13 height 12
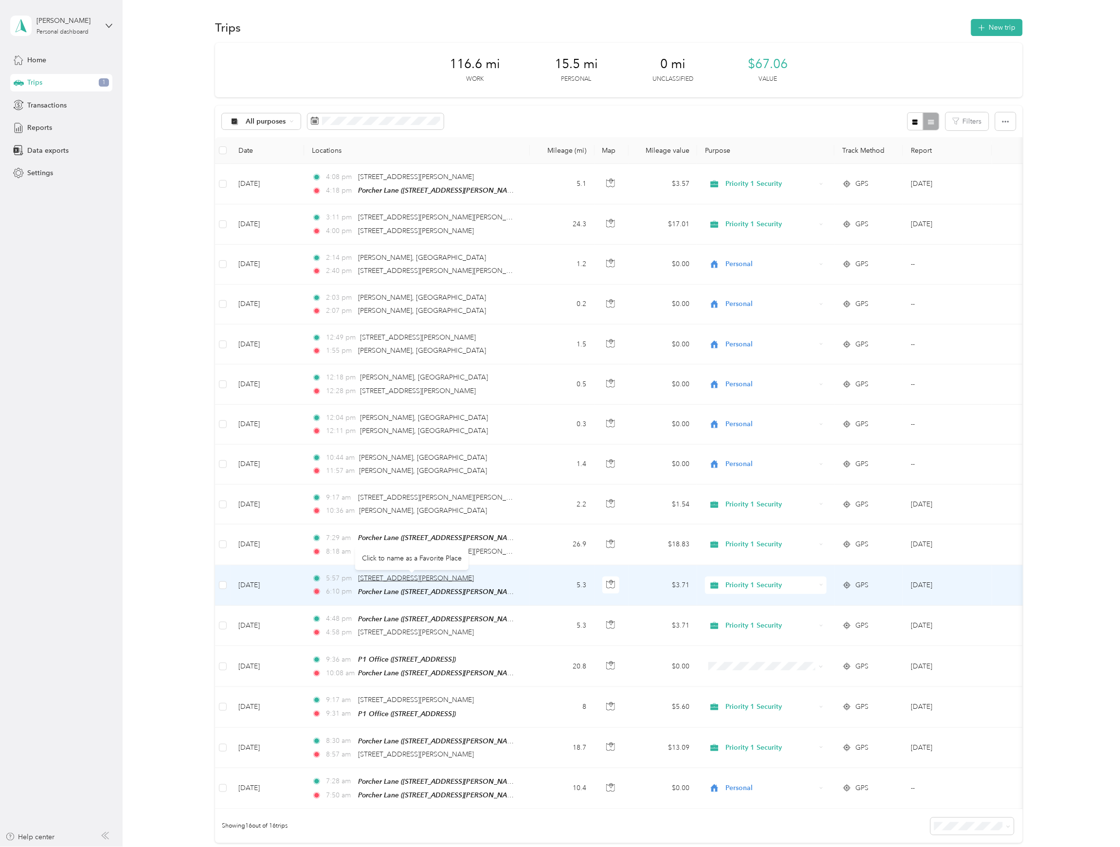
drag, startPoint x: 447, startPoint y: 579, endPoint x: 359, endPoint y: 576, distance: 88.5
click at [359, 576] on div "5:57 pm [STREET_ADDRESS][PERSON_NAME]" at bounding box center [414, 578] width 204 height 11
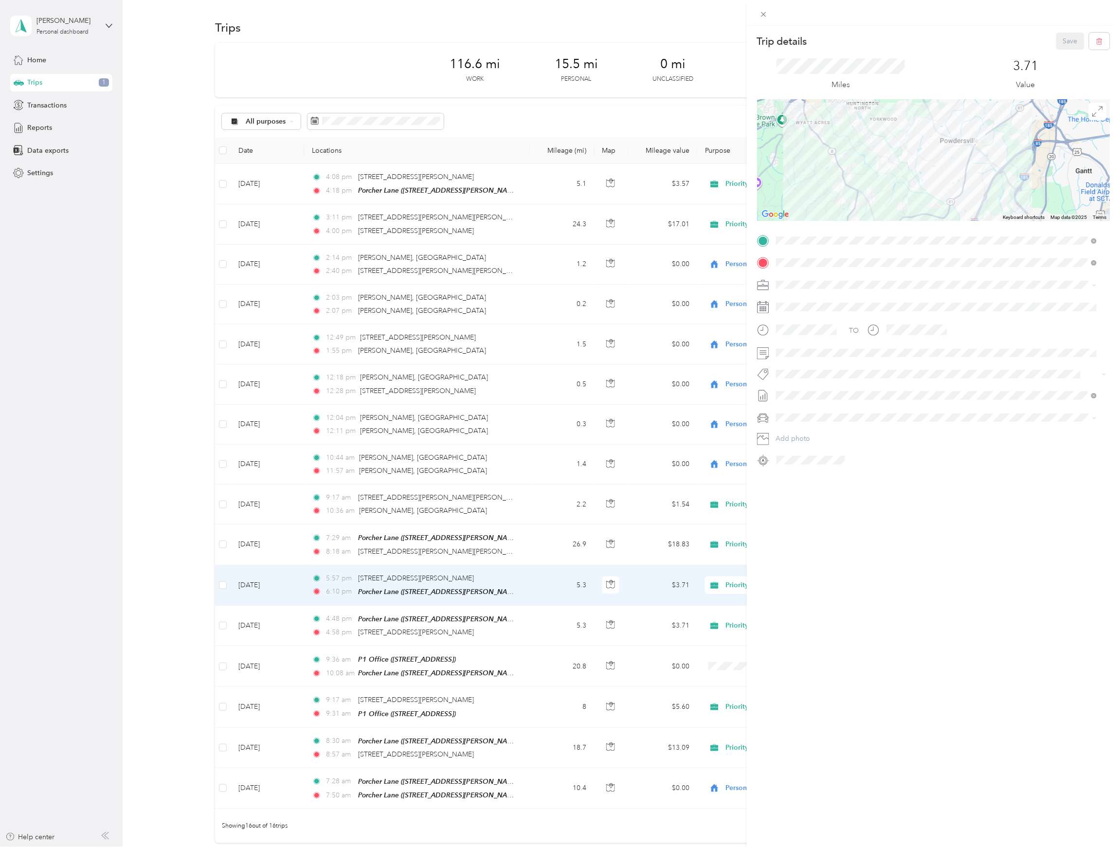
click at [162, 577] on div "Trip details Save This trip cannot be edited because it is either under review,…" at bounding box center [560, 423] width 1120 height 847
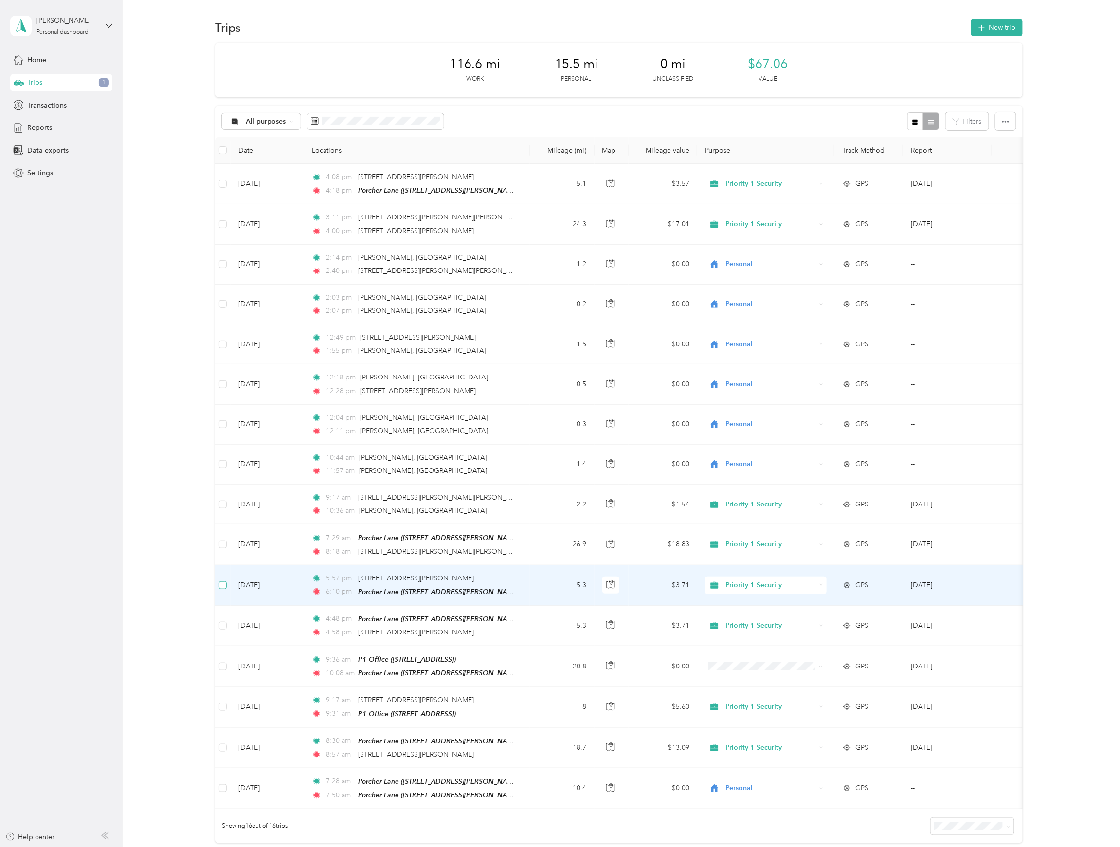
click at [220, 590] on label at bounding box center [223, 585] width 8 height 11
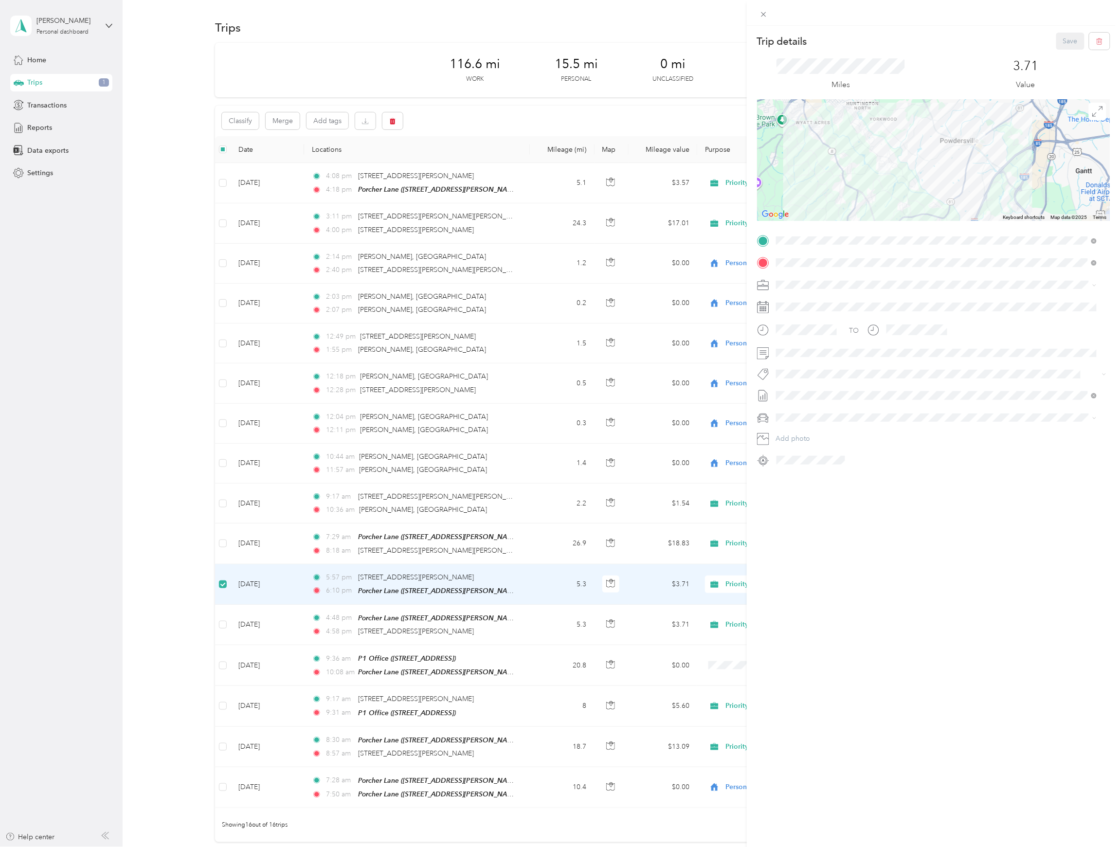
click at [223, 626] on div "Trip details Save This trip cannot be edited because it is either under review,…" at bounding box center [560, 423] width 1120 height 847
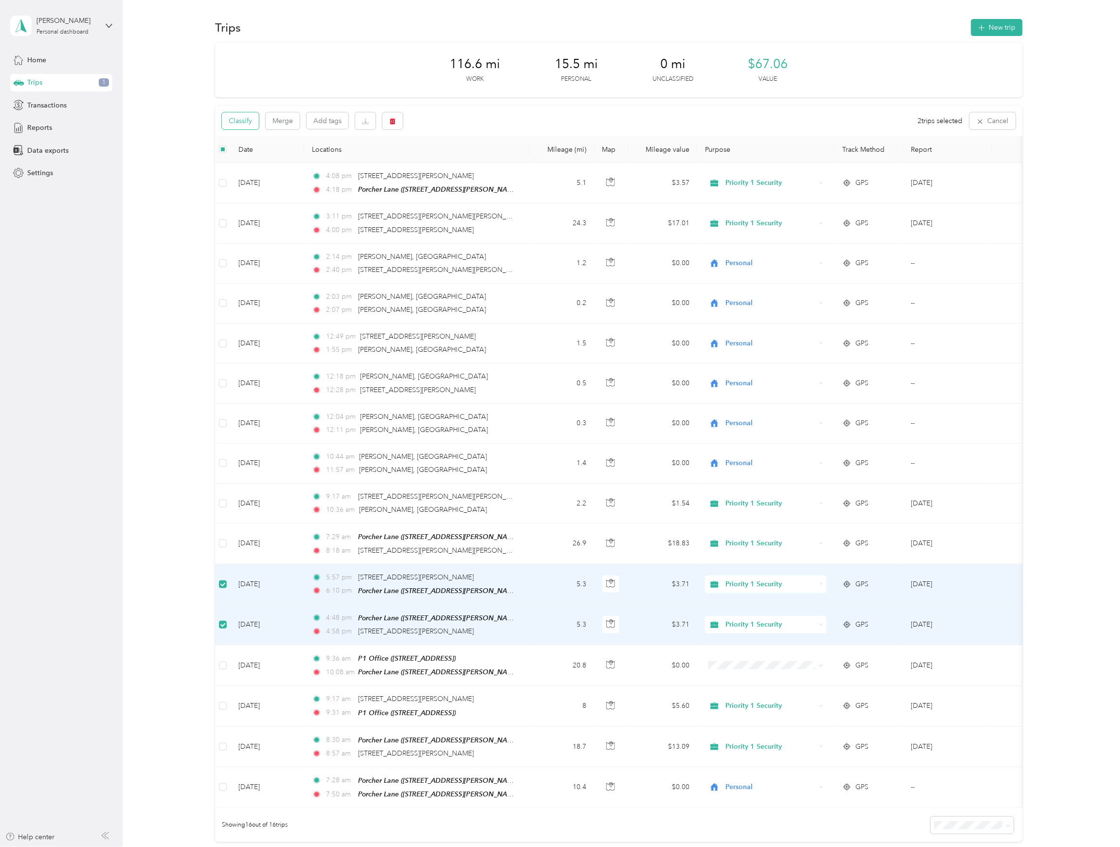
click at [247, 120] on button "Classify" at bounding box center [240, 120] width 37 height 17
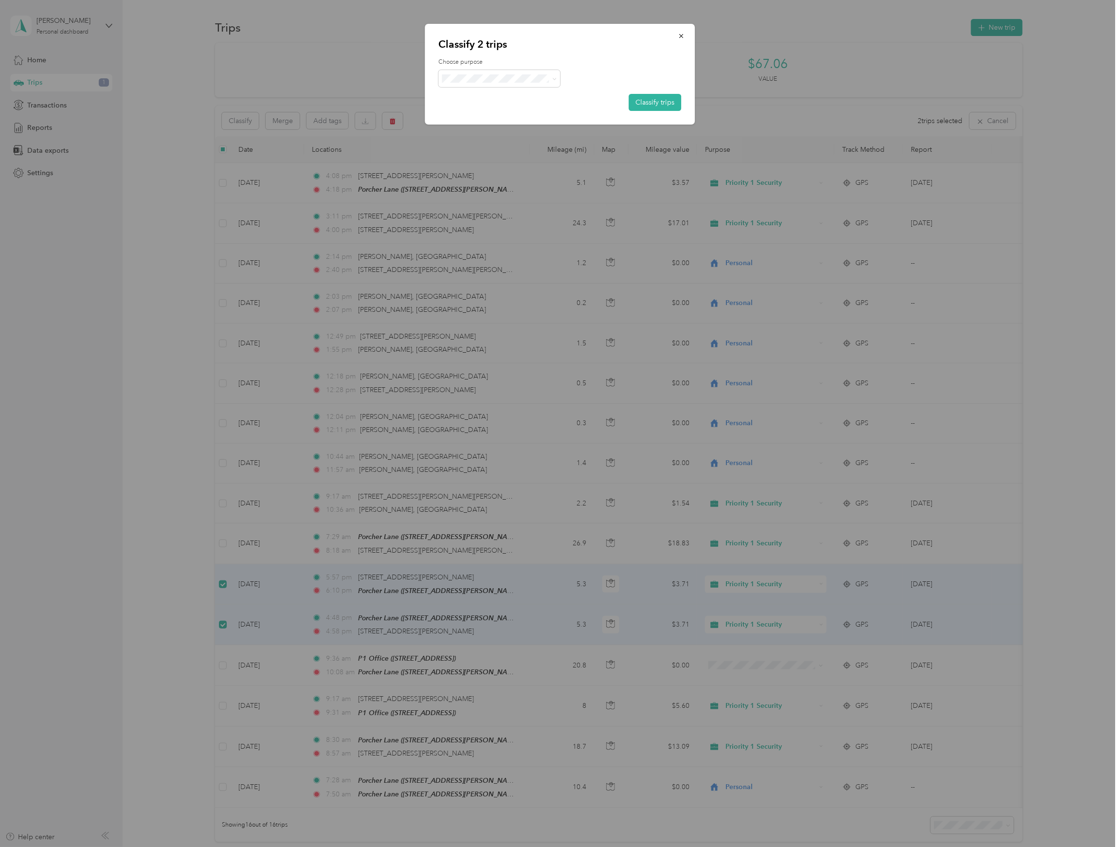
click at [528, 61] on label "Choose purpose" at bounding box center [560, 62] width 243 height 9
click at [526, 72] on span at bounding box center [500, 78] width 122 height 17
click at [550, 80] on span at bounding box center [553, 78] width 8 height 10
click at [556, 78] on icon at bounding box center [554, 79] width 4 height 4
click at [466, 129] on span "Personal" at bounding box center [507, 130] width 90 height 10
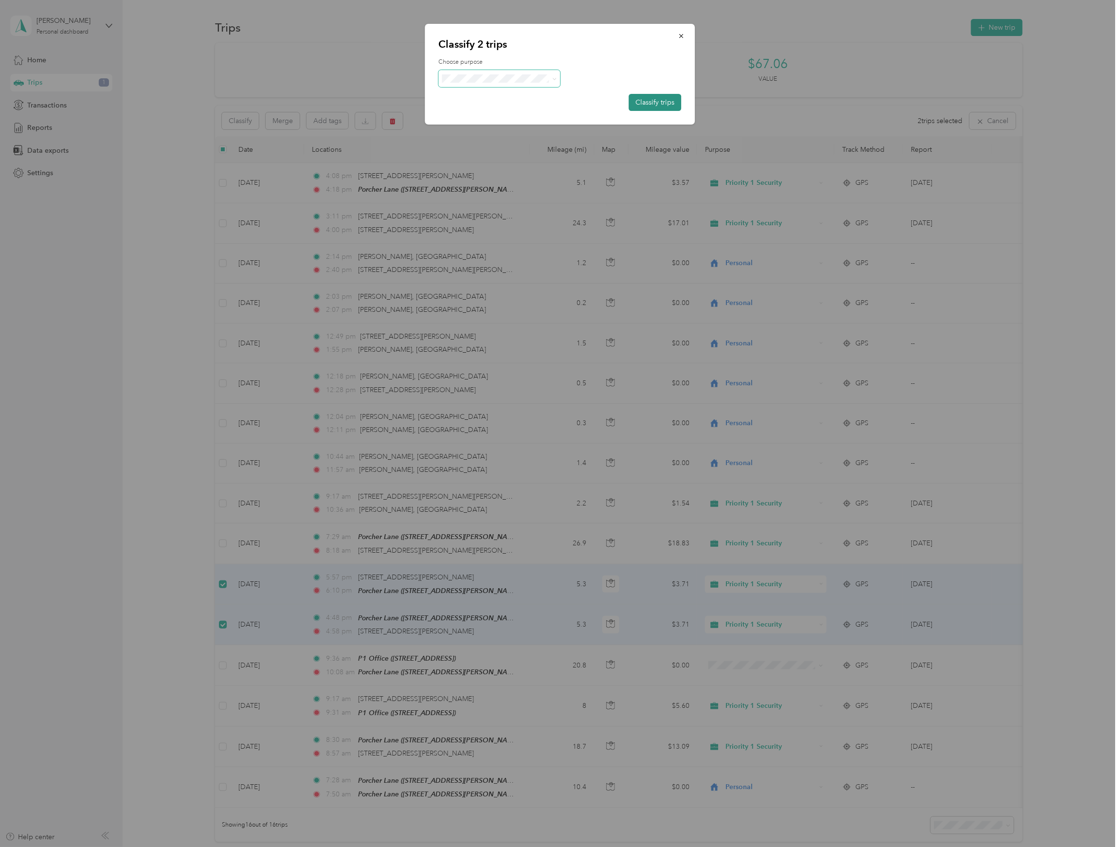
click at [652, 102] on button "Classify trips" at bounding box center [655, 102] width 53 height 17
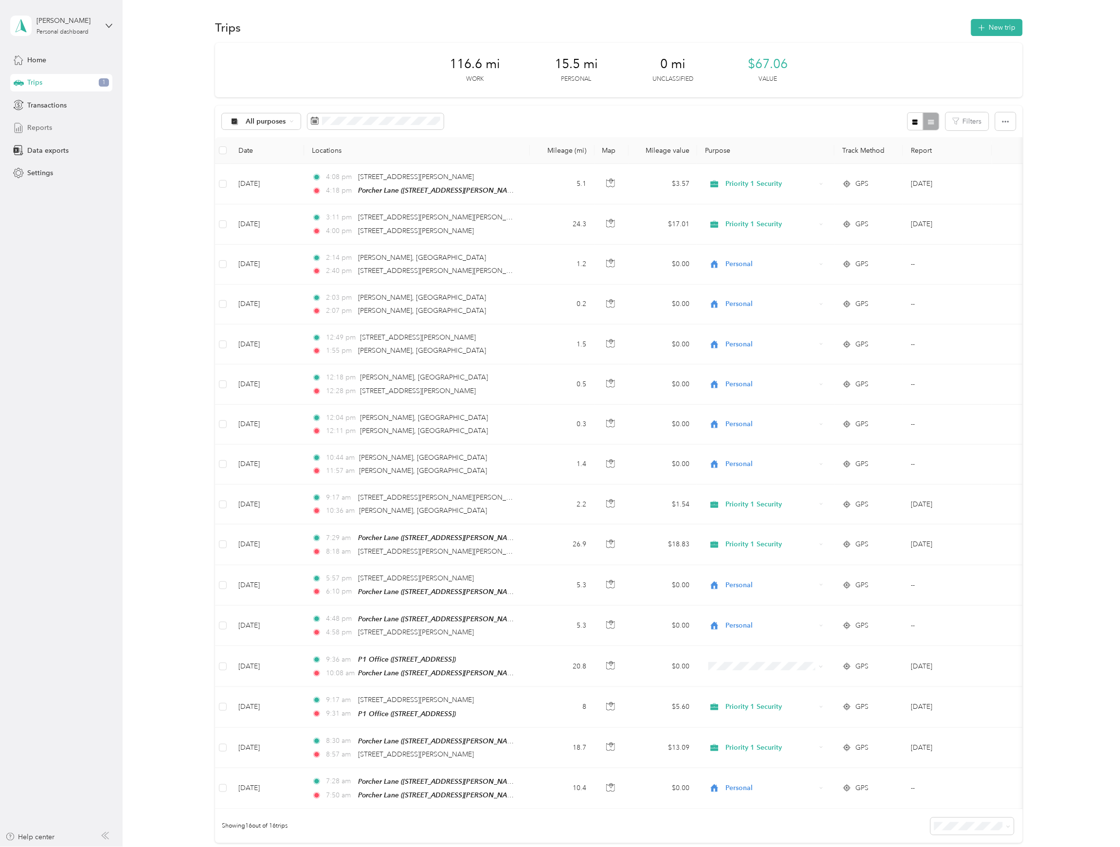
click at [26, 129] on div "Reports" at bounding box center [61, 128] width 102 height 18
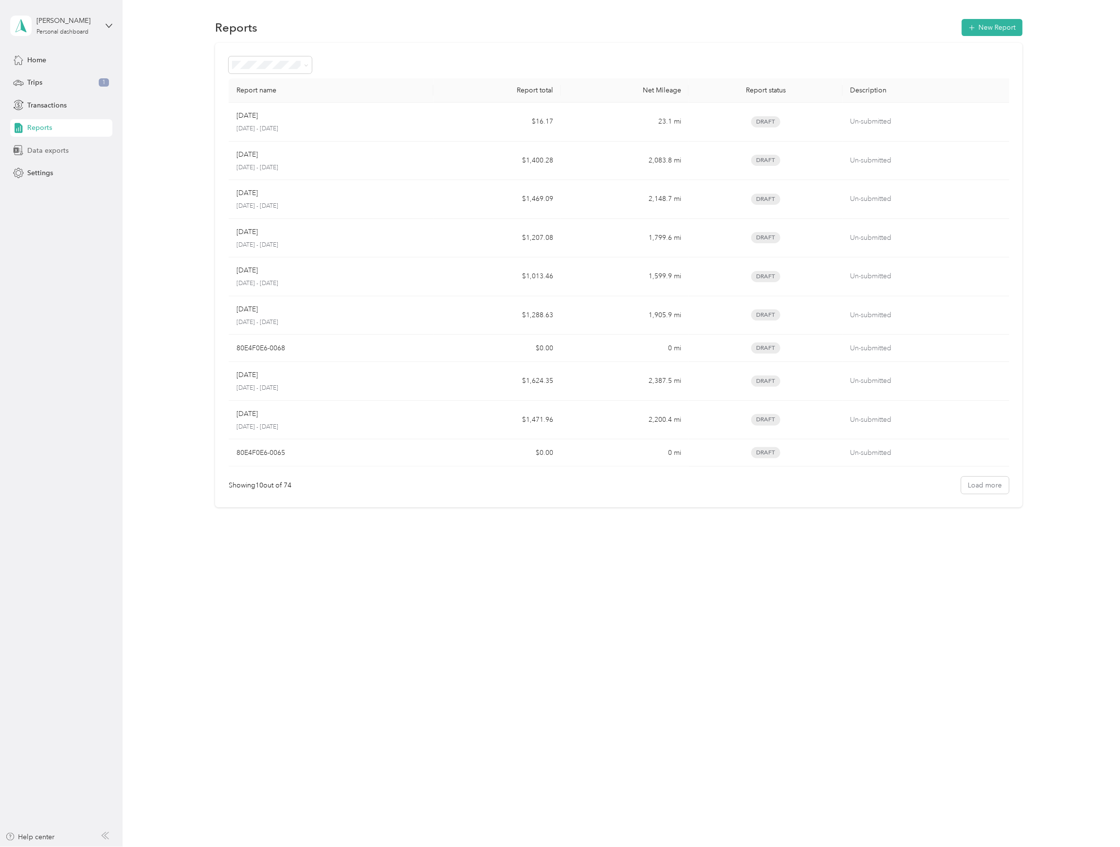
click at [35, 158] on div "Data exports" at bounding box center [61, 151] width 102 height 18
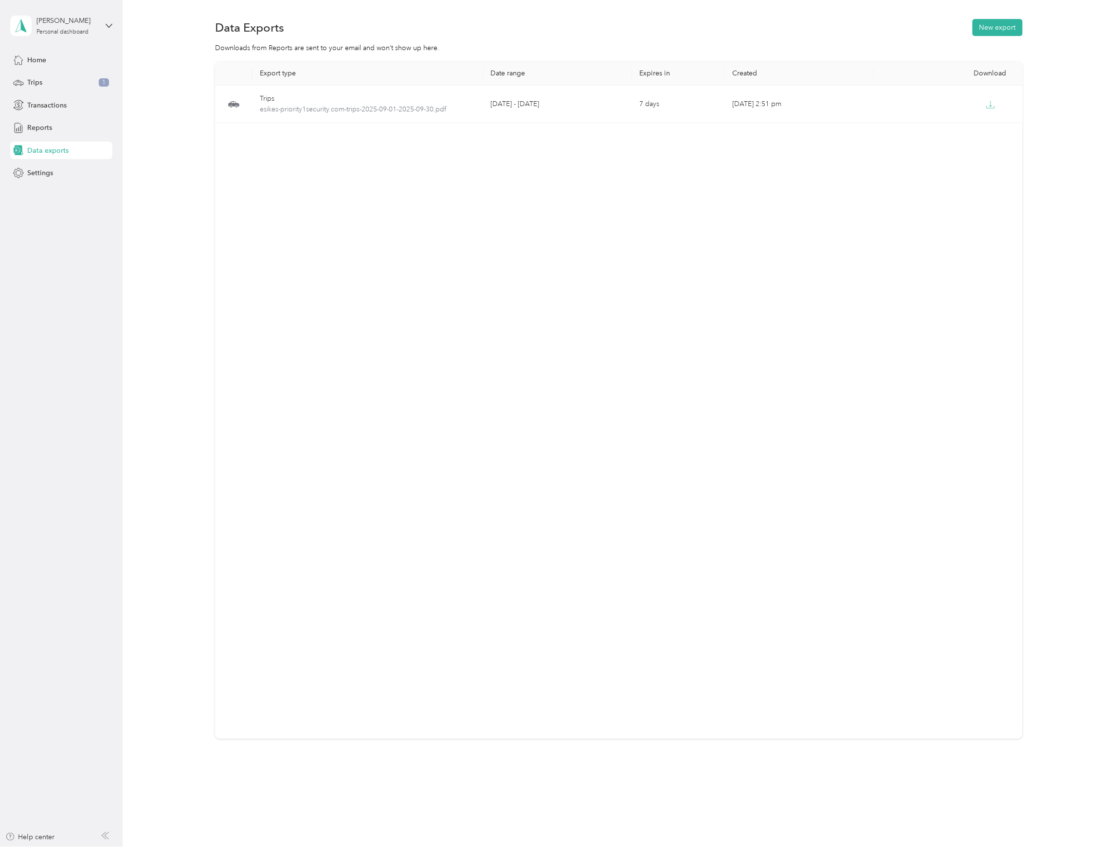
click at [35, 151] on span "Data exports" at bounding box center [47, 150] width 41 height 10
click at [1008, 19] on button "New export" at bounding box center [997, 27] width 50 height 17
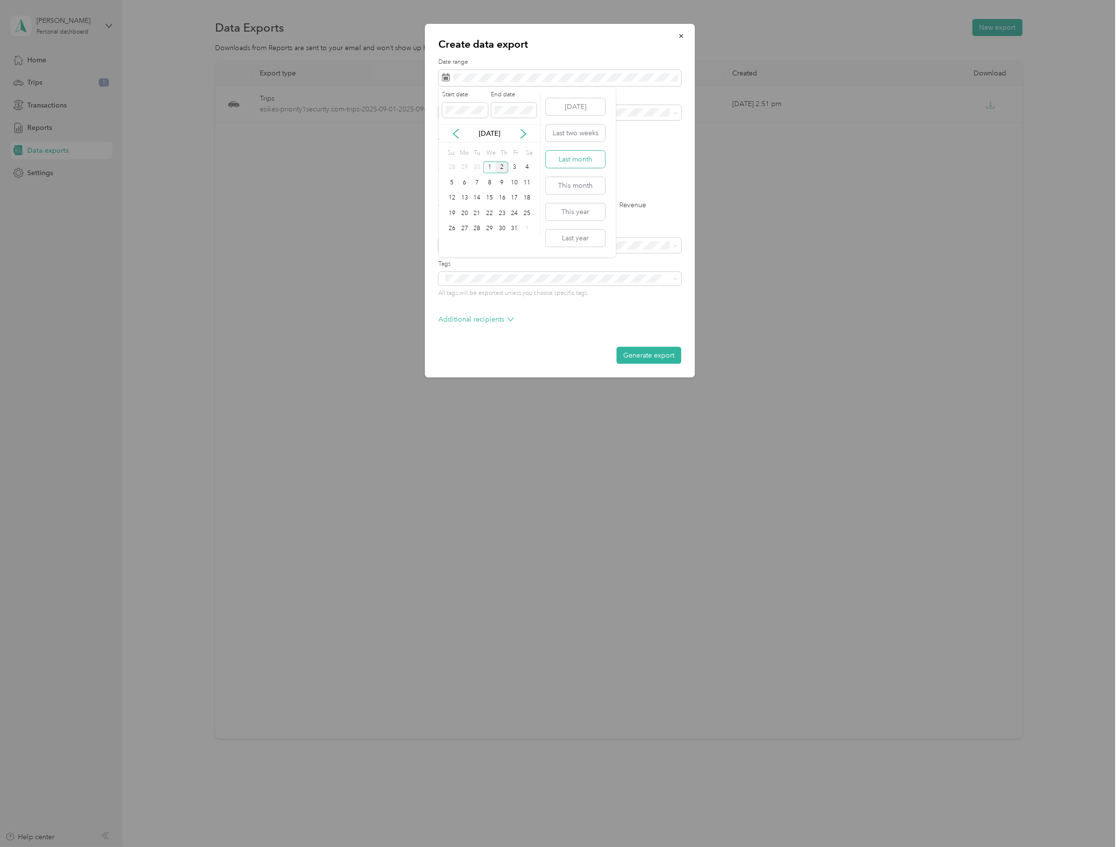
click at [575, 154] on button "Last month" at bounding box center [575, 159] width 59 height 17
click at [511, 170] on label "PDF" at bounding box center [520, 169] width 23 height 7
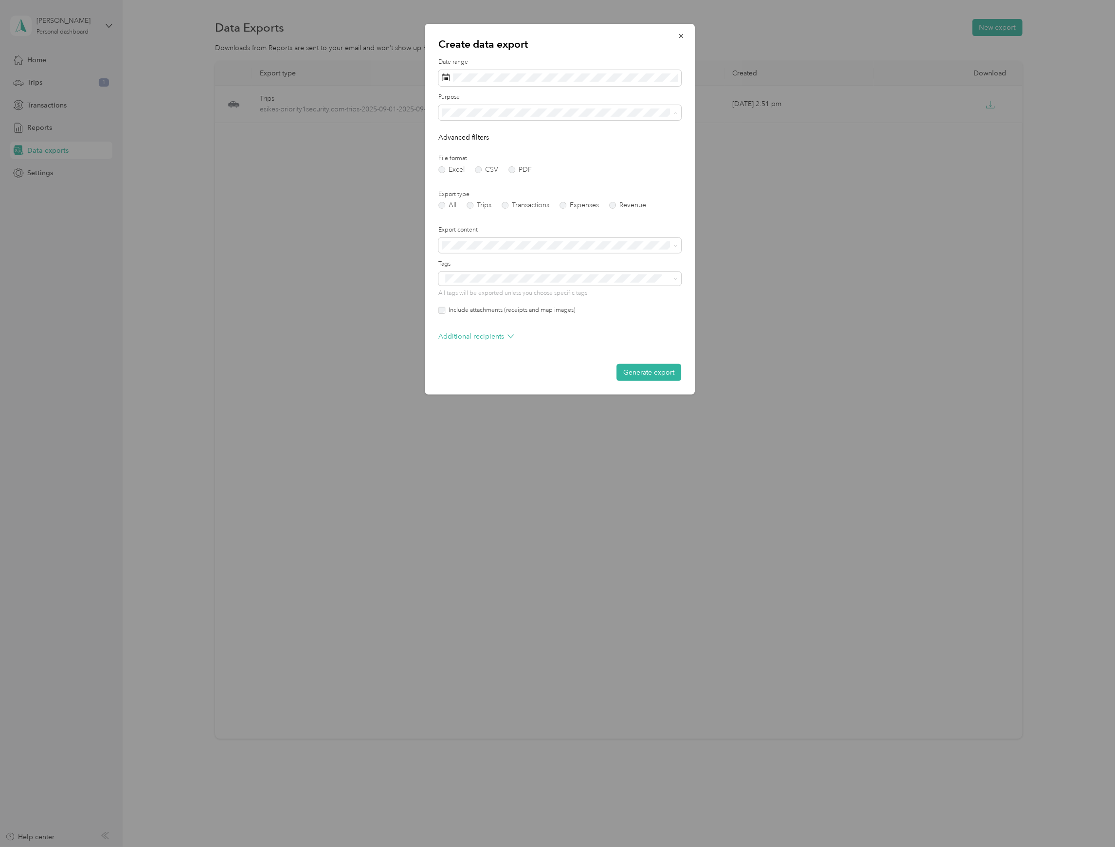
click at [483, 147] on span "Priority 1 Security" at bounding box center [471, 146] width 53 height 8
drag, startPoint x: 640, startPoint y: 376, endPoint x: 478, endPoint y: 199, distance: 240.9
click at [489, 195] on form "Date range Purpose Advanced filters File format Excel CSV PDF Export type All T…" at bounding box center [560, 219] width 243 height 323
click at [476, 203] on label "Trips" at bounding box center [479, 205] width 25 height 7
click at [639, 367] on button "Generate export" at bounding box center [649, 372] width 65 height 17
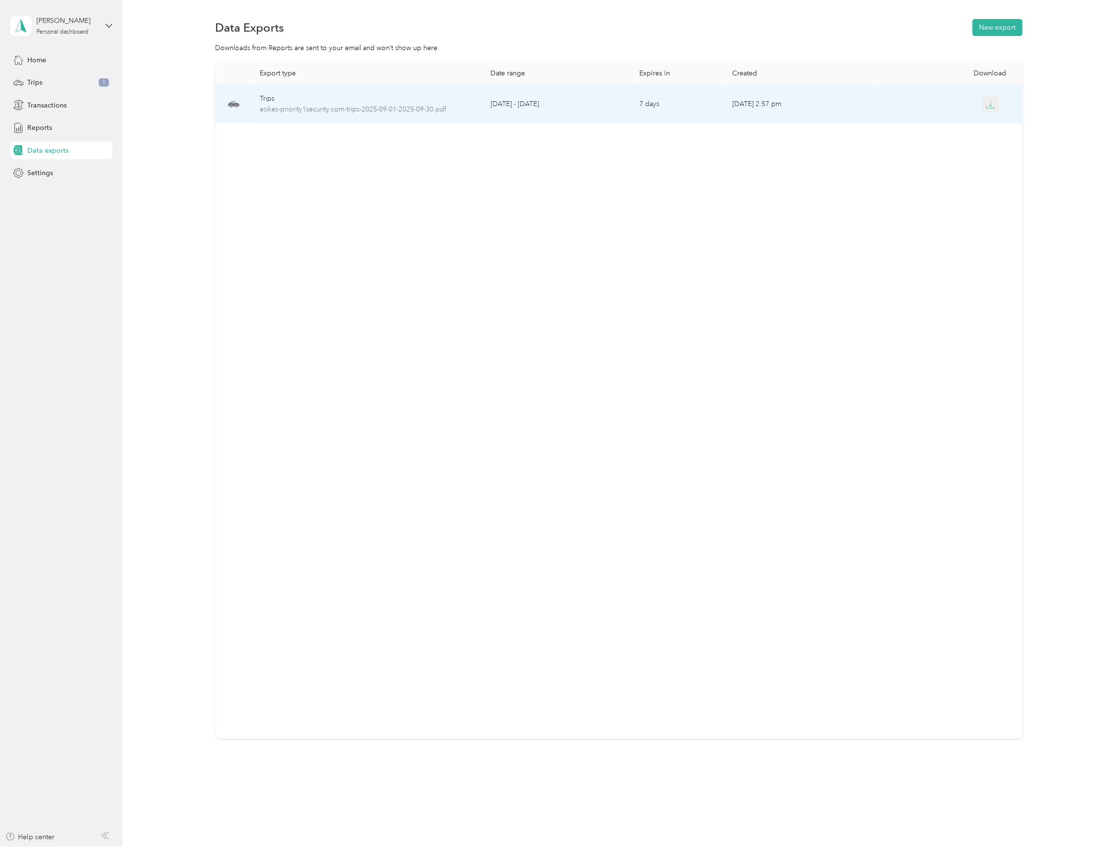
click at [982, 104] on button "button" at bounding box center [991, 104] width 18 height 18
